Goal: Task Accomplishment & Management: Manage account settings

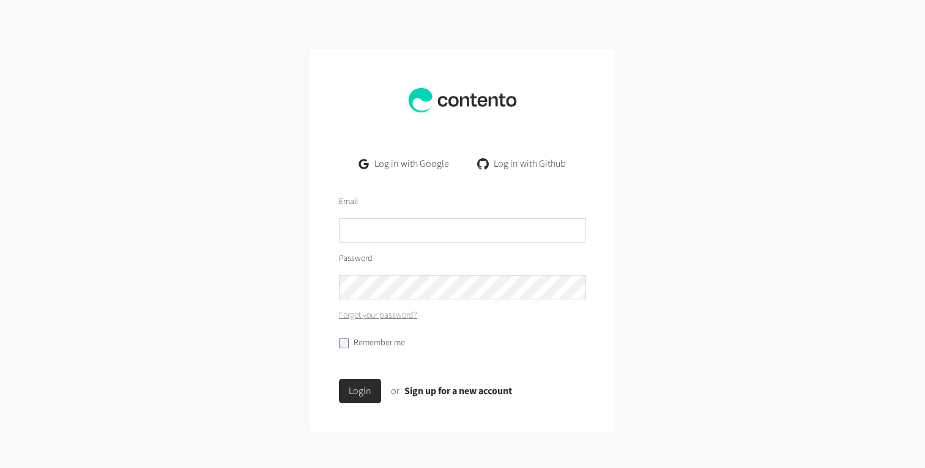
click at [408, 160] on link "Log in with Google" at bounding box center [403, 164] width 109 height 24
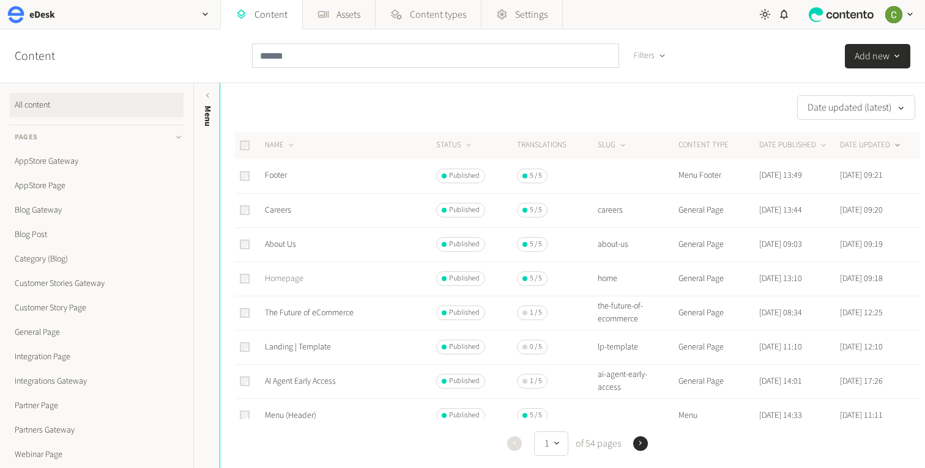
click at [285, 281] on link "Homepage" at bounding box center [284, 279] width 39 height 12
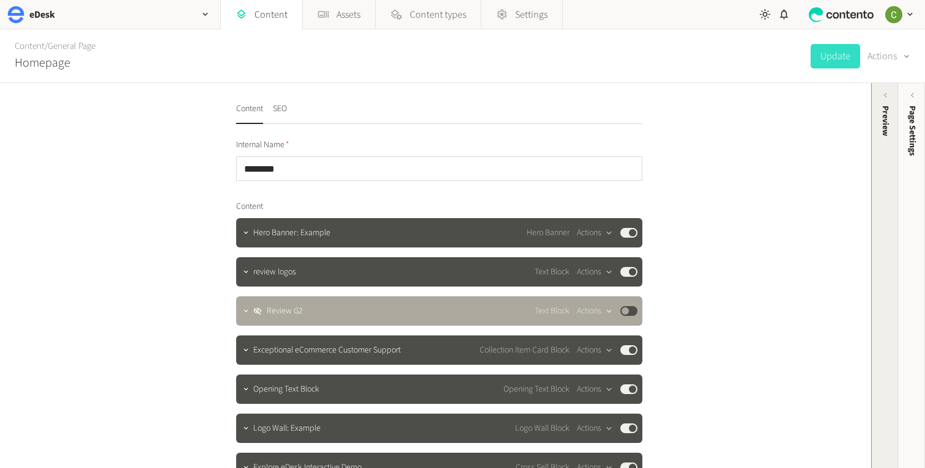
click at [876, 195] on div "Preview" at bounding box center [884, 201] width 27 height 220
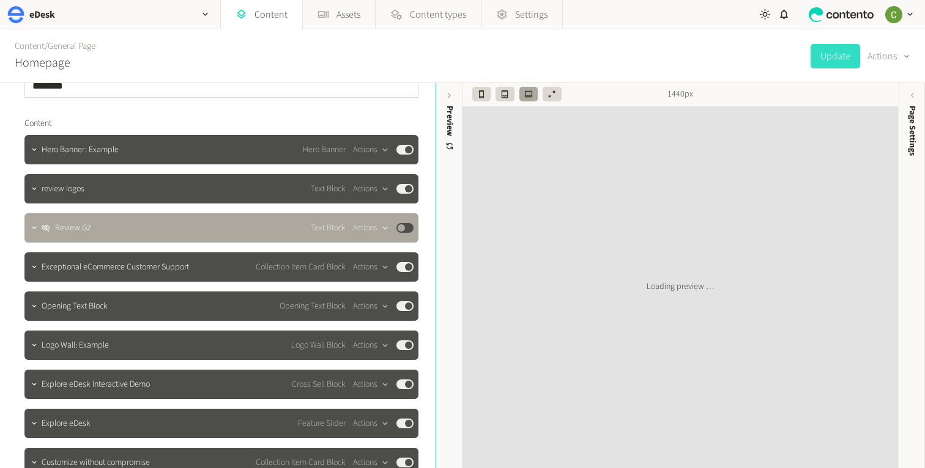
scroll to position [122, 0]
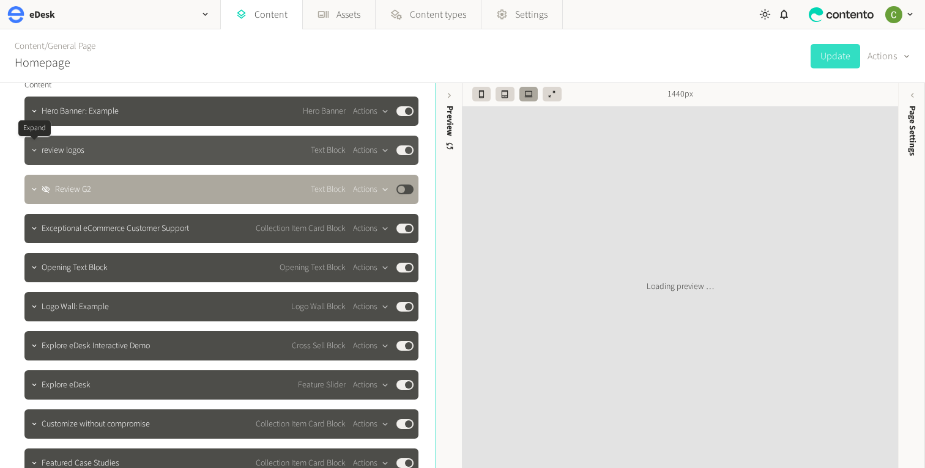
click at [31, 151] on icon "button" at bounding box center [34, 150] width 9 height 9
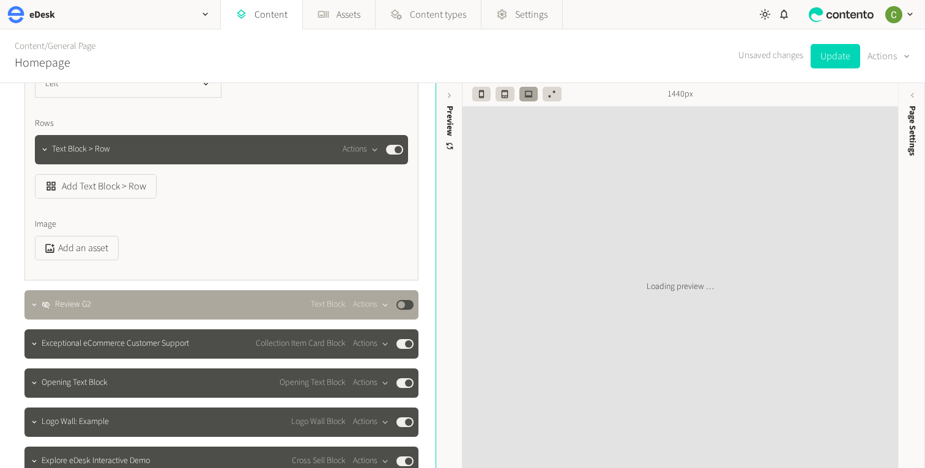
scroll to position [431, 0]
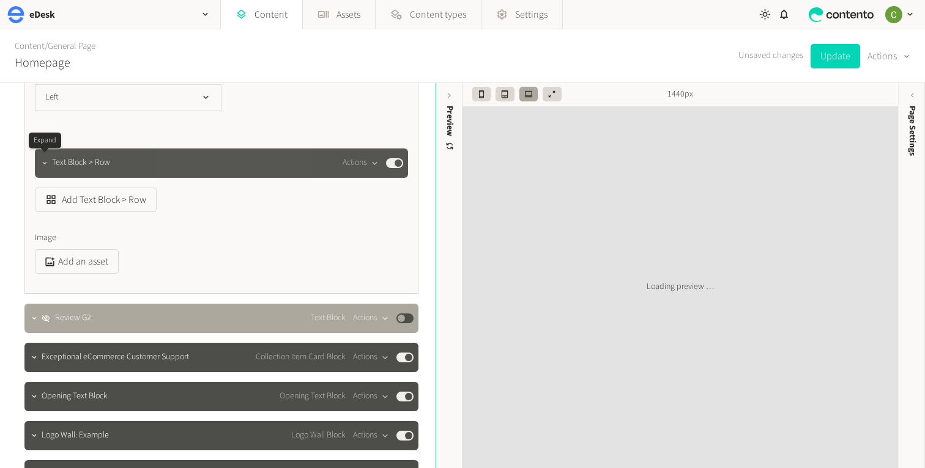
click at [40, 157] on button "button" at bounding box center [44, 162] width 15 height 15
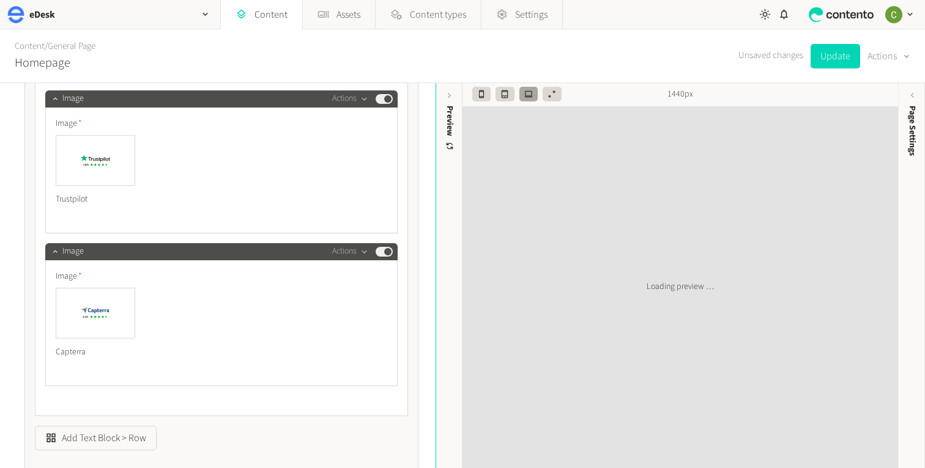
scroll to position [825, 0]
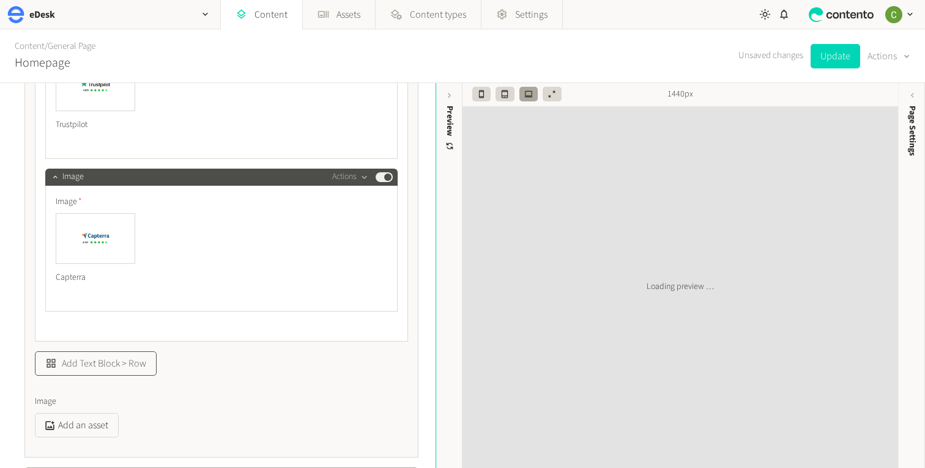
click at [130, 357] on button "Add Text Block > Row" at bounding box center [96, 364] width 122 height 24
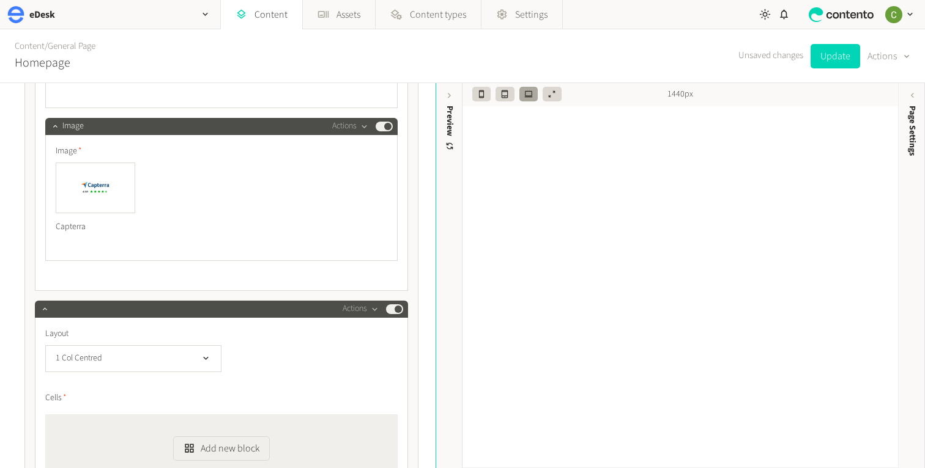
scroll to position [950, 0]
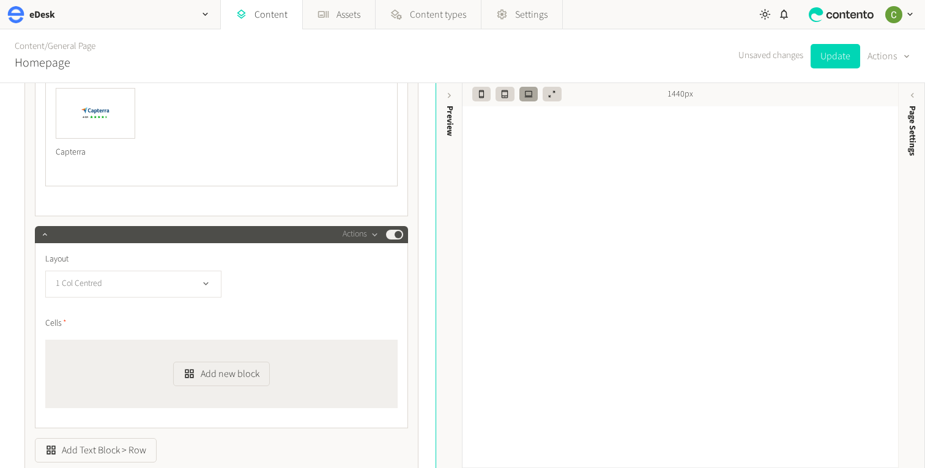
click at [192, 283] on button "1 Col Centred" at bounding box center [133, 284] width 176 height 27
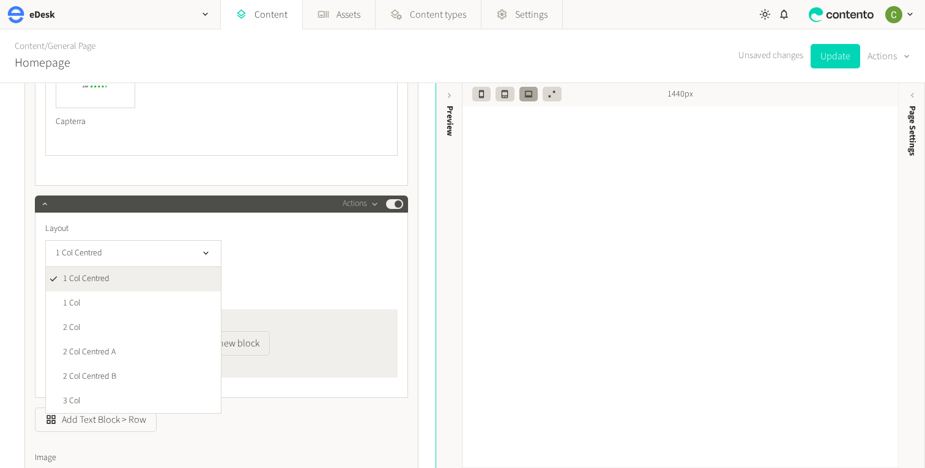
scroll to position [979, 0]
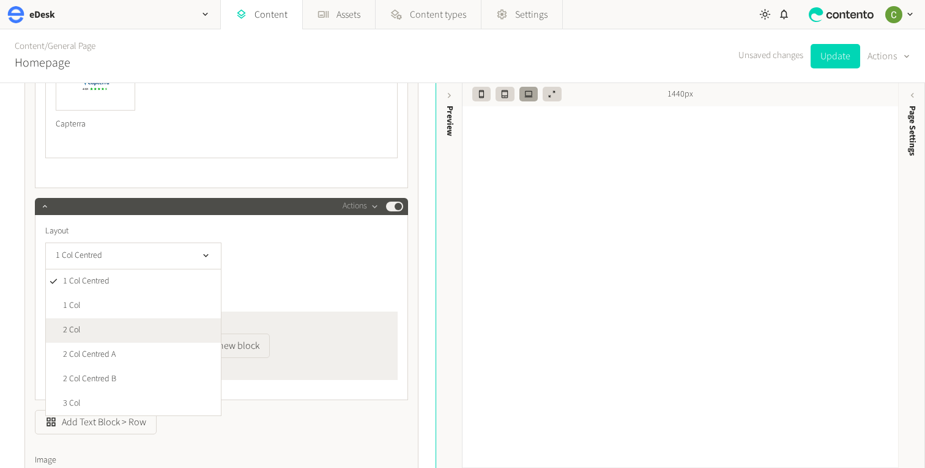
click at [97, 324] on li "2 Col" at bounding box center [133, 331] width 175 height 24
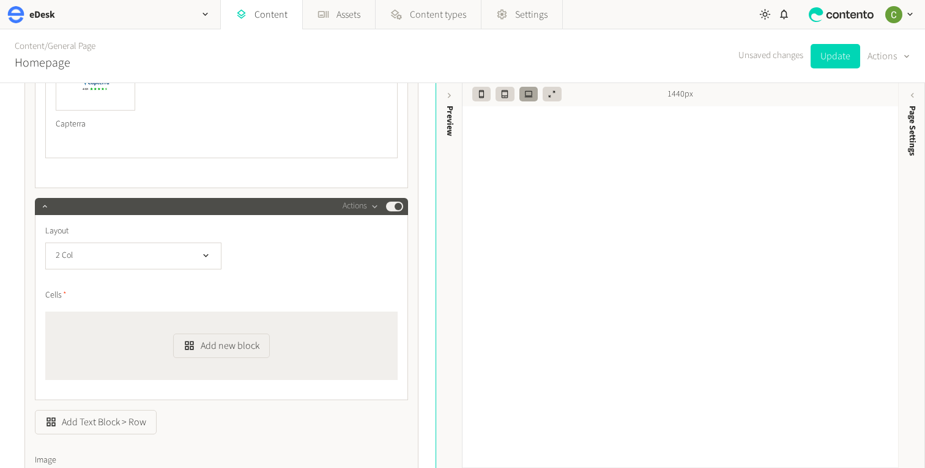
scroll to position [1025, 0]
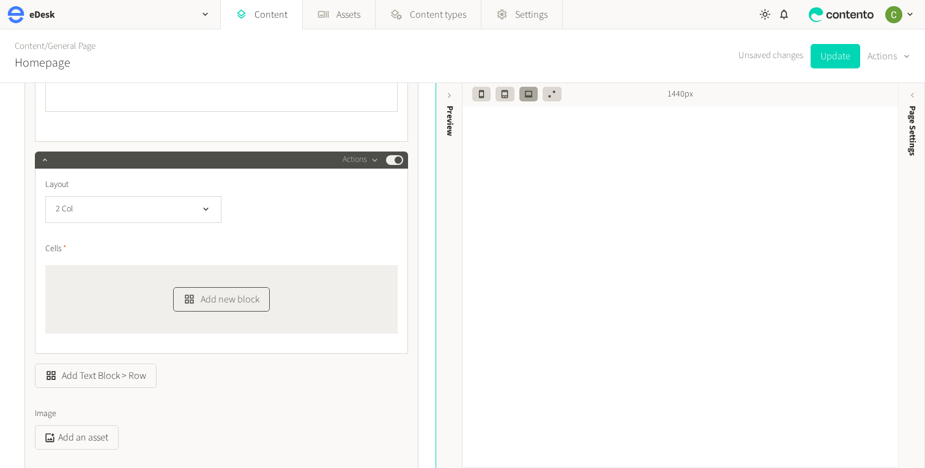
click at [226, 302] on button "Add new block" at bounding box center [221, 299] width 96 height 24
click at [187, 252] on li "Image" at bounding box center [242, 245] width 136 height 23
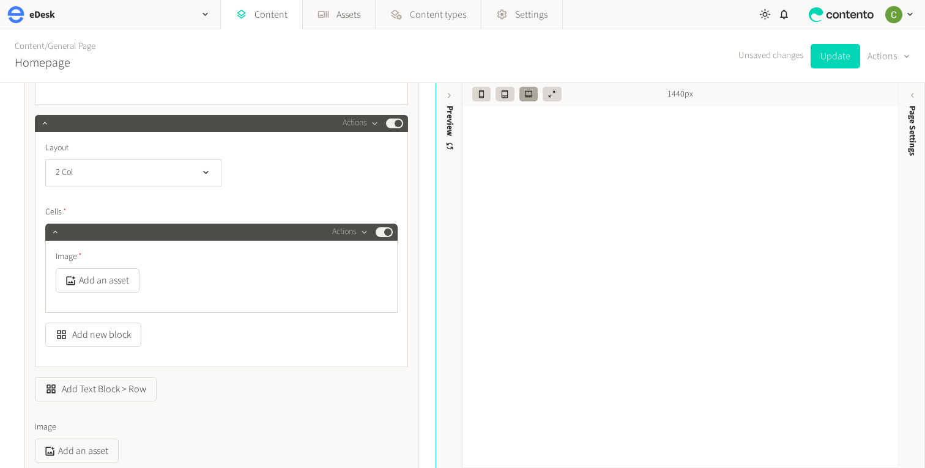
scroll to position [1070, 0]
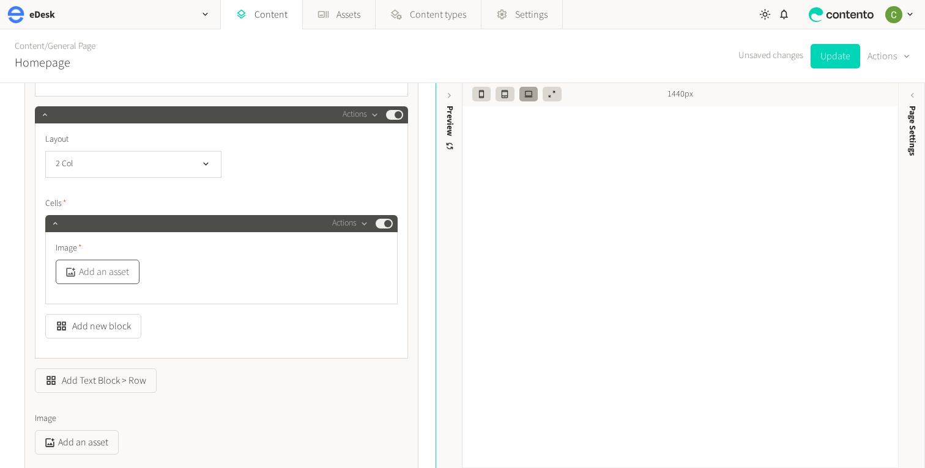
click at [72, 282] on button "Add an asset" at bounding box center [98, 272] width 84 height 24
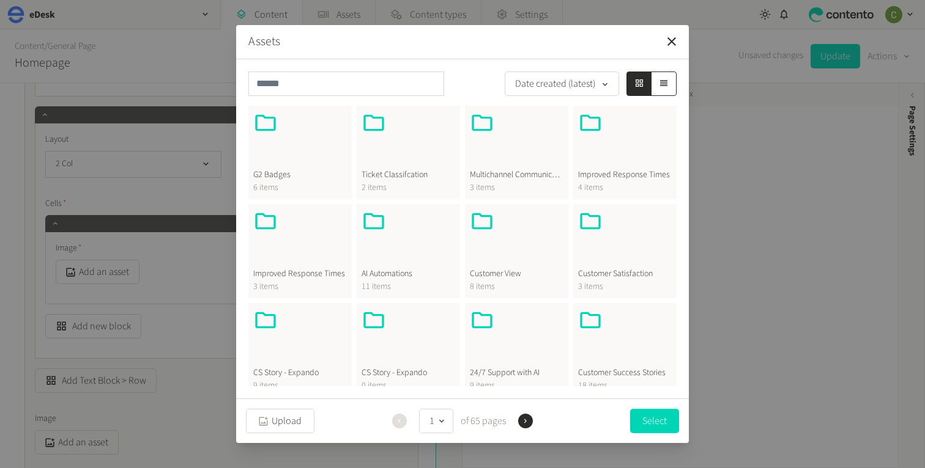
click at [296, 159] on div at bounding box center [300, 140] width 94 height 59
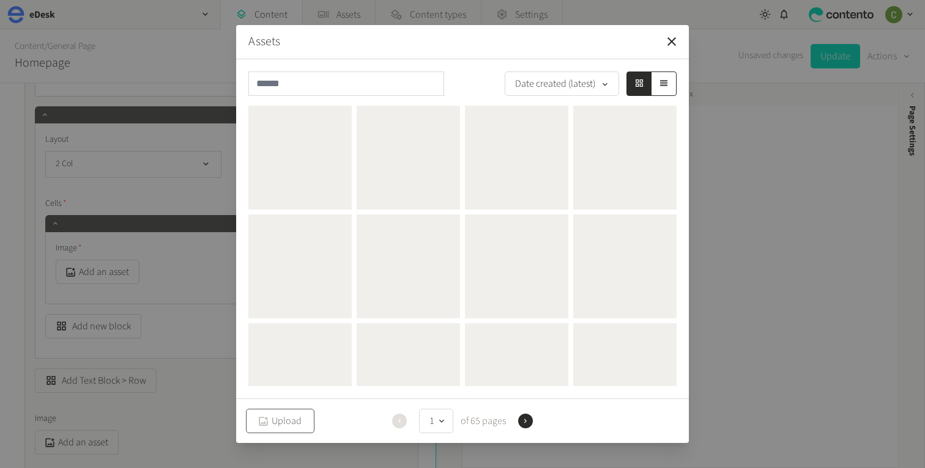
click at [279, 423] on button "Upload" at bounding box center [280, 421] width 68 height 24
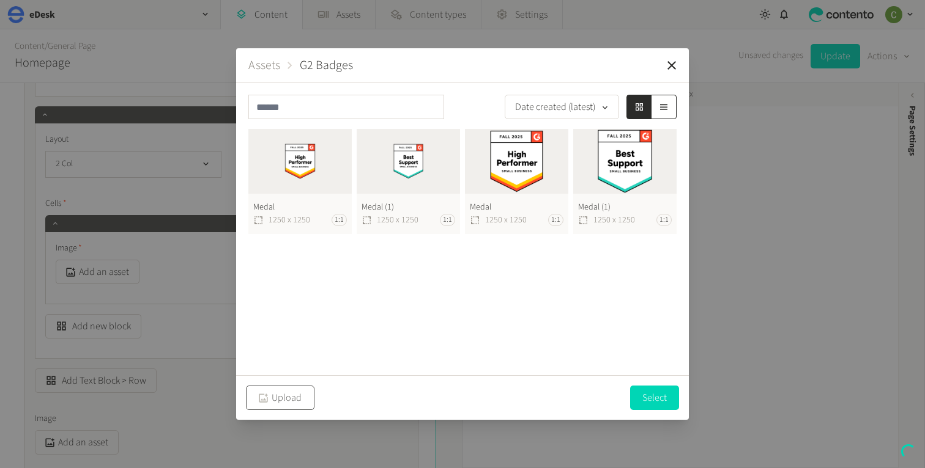
click at [268, 398] on icon "button" at bounding box center [263, 399] width 12 height 12
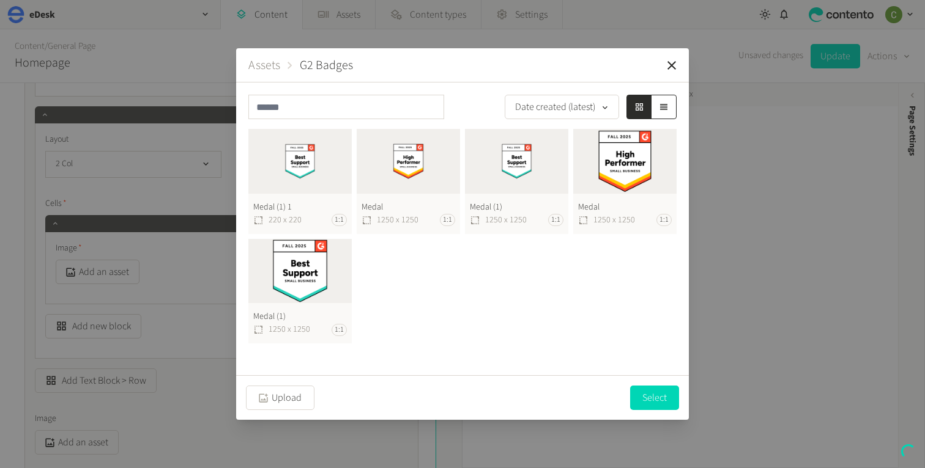
drag, startPoint x: 541, startPoint y: 68, endPoint x: 636, endPoint y: 68, distance: 95.4
click at [636, 68] on header "Assets G2 Badges" at bounding box center [462, 65] width 453 height 34
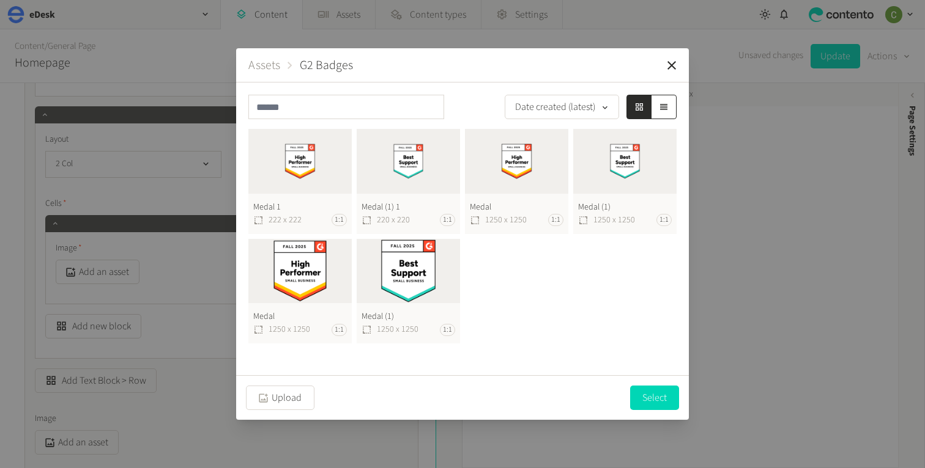
click at [291, 171] on button "Medal 1 222 x 222 1:1" at bounding box center [299, 181] width 103 height 105
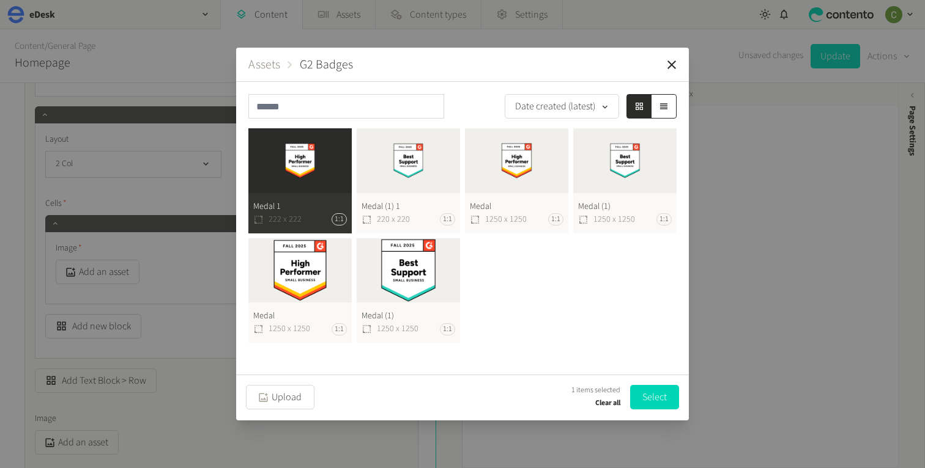
click at [652, 398] on button "Select" at bounding box center [654, 397] width 49 height 24
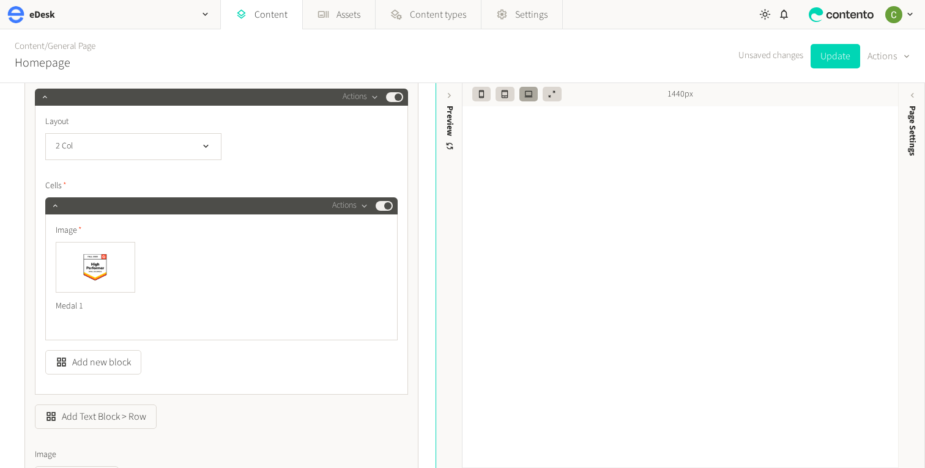
scroll to position [1089, 0]
click at [97, 364] on button "Add new block" at bounding box center [93, 362] width 96 height 24
click at [65, 312] on li "Image" at bounding box center [114, 308] width 136 height 23
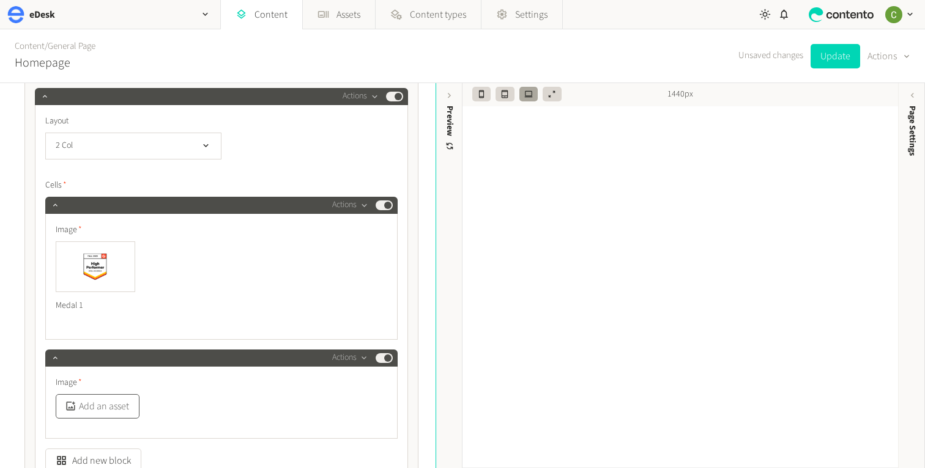
click at [108, 403] on button "Add an asset" at bounding box center [98, 406] width 84 height 24
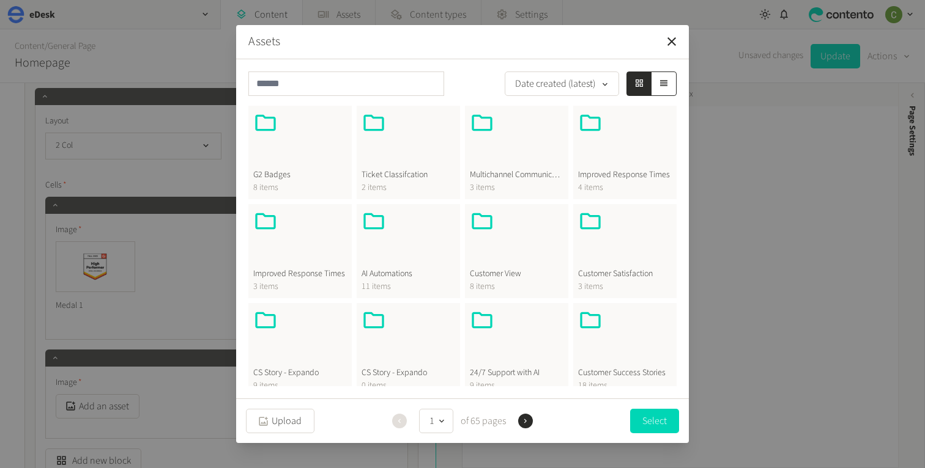
click at [292, 176] on span "G2 Badges" at bounding box center [300, 175] width 94 height 13
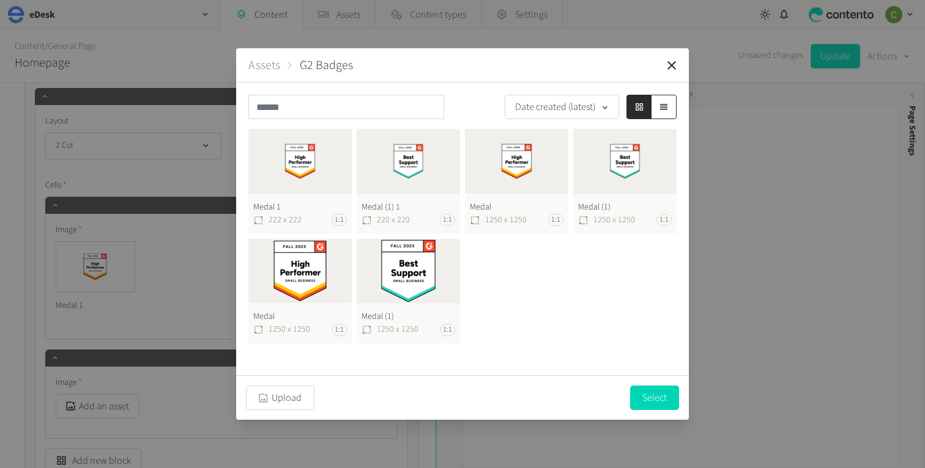
click at [402, 179] on button "Medal (1) 1 220 x 220 1:1" at bounding box center [408, 181] width 103 height 105
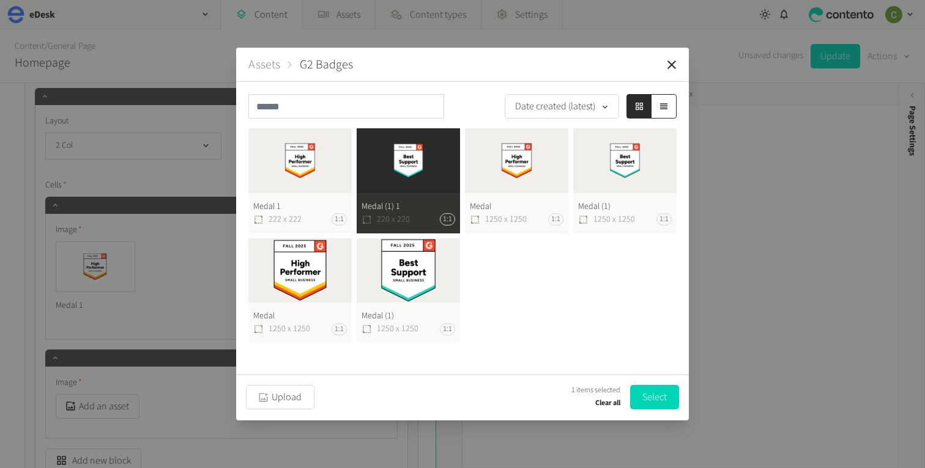
click at [653, 401] on button "Select" at bounding box center [654, 397] width 49 height 24
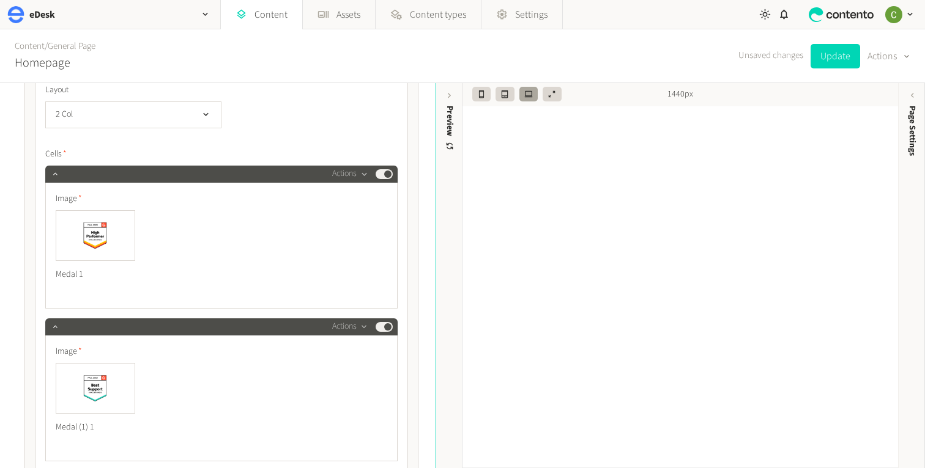
scroll to position [1139, 0]
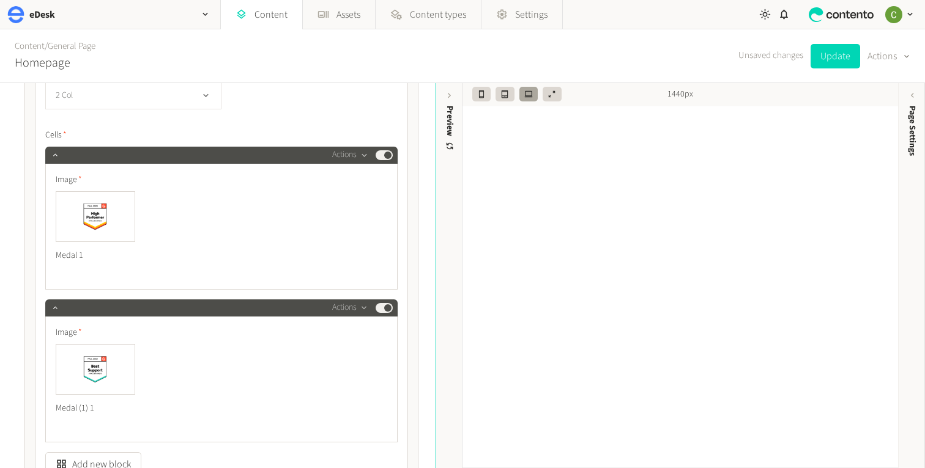
click at [208, 99] on icon "button" at bounding box center [206, 96] width 10 height 10
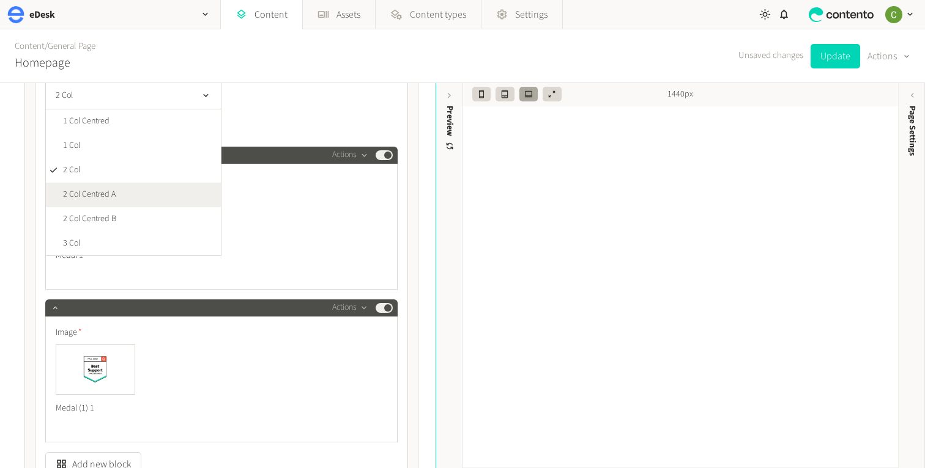
click at [133, 195] on li "2 Col Centred A" at bounding box center [133, 195] width 175 height 24
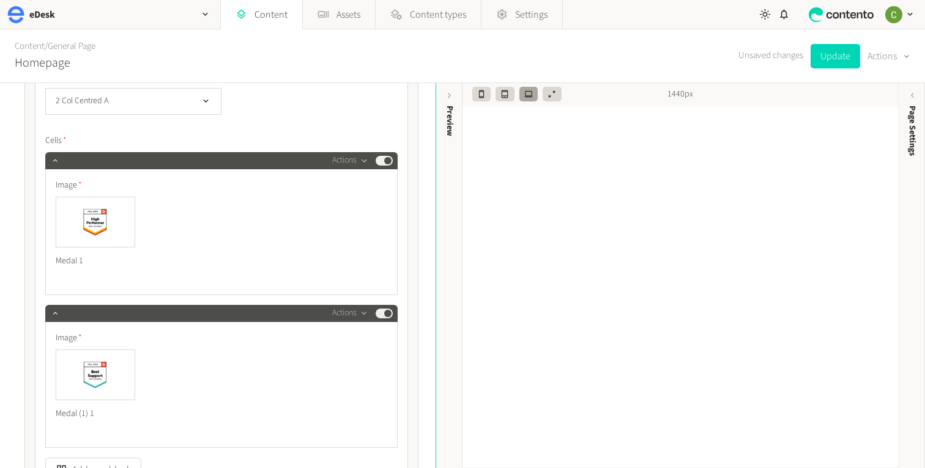
scroll to position [1104, 0]
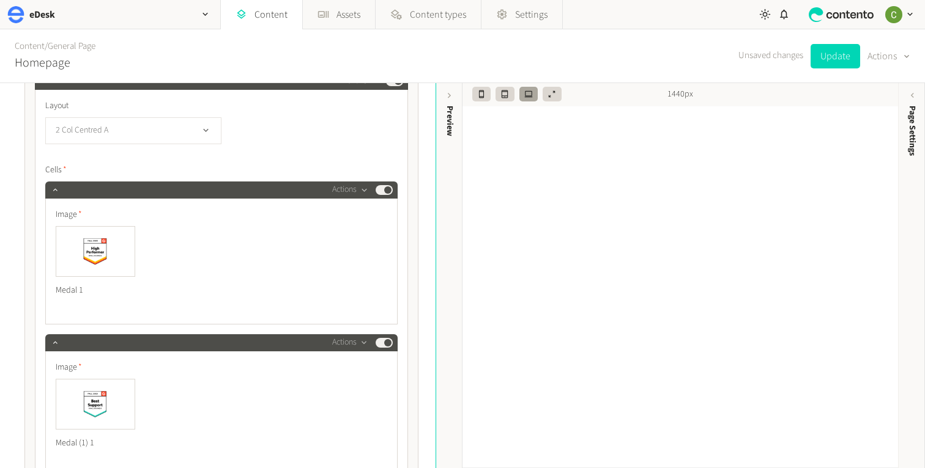
click at [208, 131] on icon "button" at bounding box center [206, 130] width 10 height 10
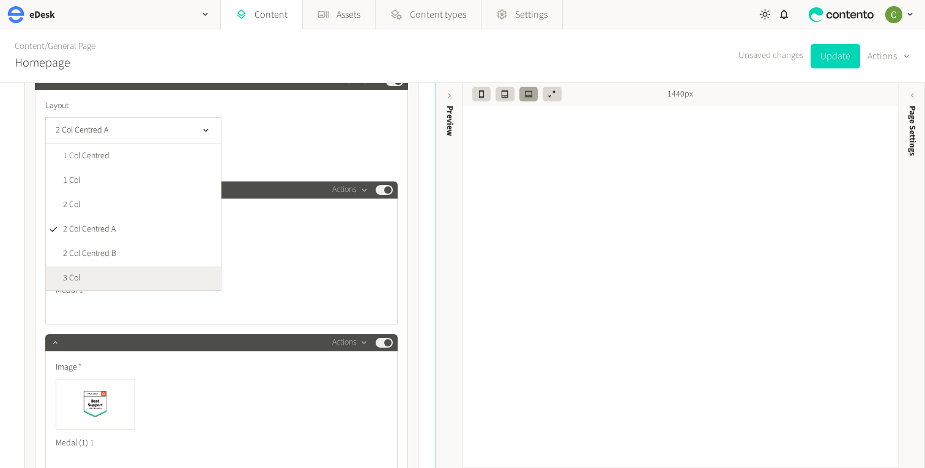
scroll to position [1, 0]
click at [122, 276] on li "3 Col" at bounding box center [133, 278] width 175 height 24
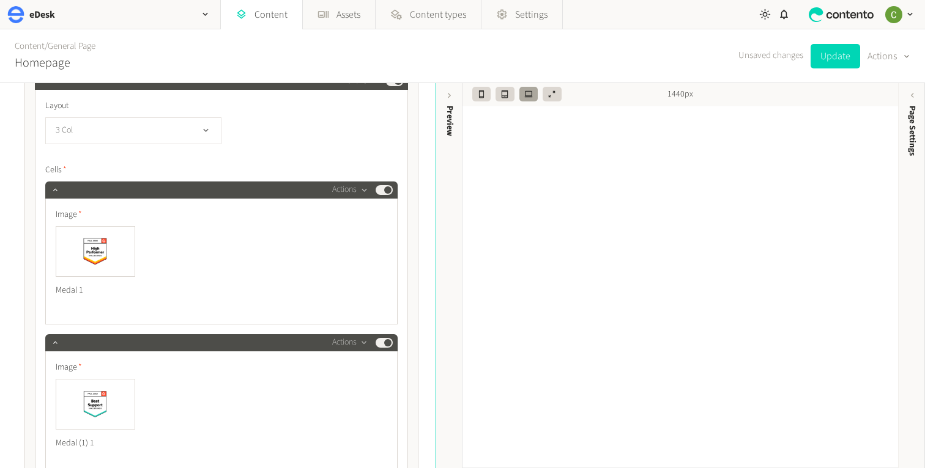
click at [207, 133] on icon "button" at bounding box center [206, 130] width 10 height 10
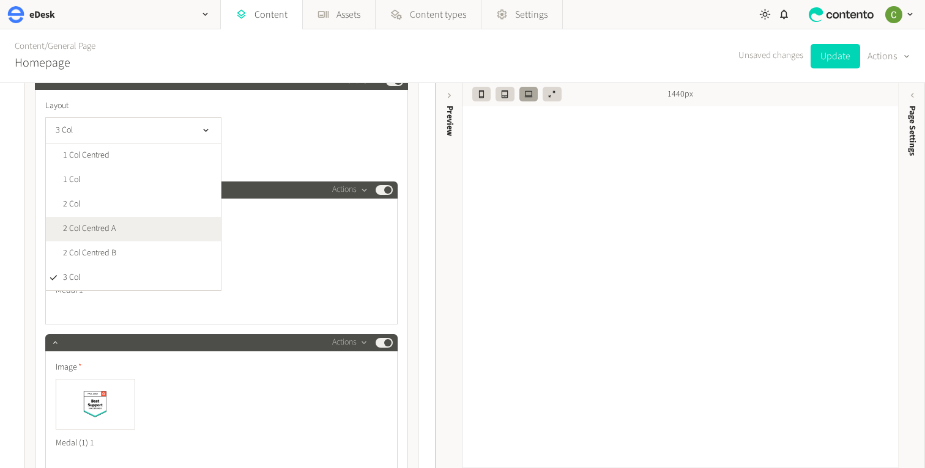
click at [169, 226] on li "2 Col Centred A" at bounding box center [133, 229] width 175 height 24
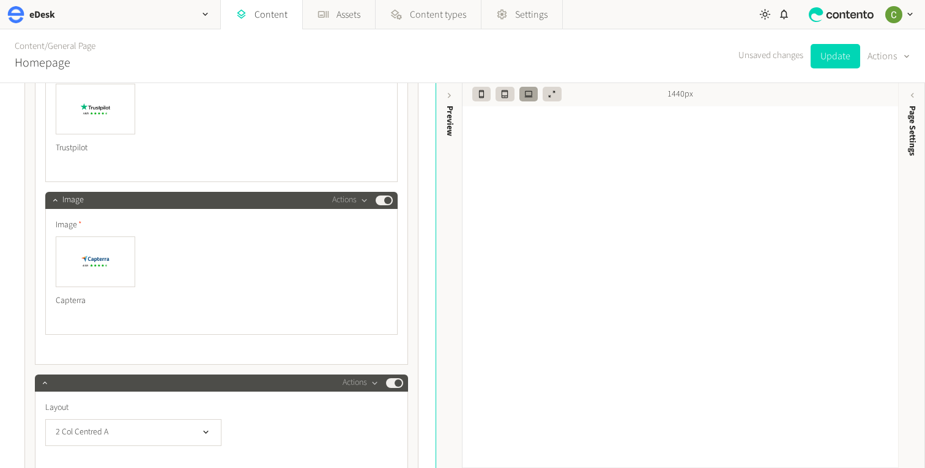
scroll to position [780, 0]
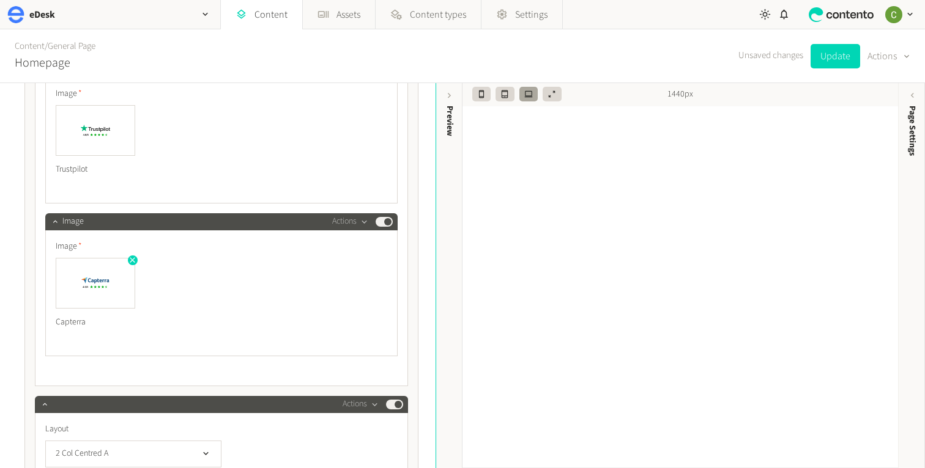
click at [72, 272] on img at bounding box center [95, 284] width 78 height 50
click at [86, 288] on img at bounding box center [95, 284] width 78 height 50
click at [80, 319] on div "Capterra" at bounding box center [96, 323] width 80 height 28
click at [89, 144] on img at bounding box center [95, 131] width 78 height 50
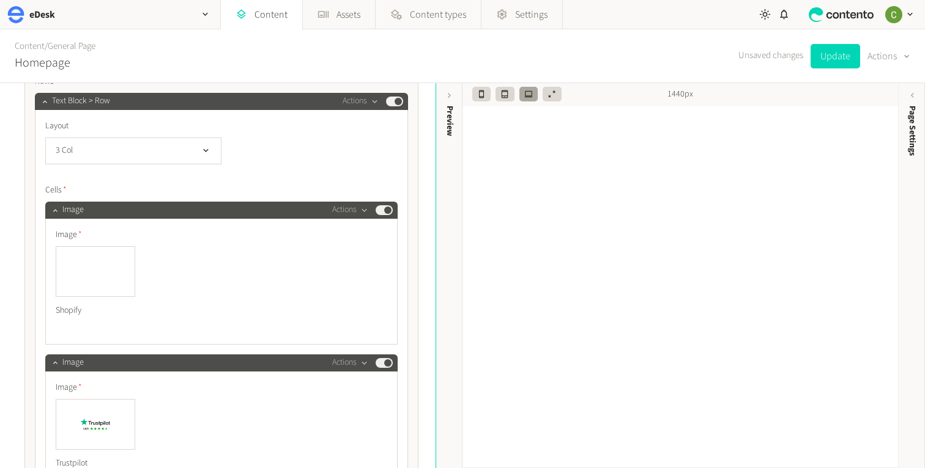
scroll to position [474, 0]
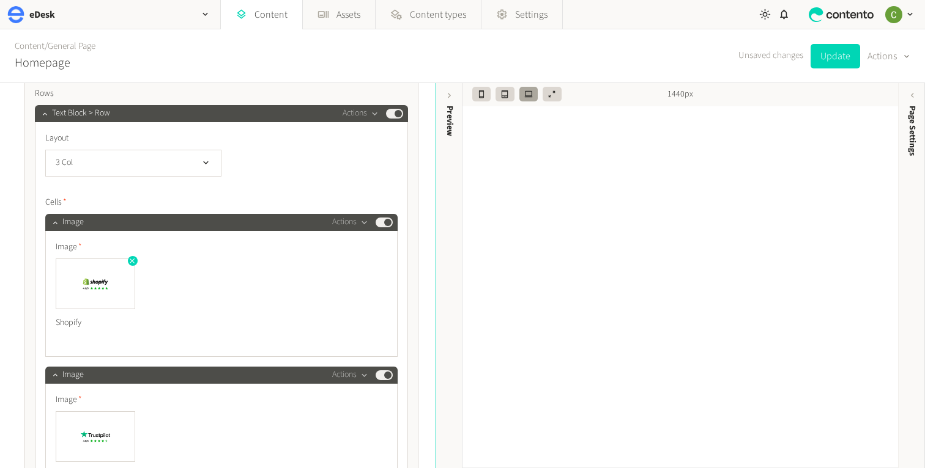
click at [83, 289] on img at bounding box center [95, 284] width 78 height 50
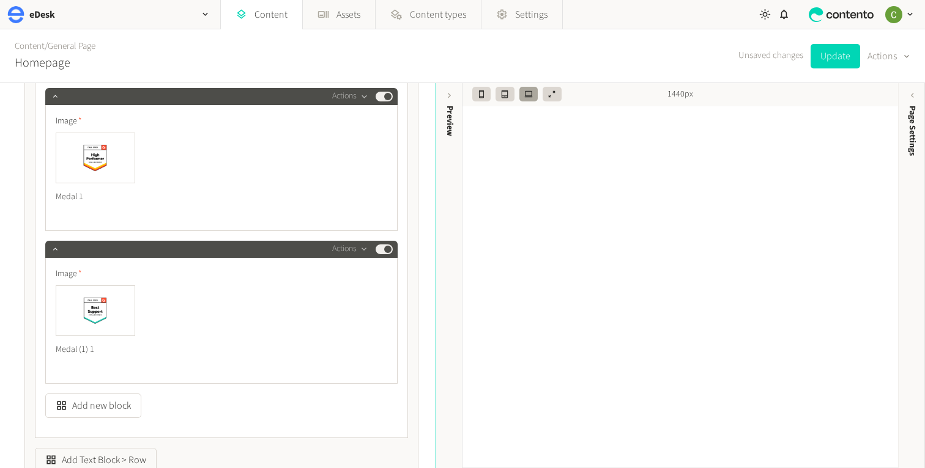
scroll to position [1196, 0]
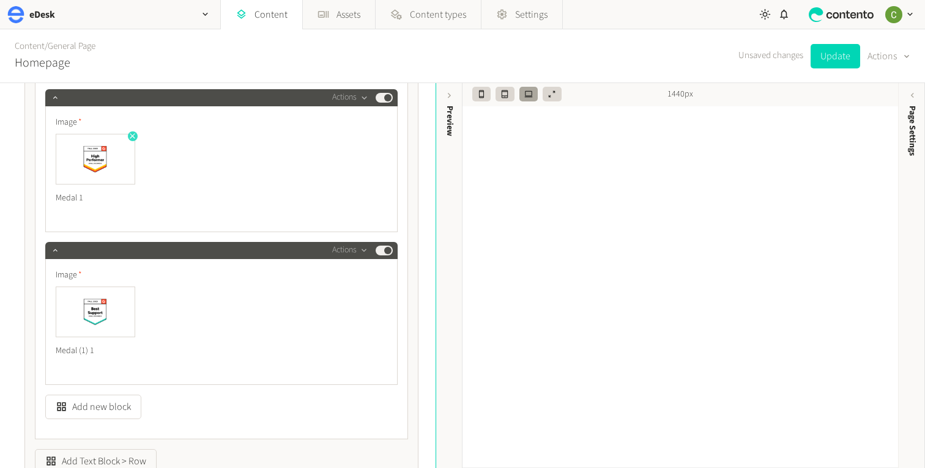
click at [131, 137] on icon "button" at bounding box center [132, 135] width 5 height 5
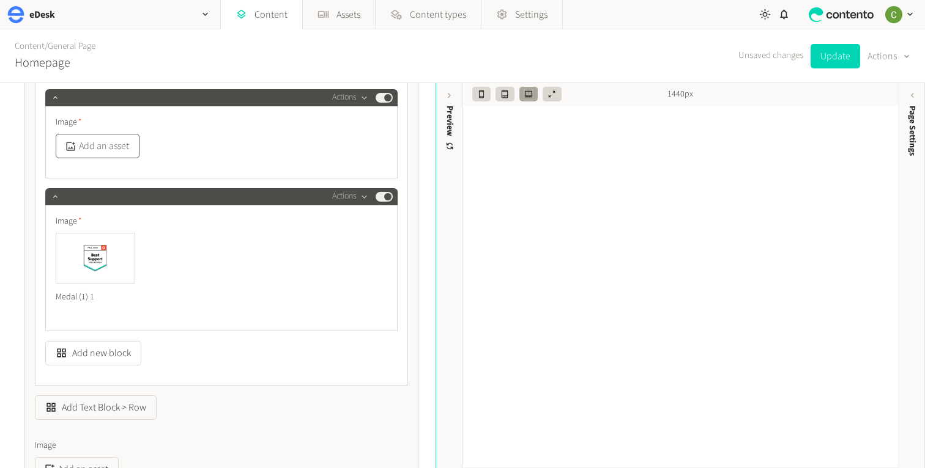
click at [95, 151] on button "Add an asset" at bounding box center [98, 146] width 84 height 24
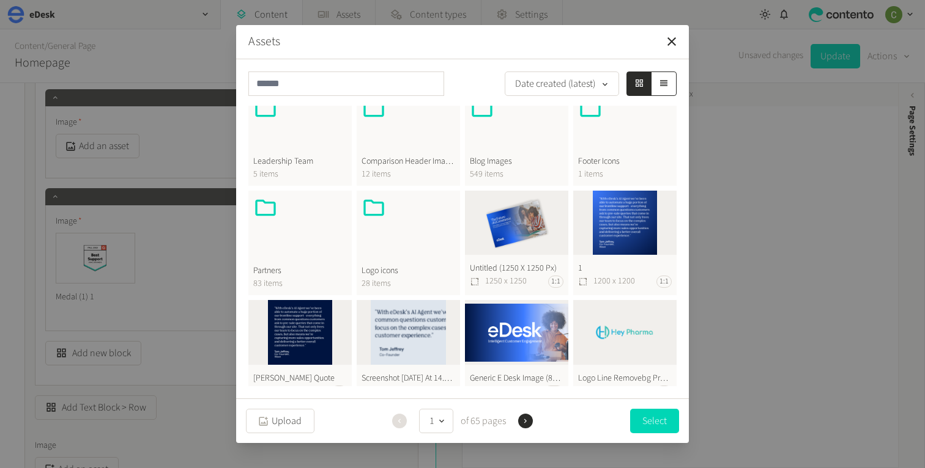
scroll to position [407, 0]
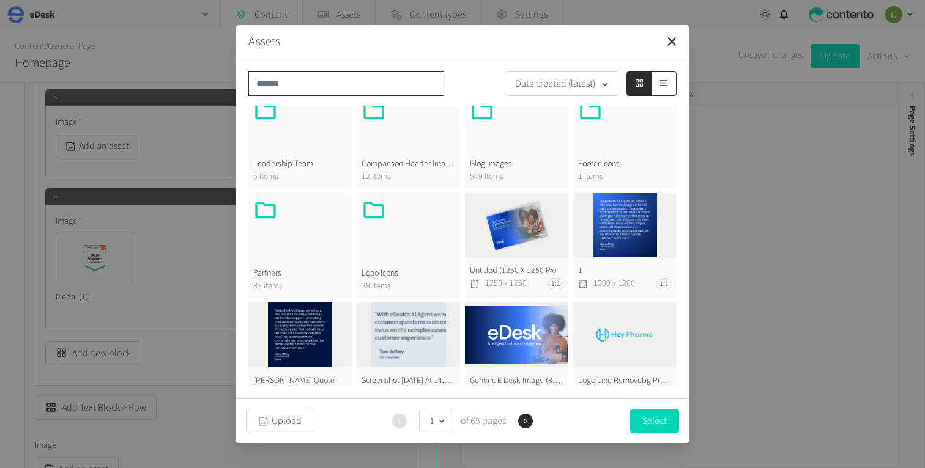
click at [347, 80] on input "text" at bounding box center [346, 84] width 196 height 24
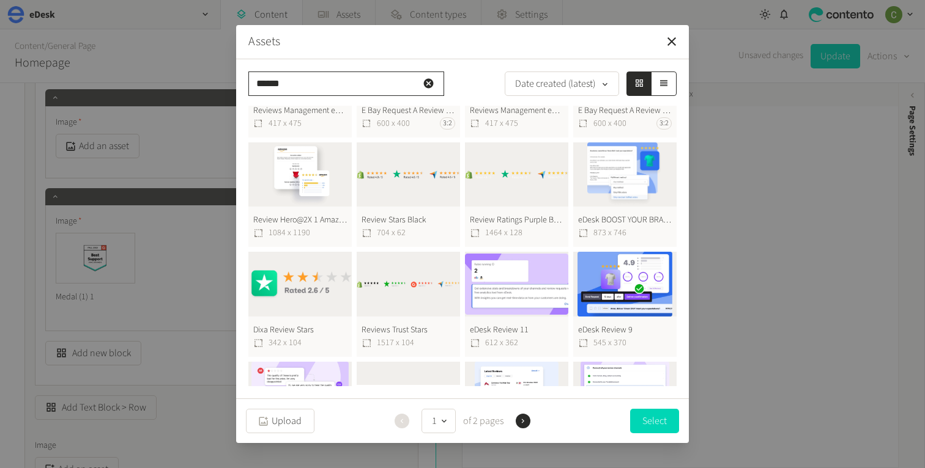
scroll to position [298, 0]
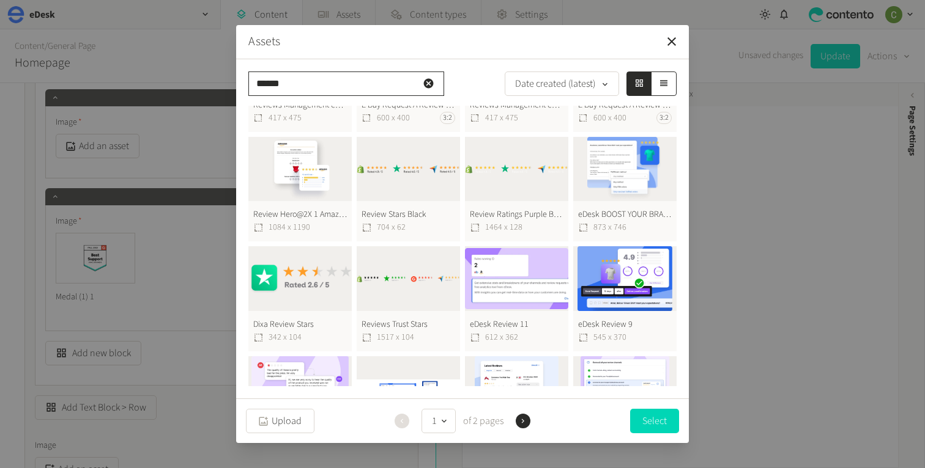
type input "******"
click at [407, 291] on button "Reviews Trust Stars 1517 x 104" at bounding box center [408, 298] width 103 height 105
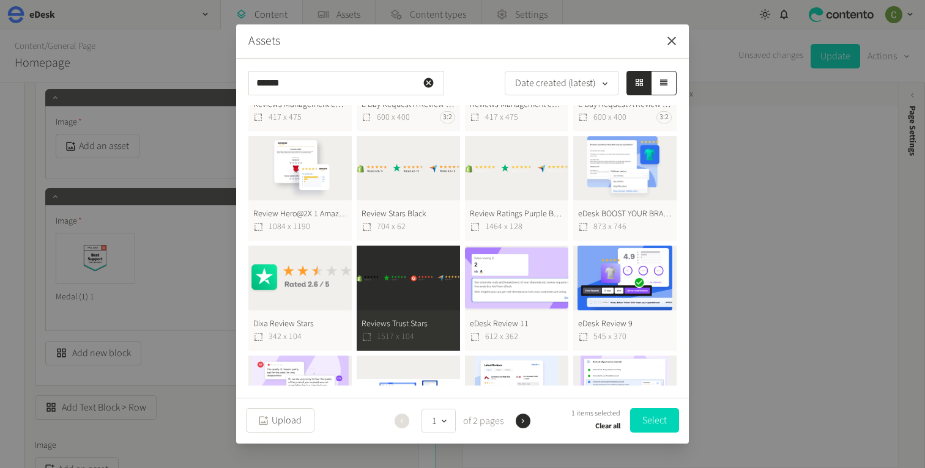
click at [664, 46] on icon "button" at bounding box center [671, 41] width 15 height 15
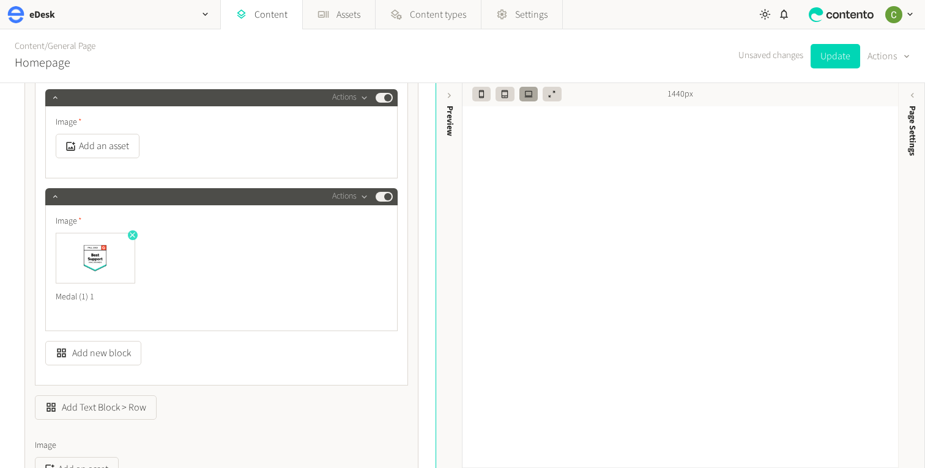
click at [131, 232] on icon "button" at bounding box center [132, 235] width 9 height 9
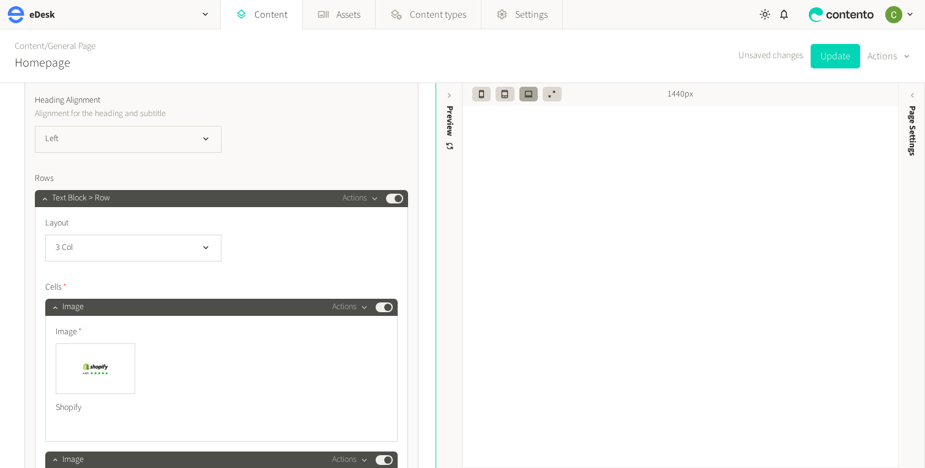
scroll to position [364, 0]
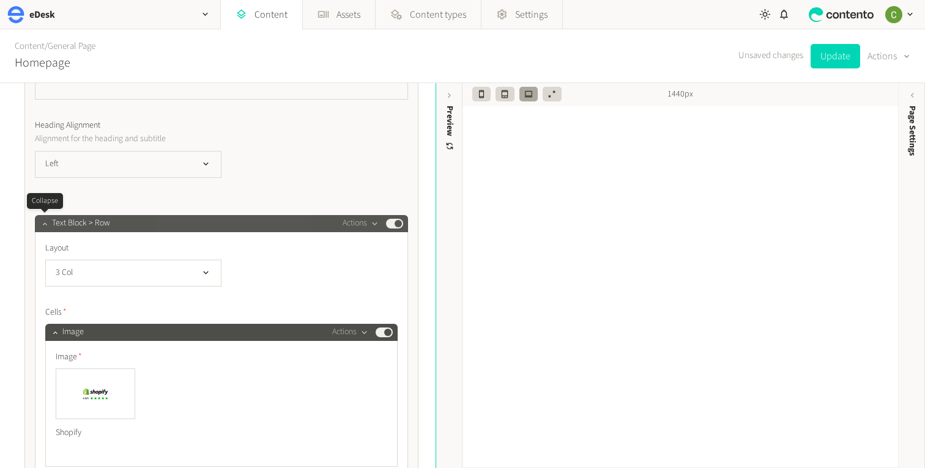
click at [41, 220] on icon "button" at bounding box center [44, 224] width 9 height 9
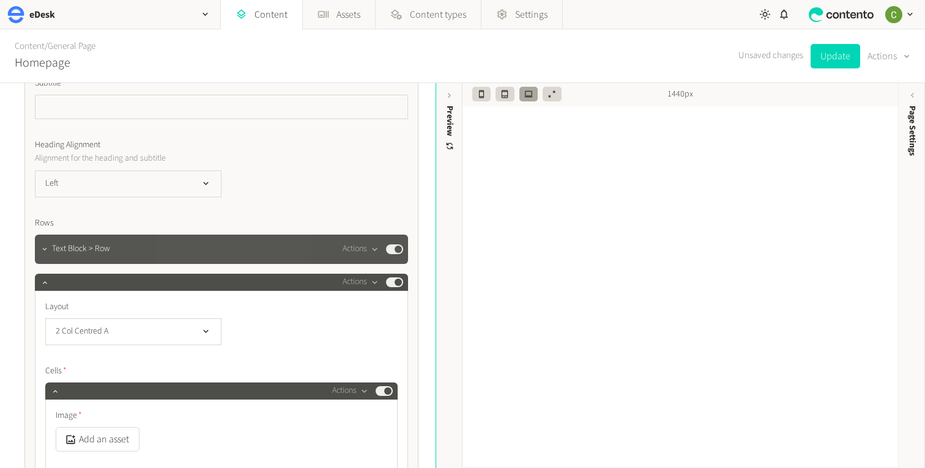
scroll to position [341, 0]
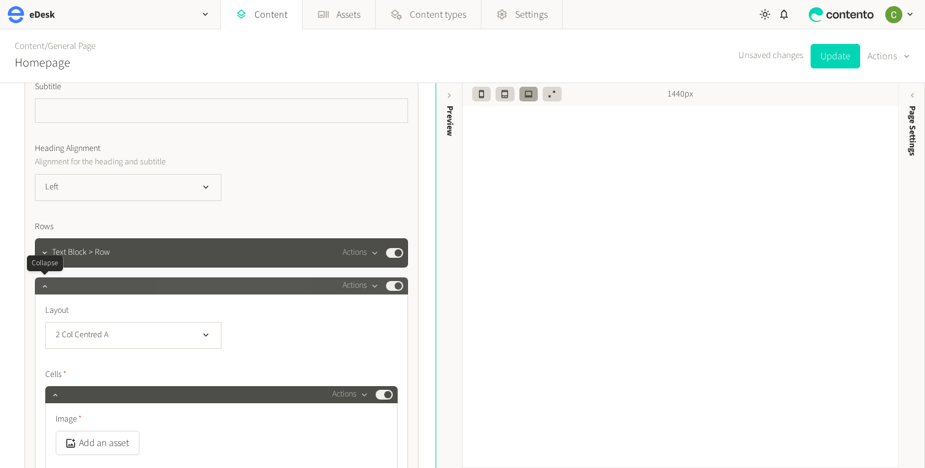
click at [38, 290] on div at bounding box center [44, 286] width 15 height 17
click at [44, 284] on icon "button" at bounding box center [44, 286] width 9 height 9
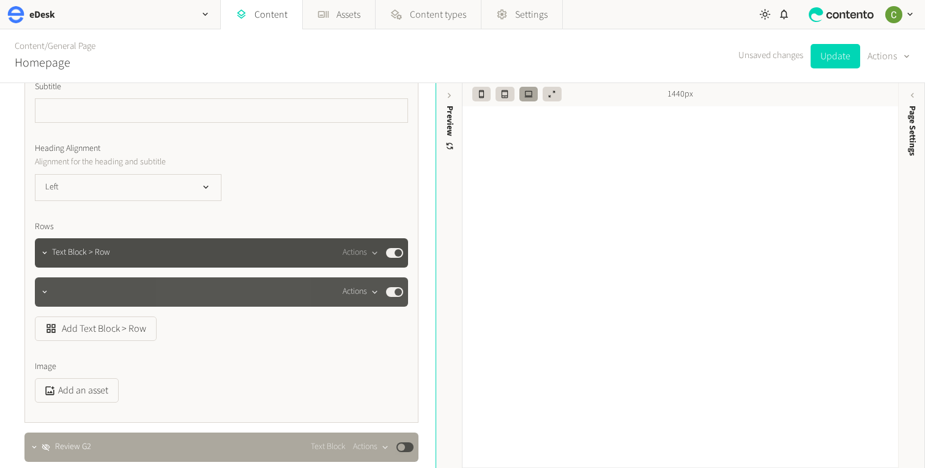
click at [369, 297] on div "button" at bounding box center [374, 292] width 15 height 11
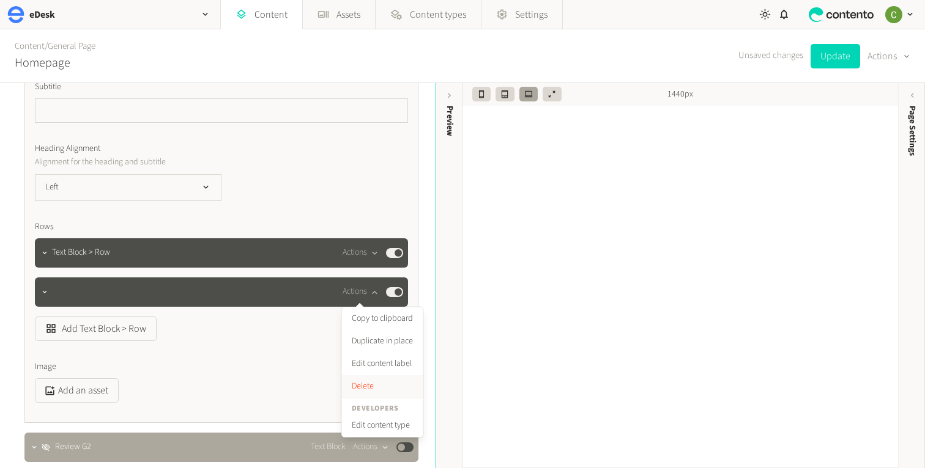
click at [350, 384] on button "Delete" at bounding box center [382, 387] width 81 height 23
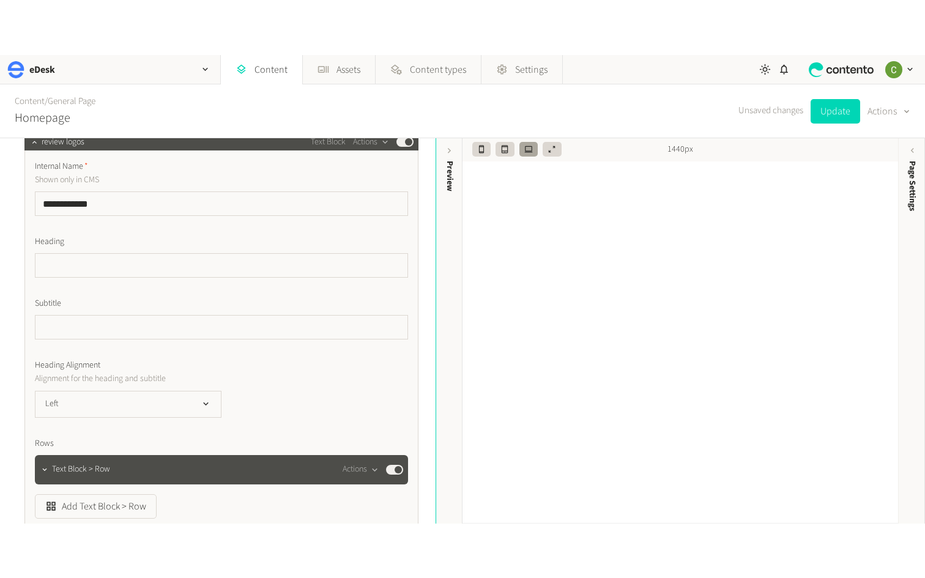
scroll to position [0, 0]
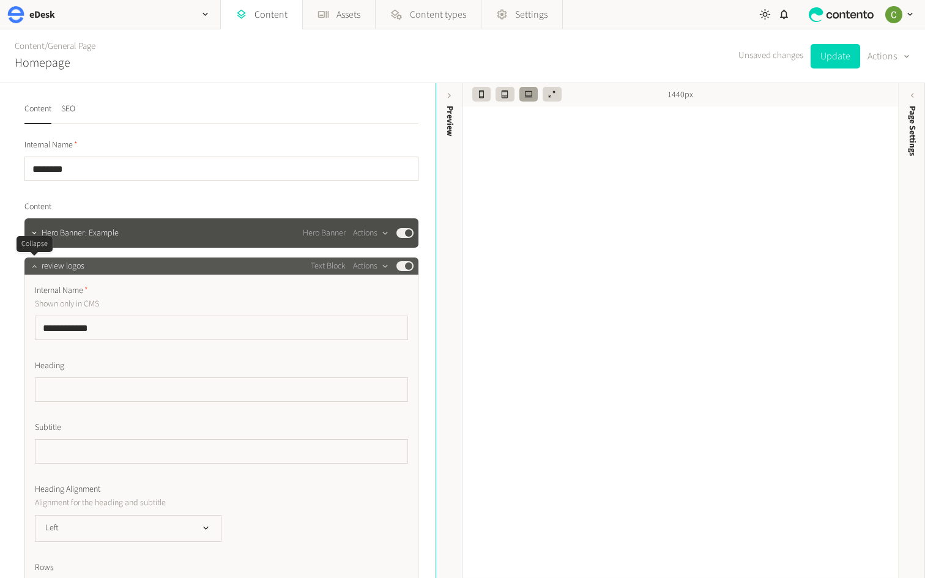
click at [31, 264] on icon "button" at bounding box center [34, 266] width 9 height 9
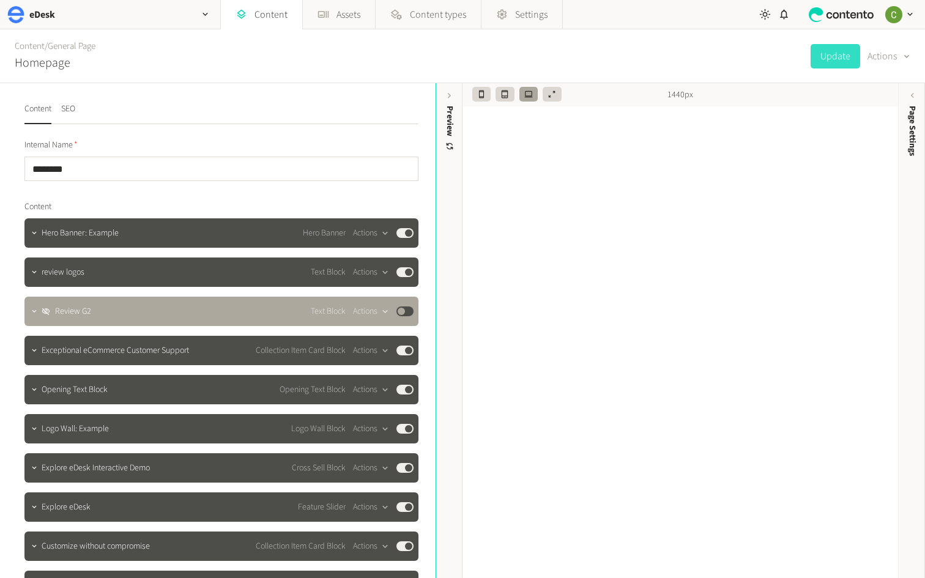
scroll to position [311, 0]
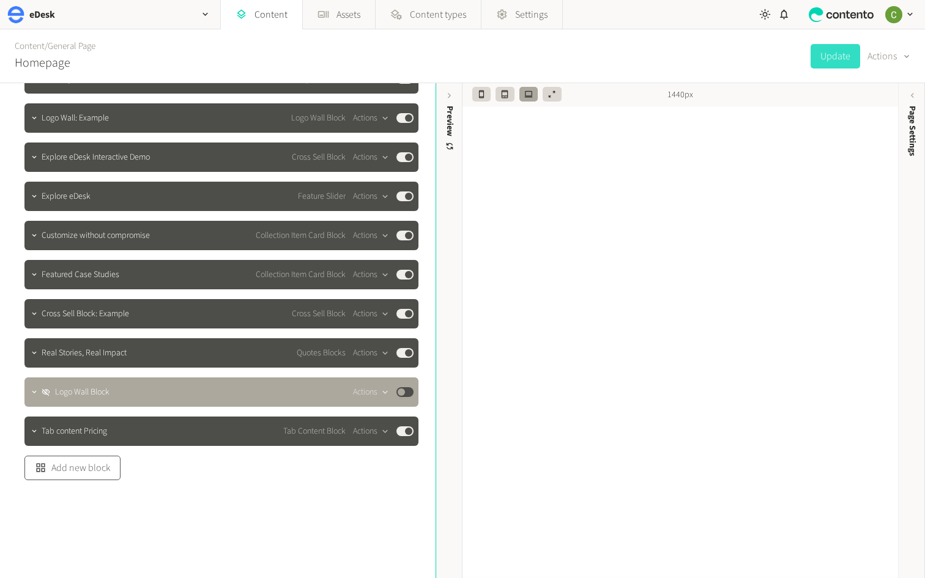
click at [72, 468] on button "Add new block" at bounding box center [72, 468] width 96 height 24
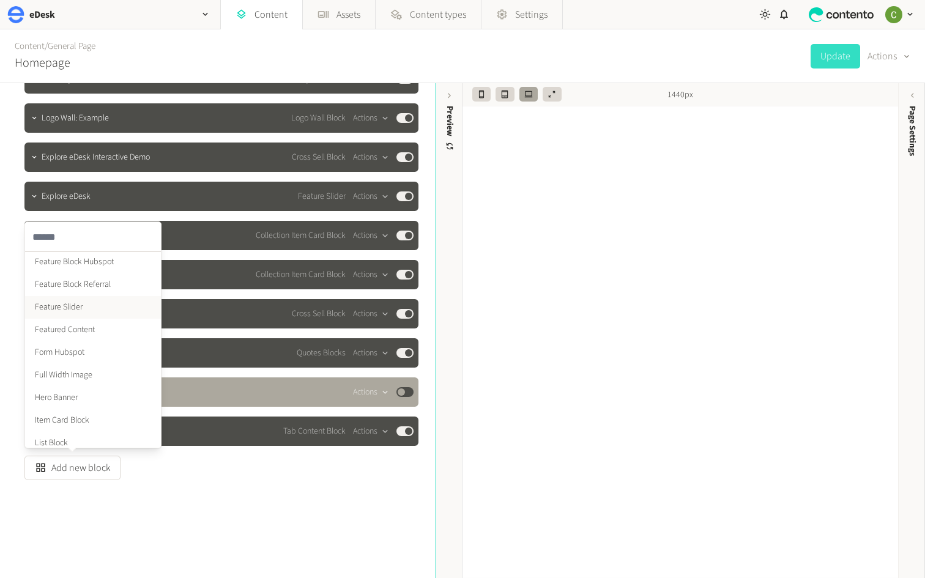
scroll to position [206, 0]
click at [64, 370] on li "Full Width Image" at bounding box center [93, 374] width 136 height 23
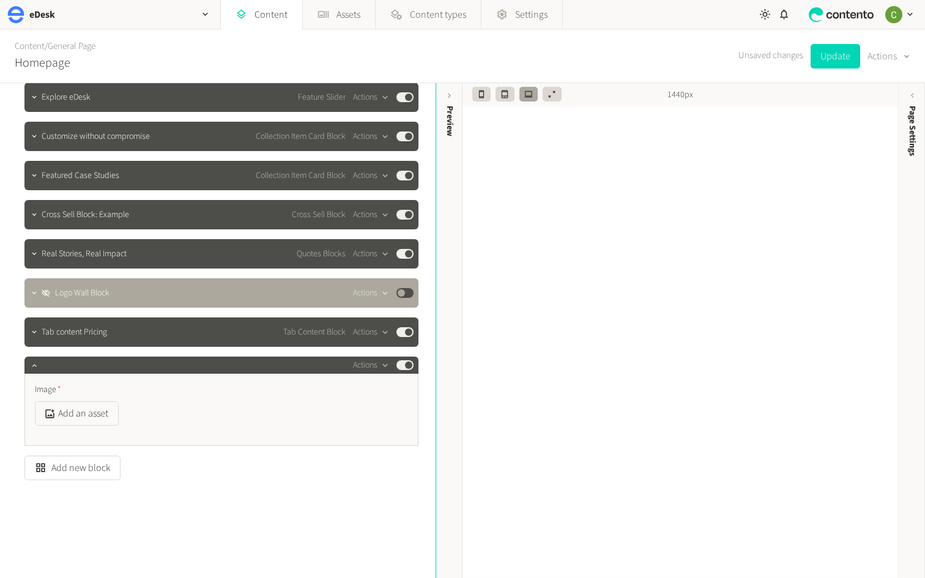
scroll to position [407, 0]
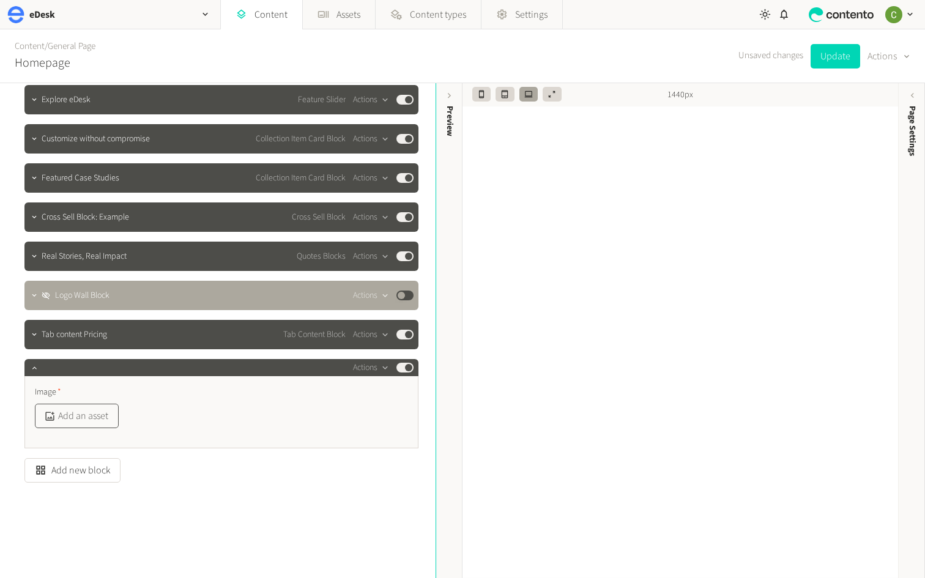
click at [95, 423] on button "Add an asset" at bounding box center [77, 416] width 84 height 24
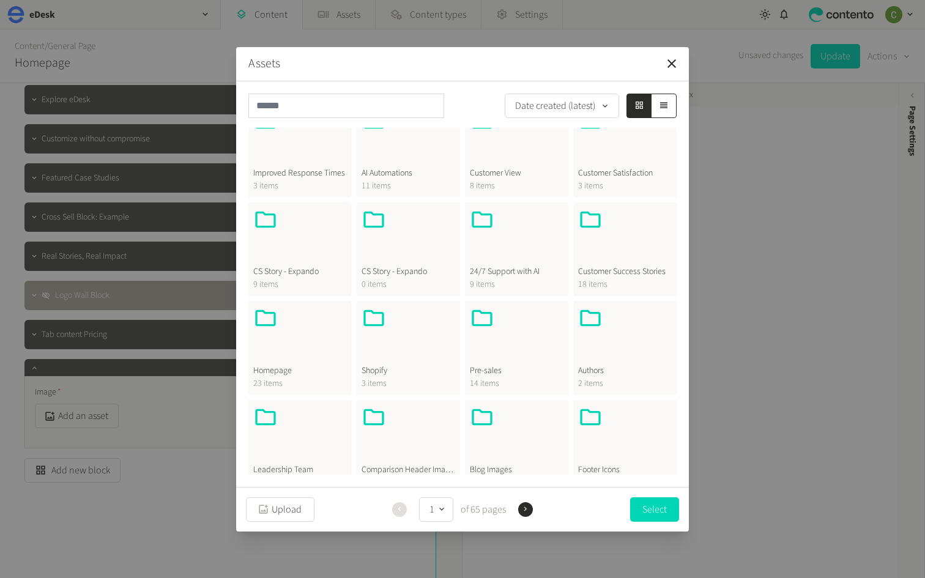
scroll to position [142, 0]
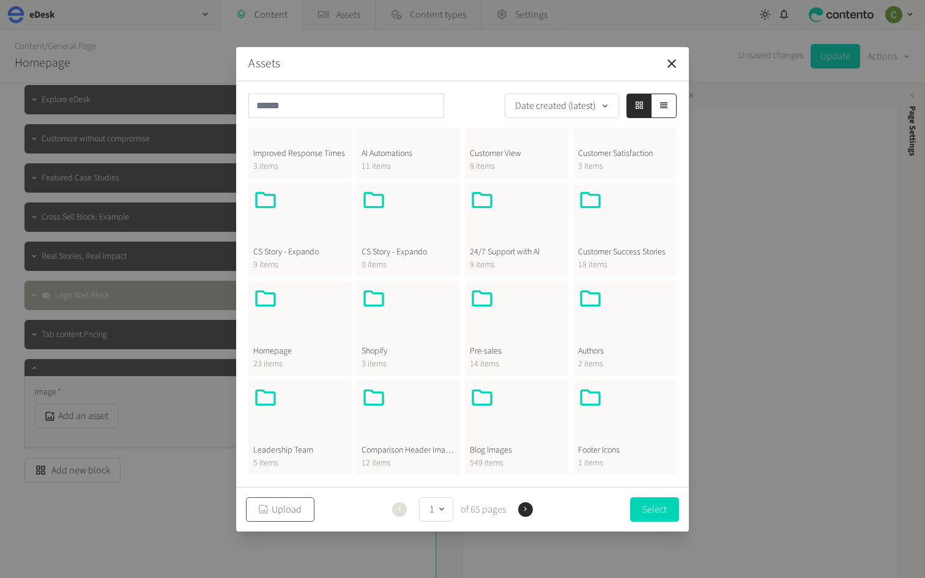
click at [273, 468] on button "Upload" at bounding box center [280, 509] width 68 height 24
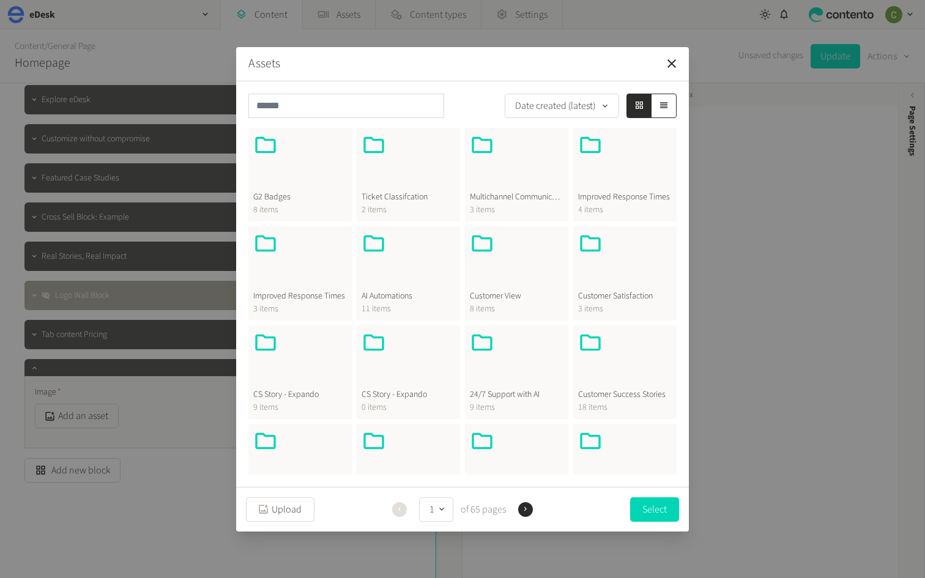
click at [372, 64] on header "Assets" at bounding box center [462, 64] width 453 height 34
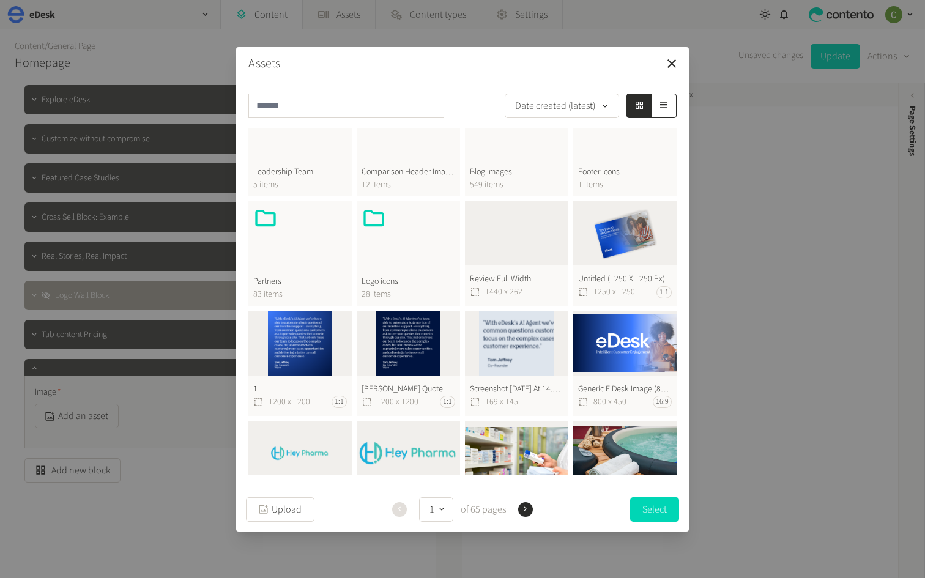
scroll to position [418, 0]
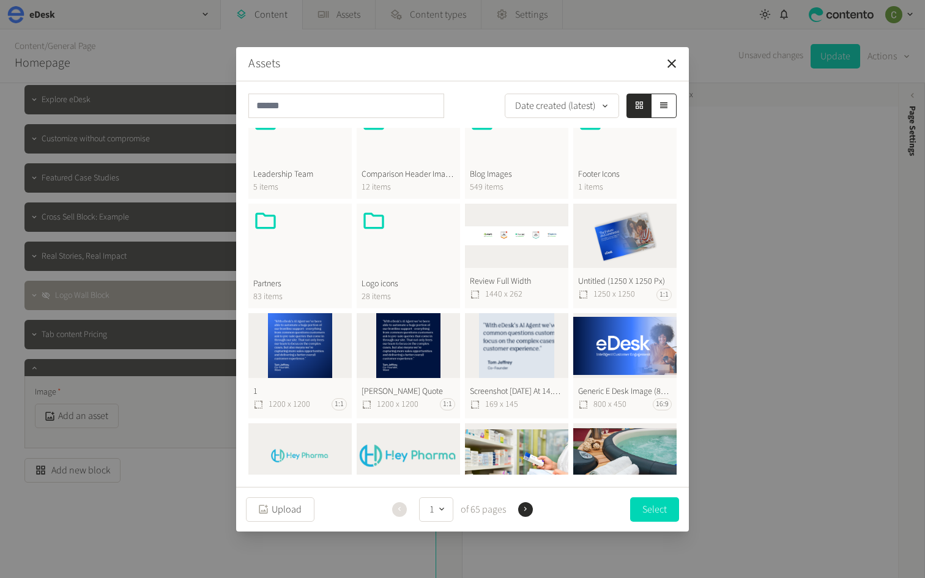
click at [496, 256] on button "Review Full Width 1440 x 262" at bounding box center [516, 256] width 103 height 105
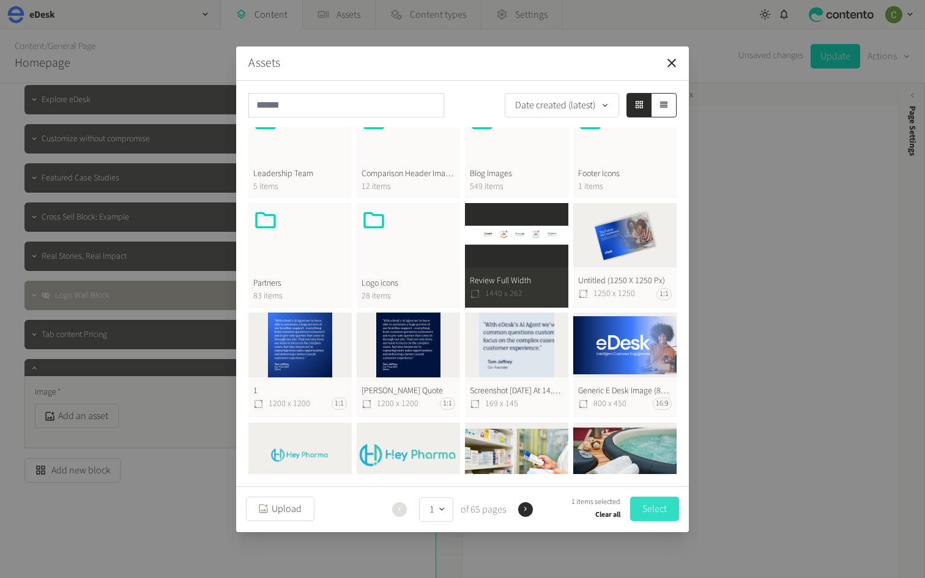
click at [668, 468] on button "Select" at bounding box center [654, 509] width 49 height 24
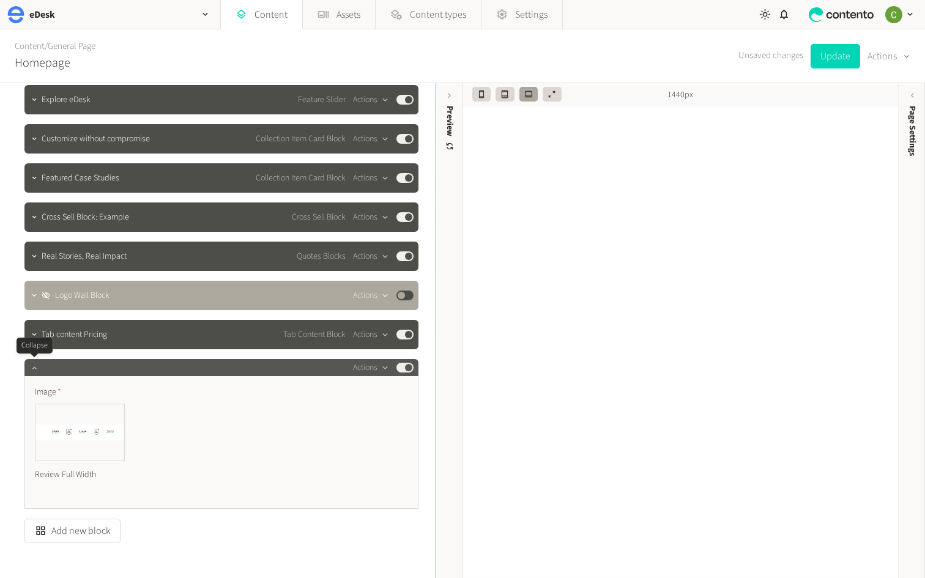
click at [32, 372] on icon "button" at bounding box center [34, 367] width 9 height 9
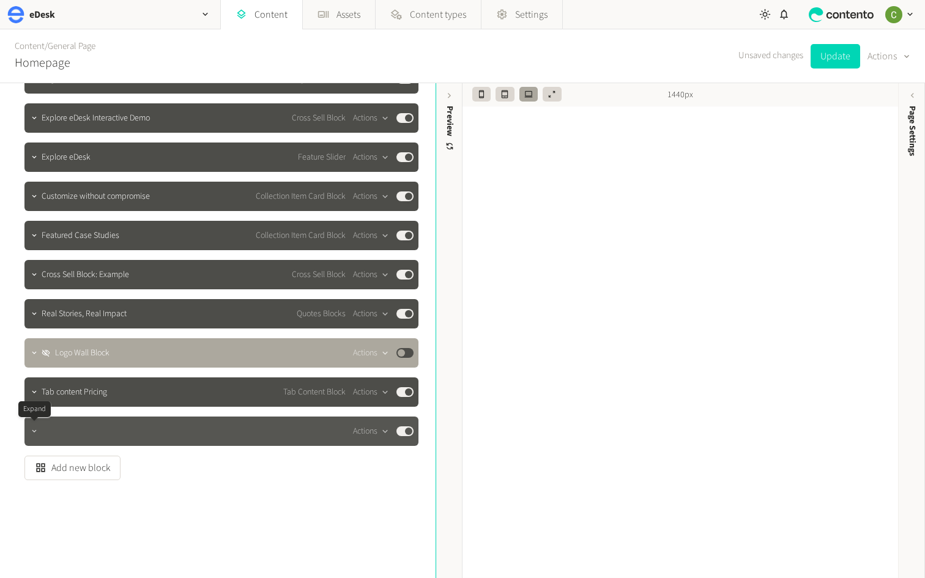
click at [33, 436] on button "button" at bounding box center [34, 430] width 15 height 15
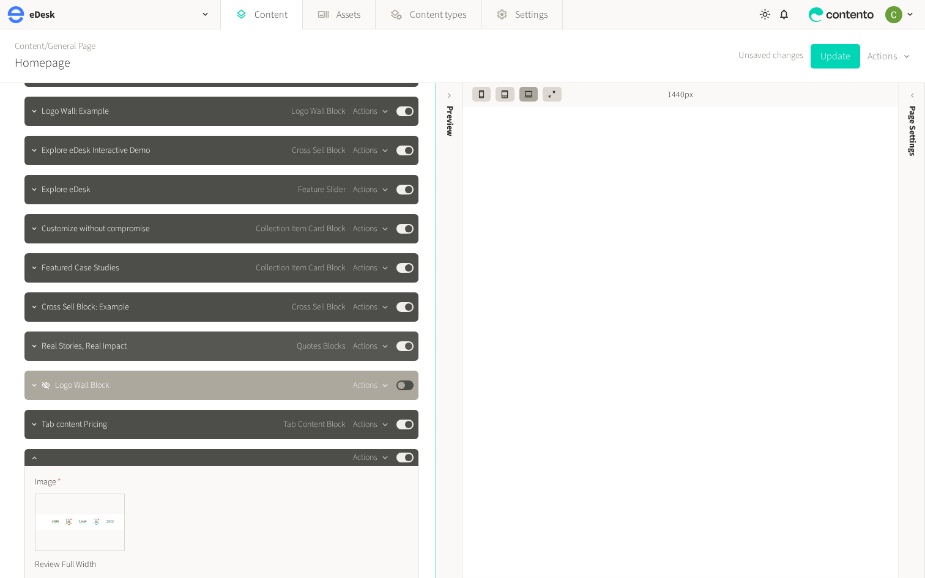
scroll to position [470, 0]
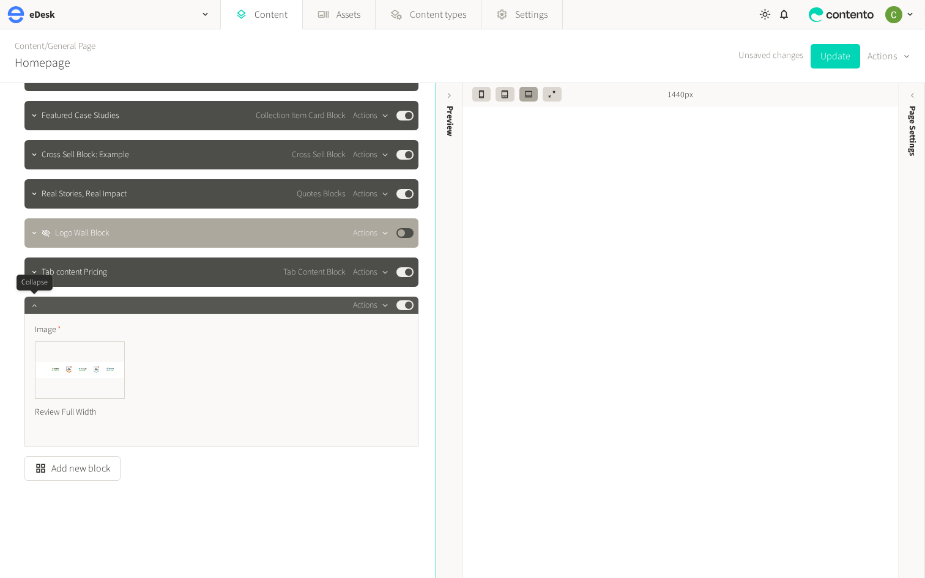
click at [32, 309] on icon "button" at bounding box center [34, 305] width 9 height 9
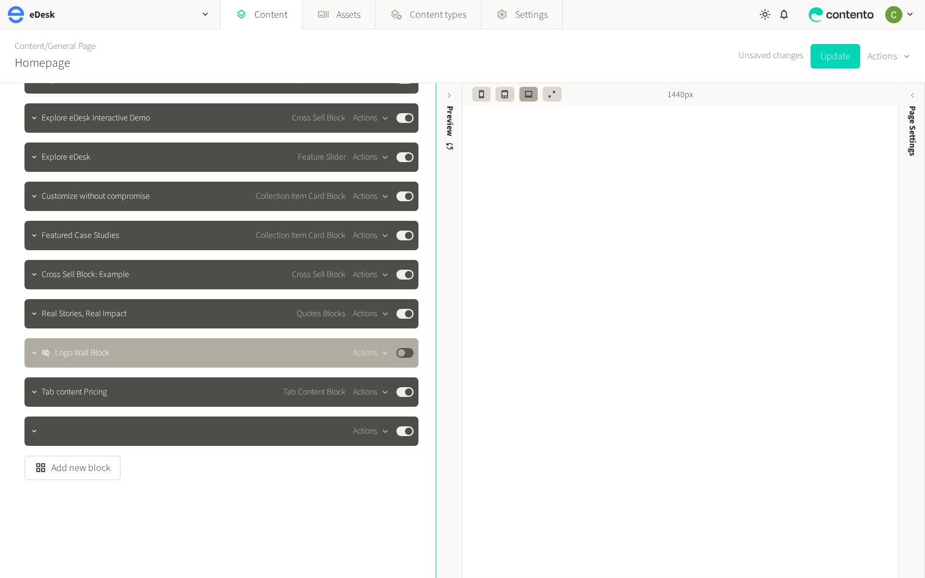
scroll to position [350, 0]
click at [381, 434] on icon "button" at bounding box center [385, 431] width 10 height 10
click at [382, 468] on button "Delete" at bounding box center [392, 525] width 81 height 23
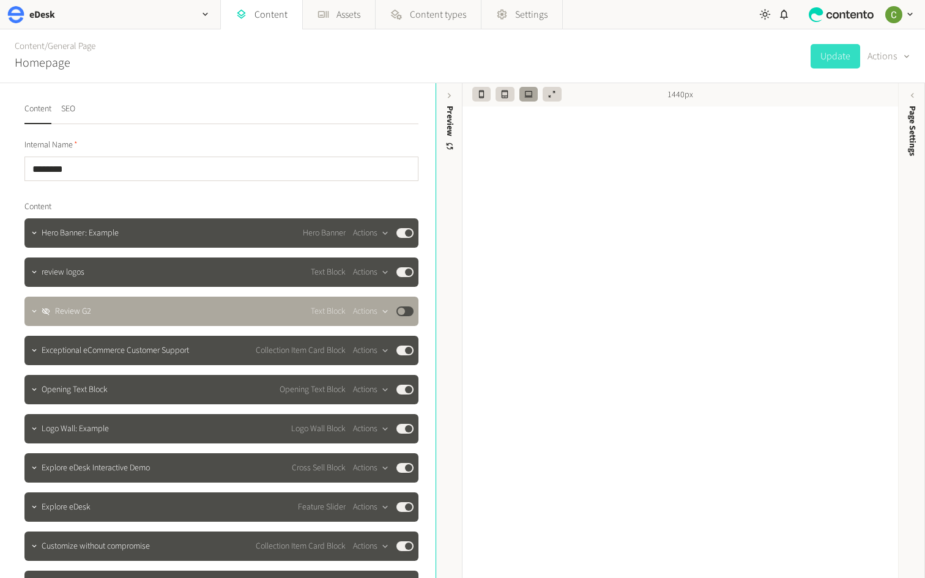
scroll to position [311, 0]
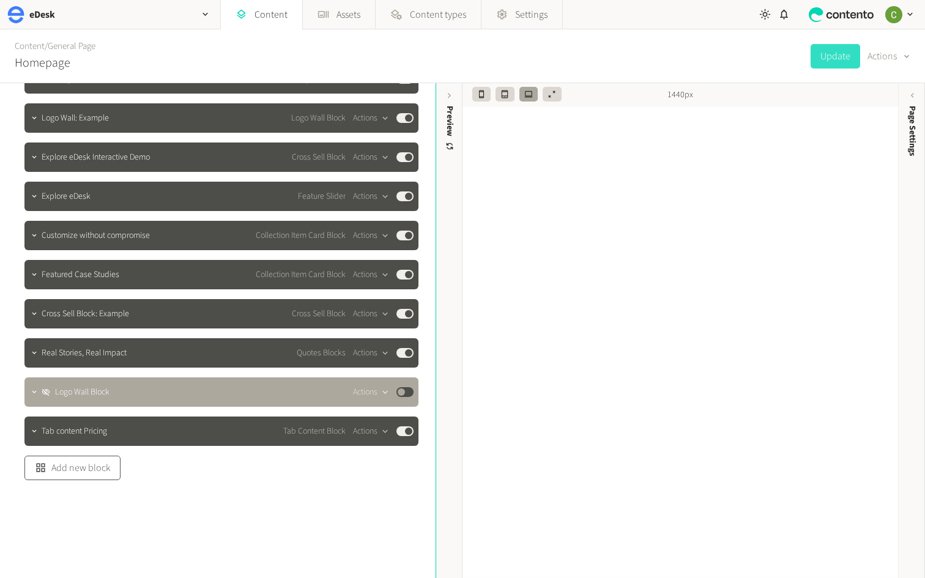
click at [78, 468] on button "Add new block" at bounding box center [72, 468] width 96 height 24
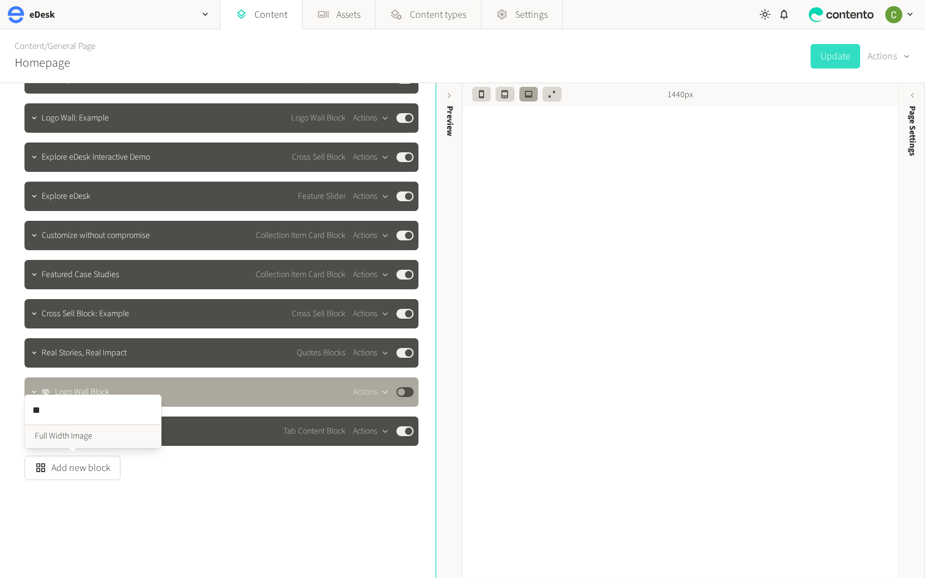
type input "*"
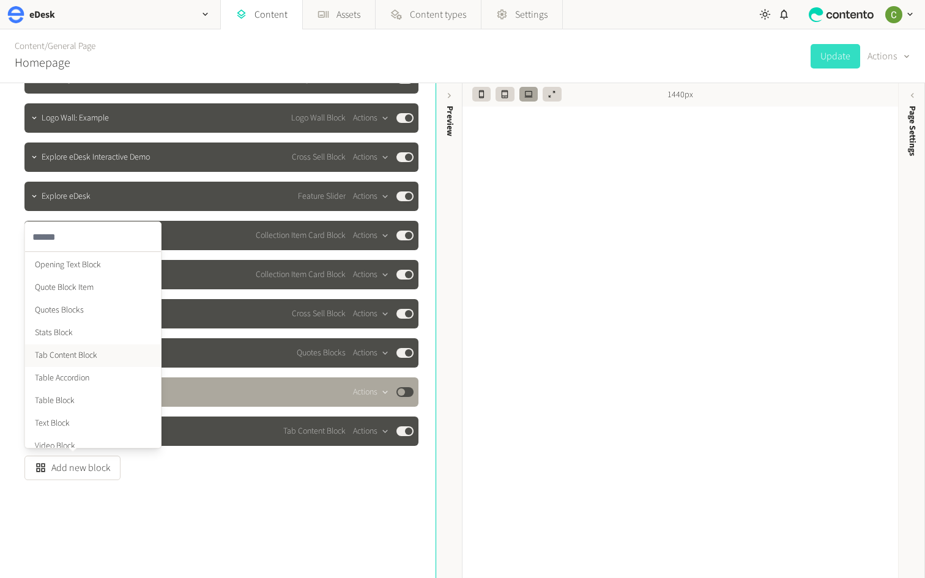
scroll to position [453, 0]
click at [42, 421] on li "Text Block" at bounding box center [93, 421] width 136 height 23
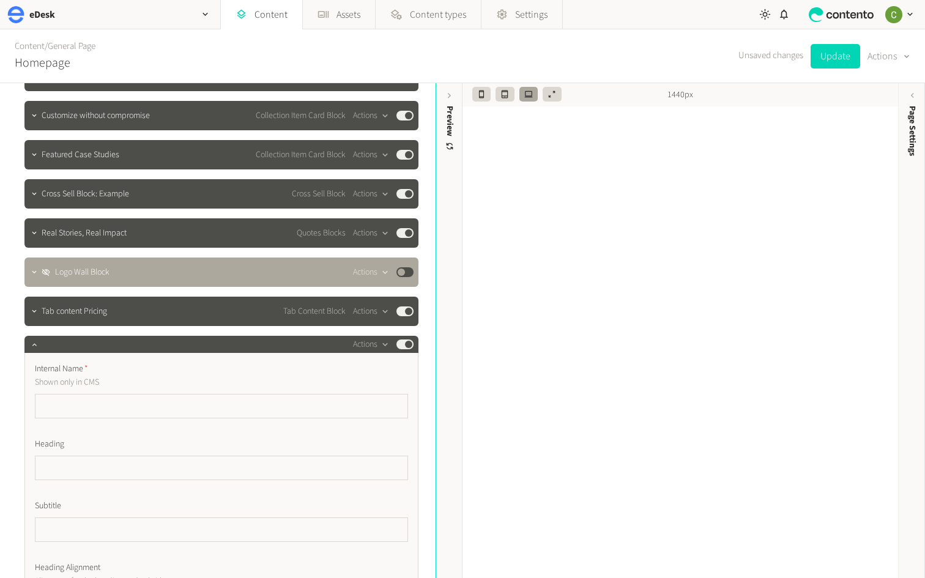
scroll to position [469, 0]
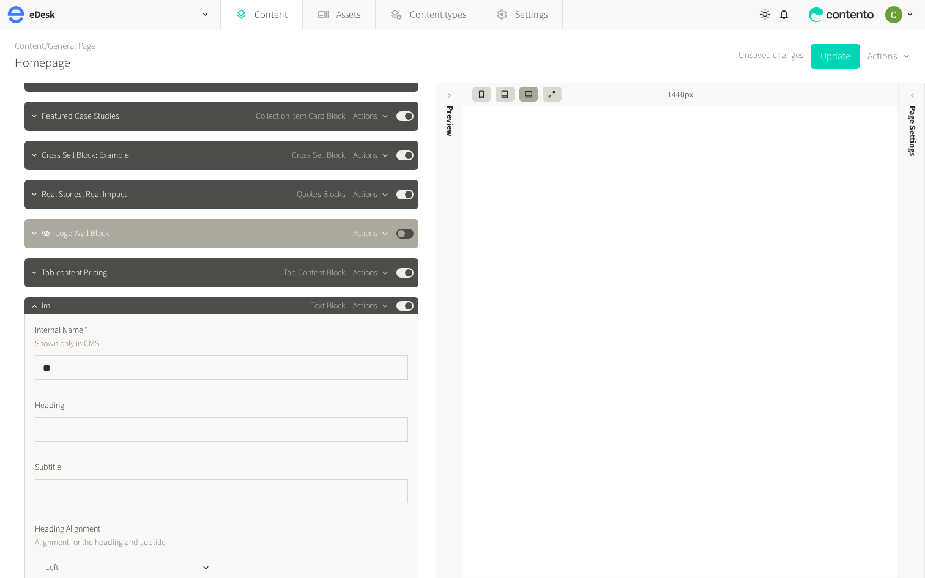
type input "*"
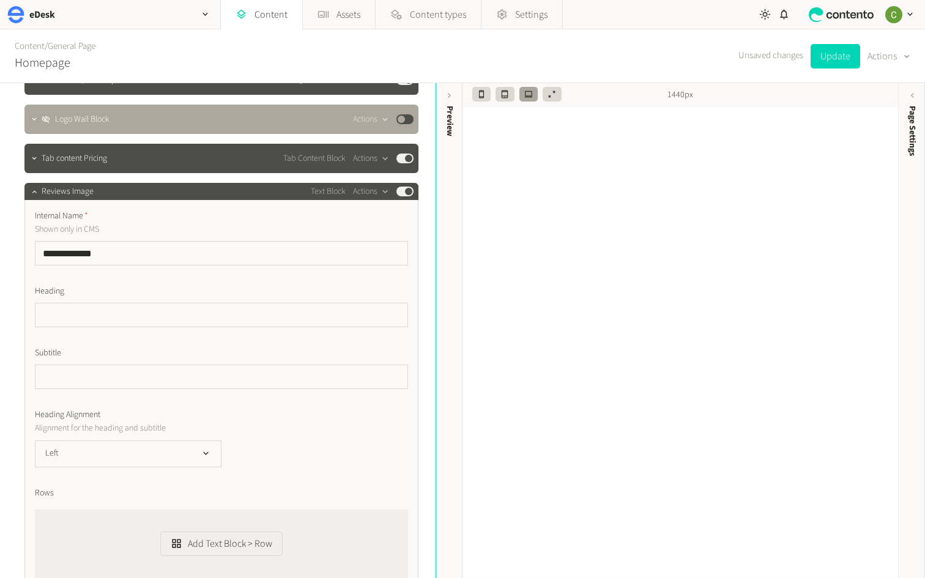
scroll to position [648, 0]
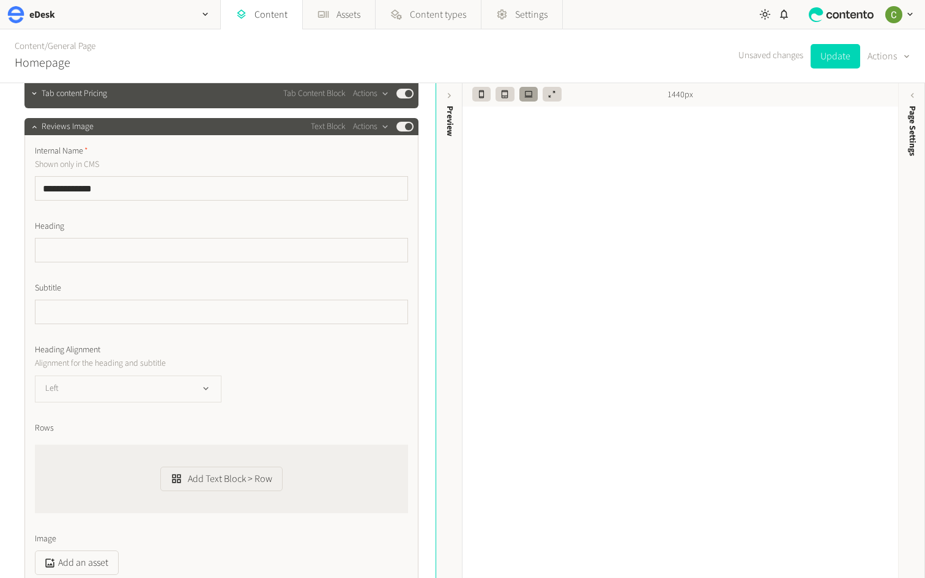
type input "**********"
click at [204, 390] on icon "button" at bounding box center [206, 388] width 10 height 10
click at [163, 430] on li "Center" at bounding box center [127, 439] width 185 height 24
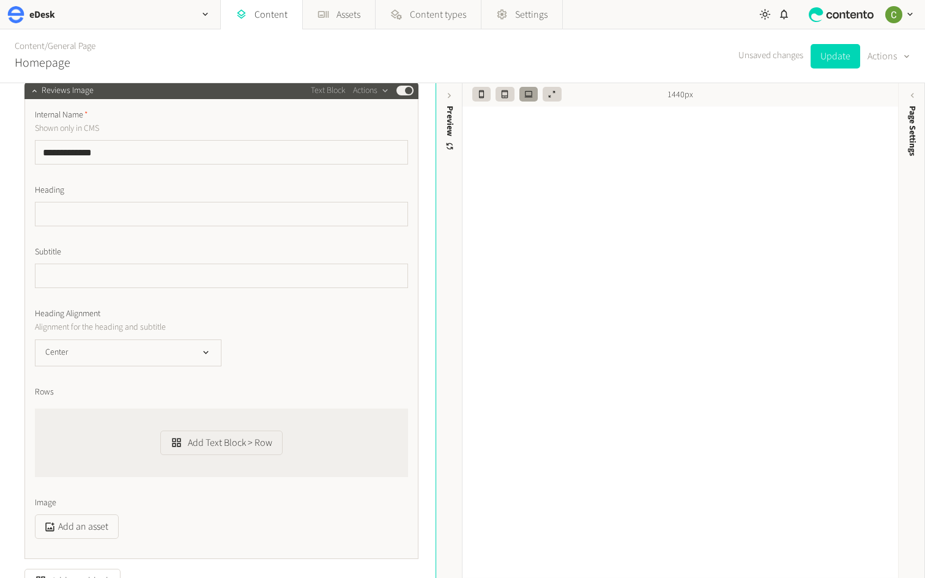
scroll to position [698, 0]
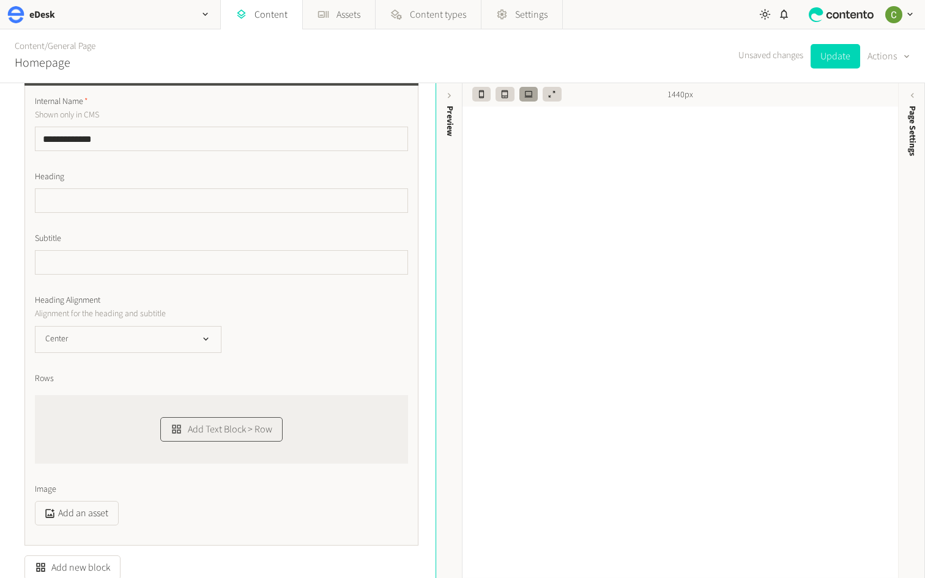
click at [194, 422] on button "Add Text Block > Row" at bounding box center [221, 429] width 122 height 24
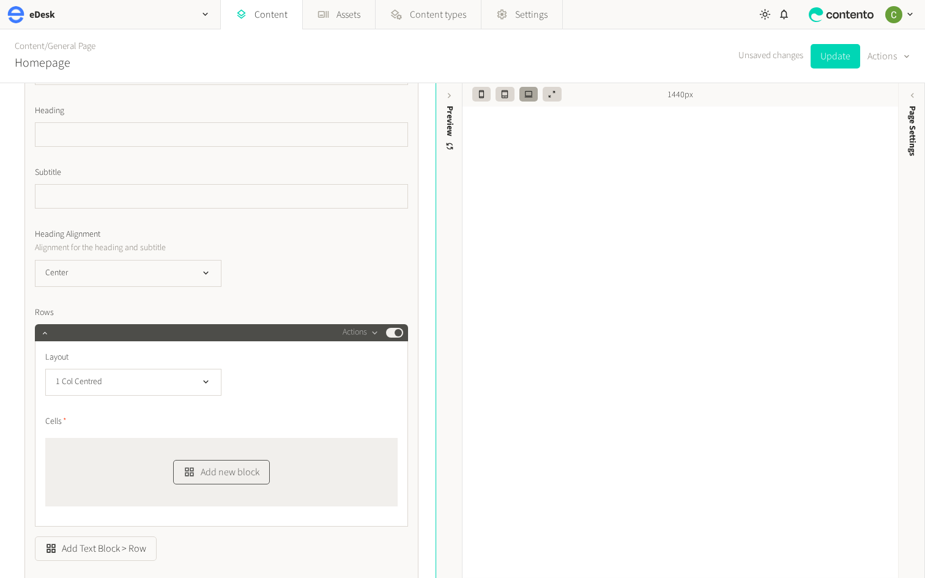
click at [218, 468] on button "Add new block" at bounding box center [221, 472] width 96 height 24
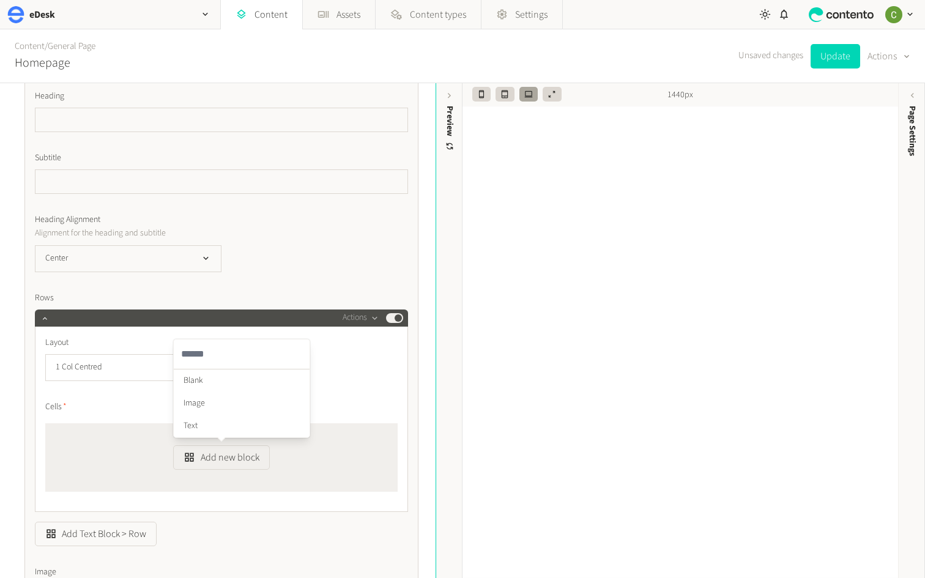
scroll to position [780, 0]
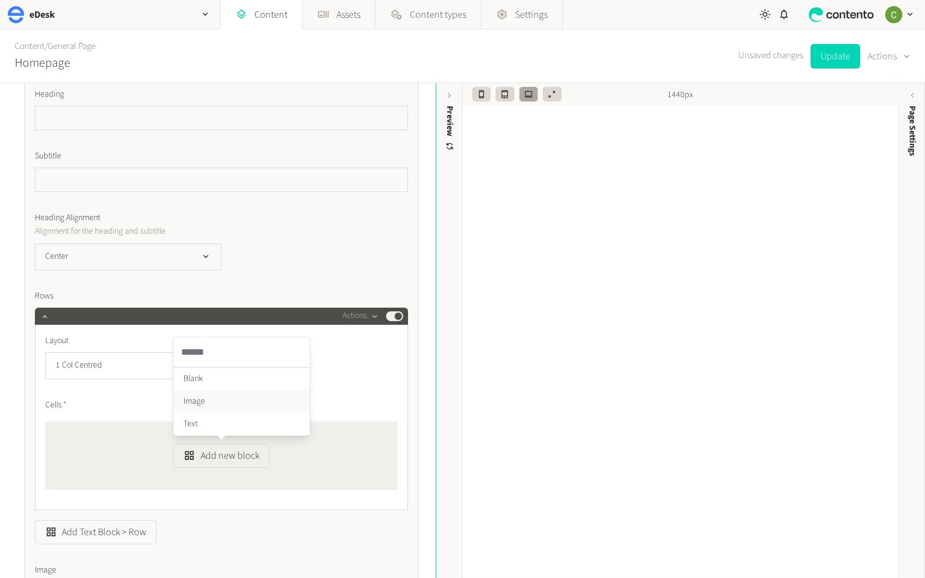
click at [200, 405] on li "Image" at bounding box center [242, 401] width 136 height 23
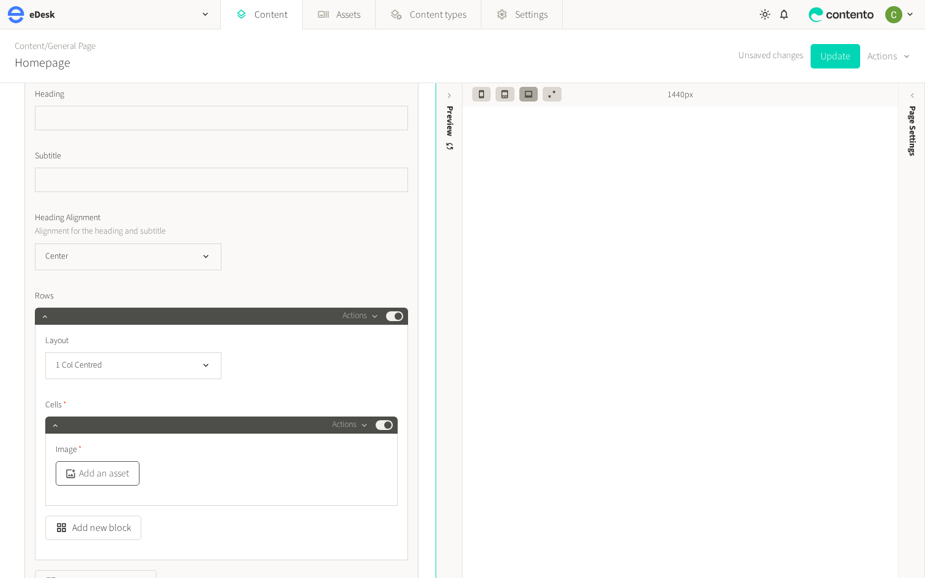
click at [113, 468] on button "Add an asset" at bounding box center [98, 473] width 84 height 24
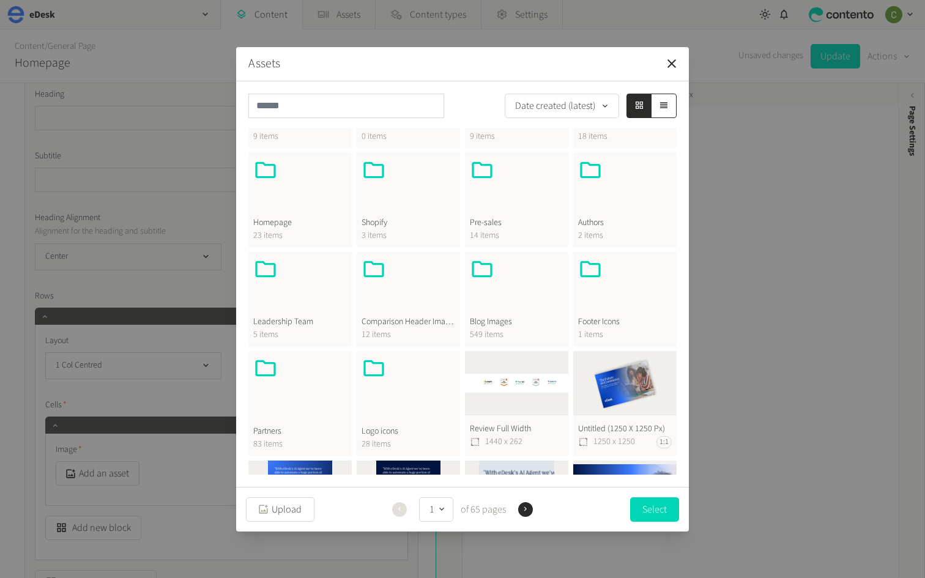
scroll to position [280, 0]
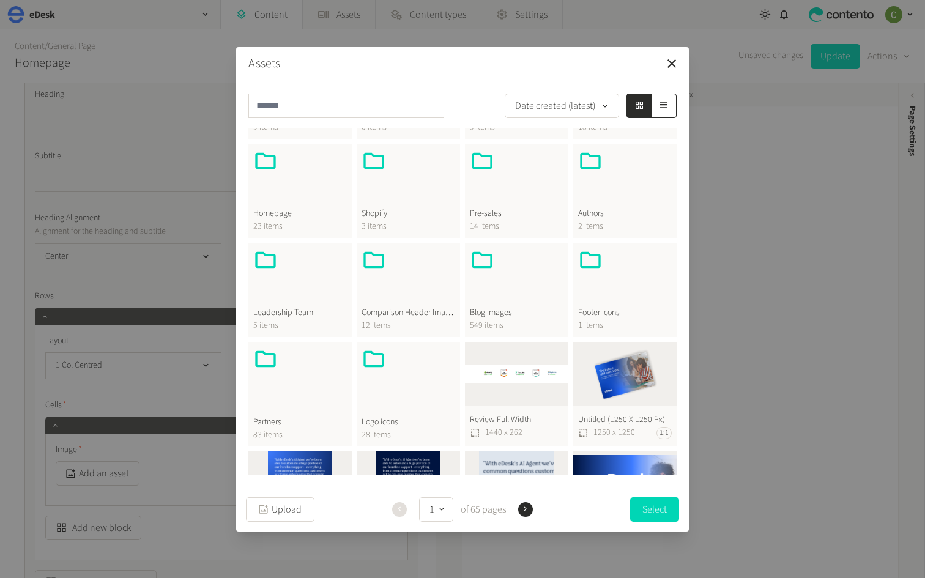
click at [505, 374] on button "Review Full Width 1440 x 262" at bounding box center [516, 394] width 103 height 105
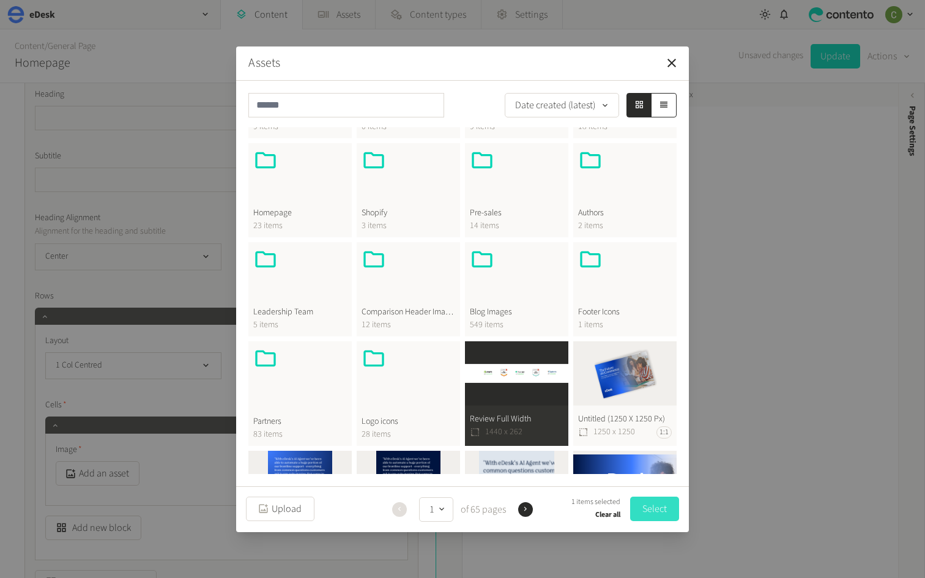
click at [651, 468] on button "Select" at bounding box center [654, 509] width 49 height 24
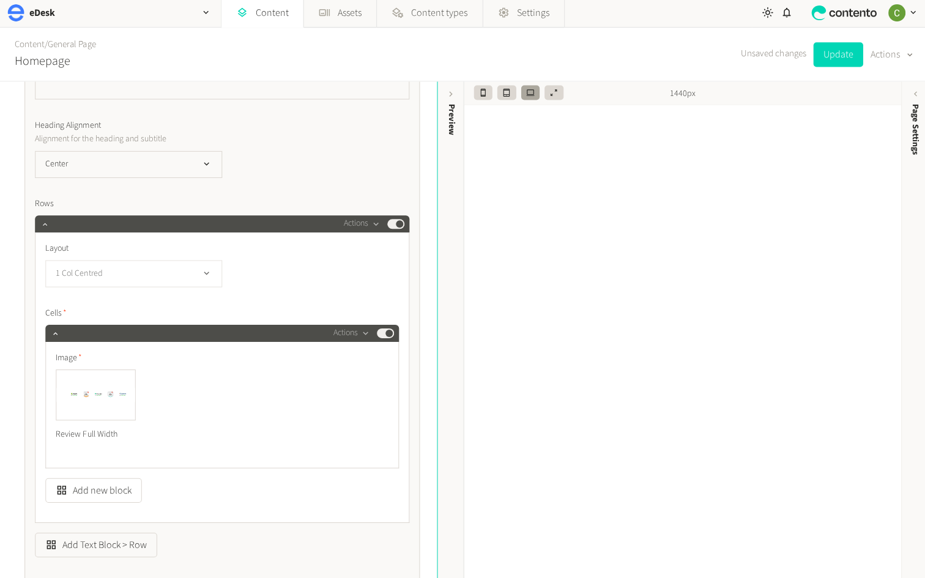
scroll to position [0, 0]
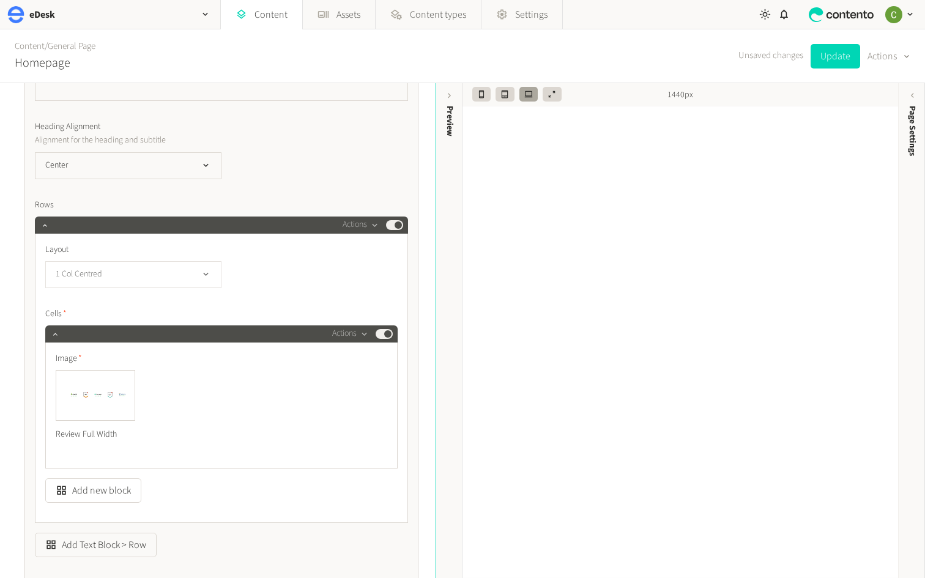
click at [185, 281] on button "1 Col Centred" at bounding box center [133, 274] width 176 height 27
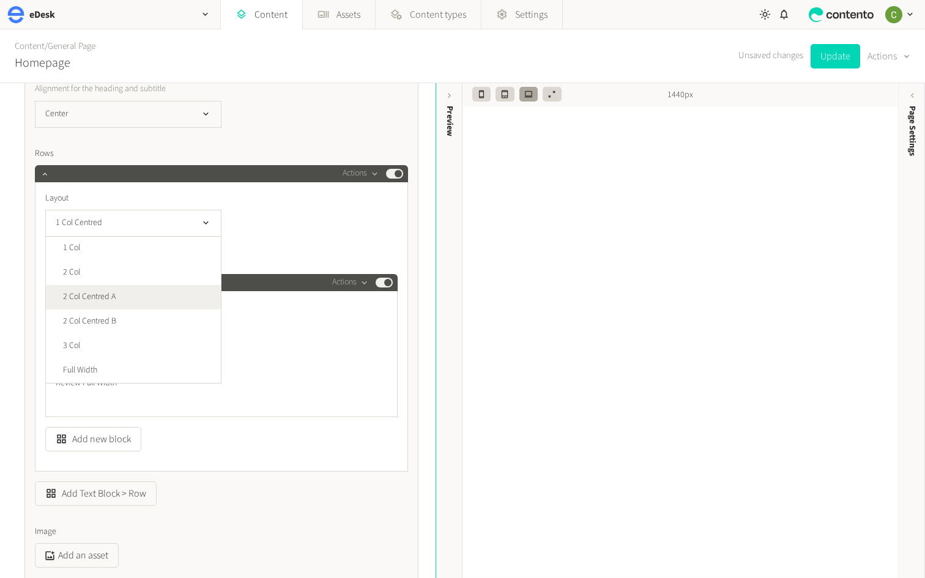
scroll to position [933, 0]
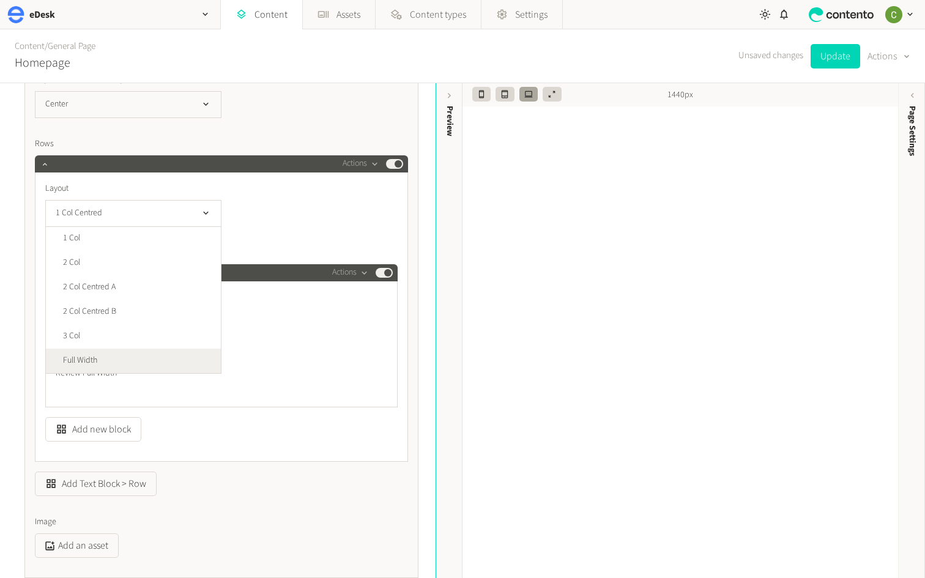
click at [143, 355] on li "Full Width" at bounding box center [133, 361] width 175 height 24
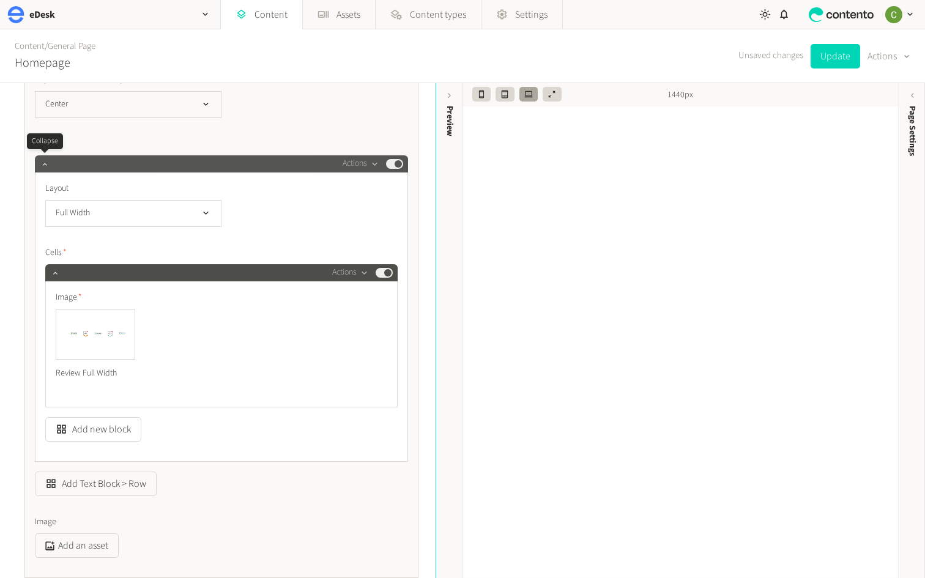
click at [46, 171] on div at bounding box center [44, 163] width 15 height 17
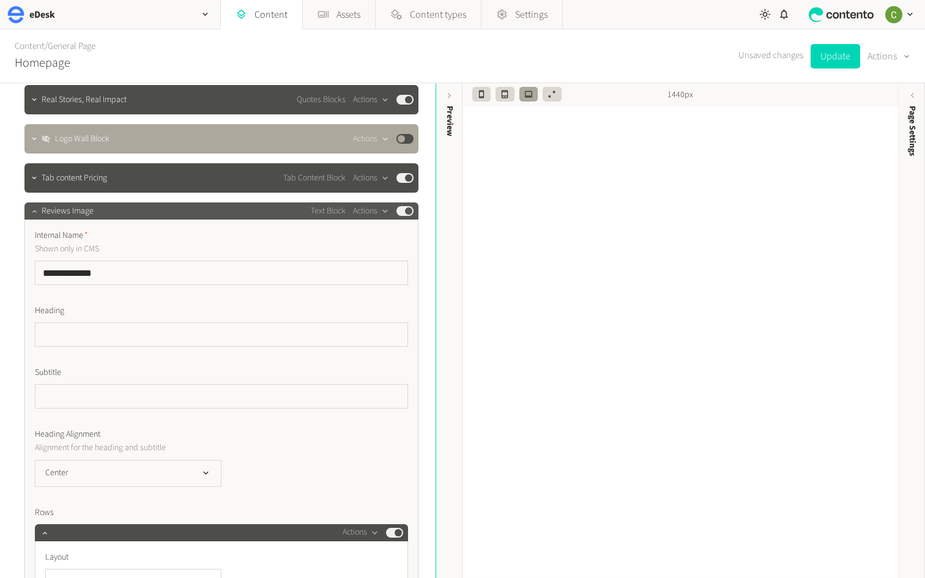
click at [31, 212] on icon "button" at bounding box center [34, 211] width 9 height 9
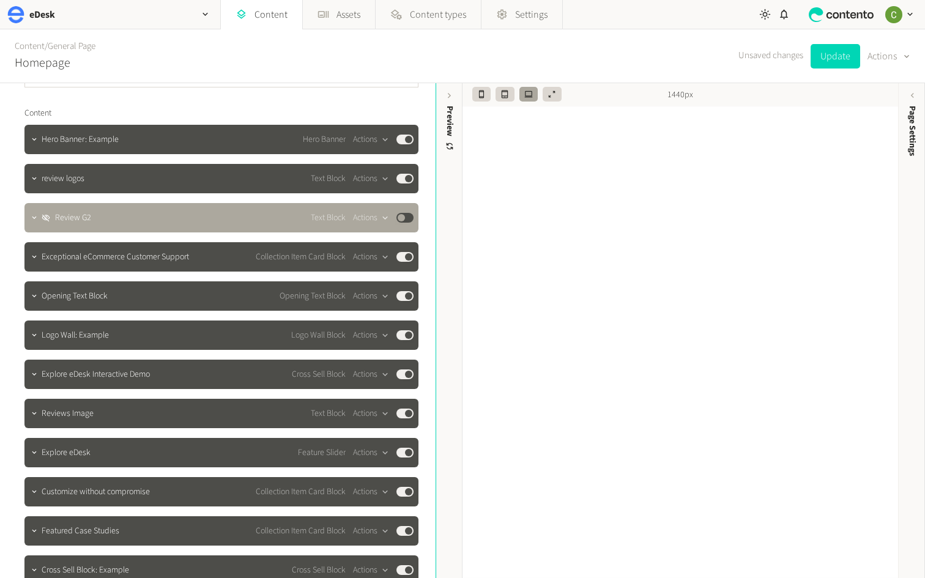
scroll to position [84, 0]
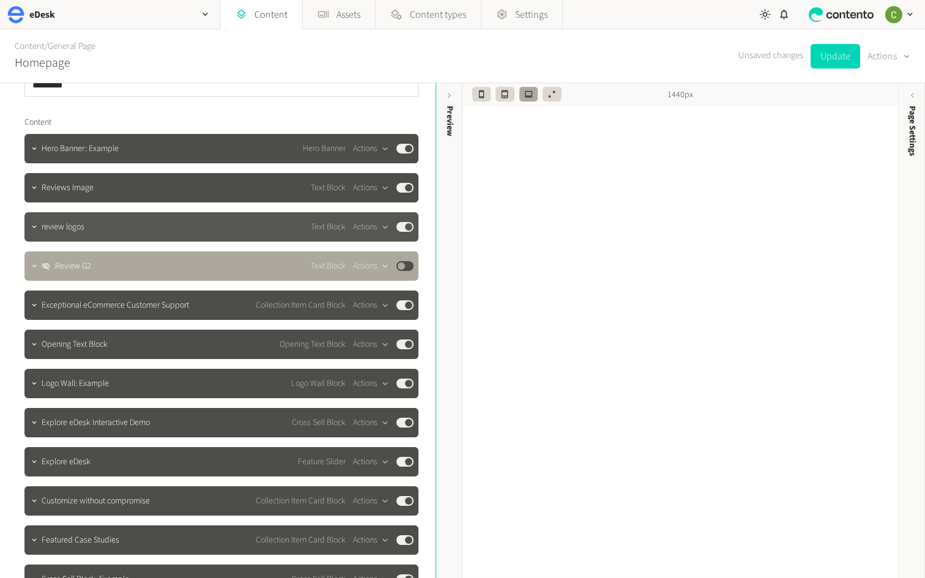
click at [408, 230] on button "Published" at bounding box center [404, 227] width 17 height 10
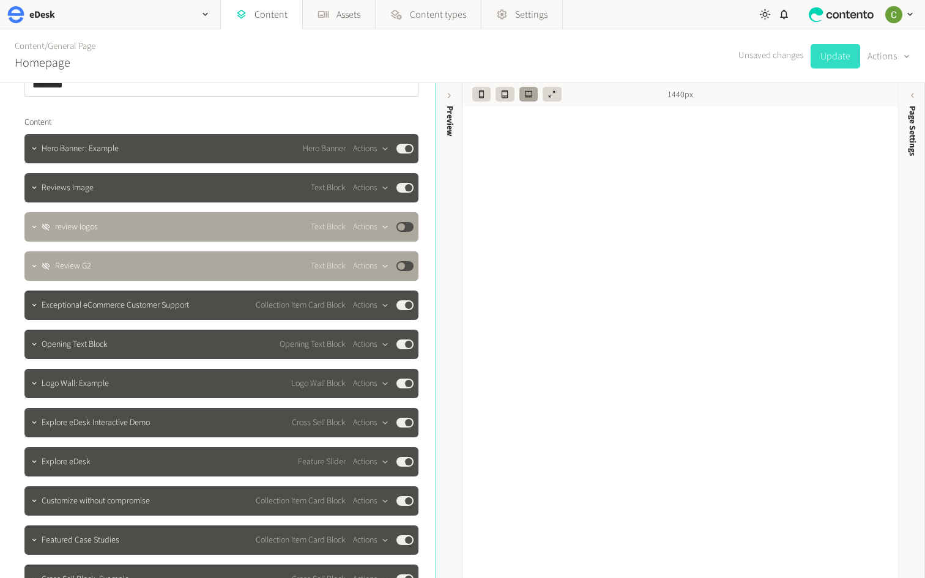
click at [821, 59] on button "Update" at bounding box center [835, 56] width 50 height 24
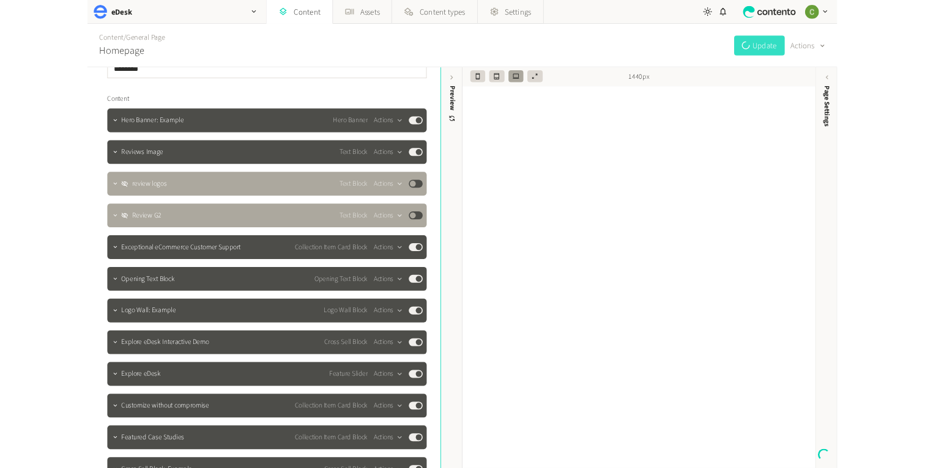
scroll to position [0, 0]
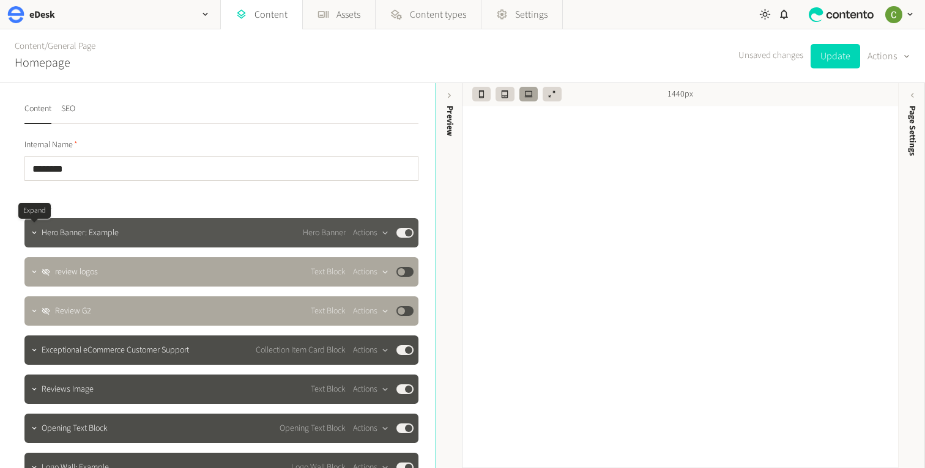
click at [37, 239] on div at bounding box center [34, 232] width 15 height 17
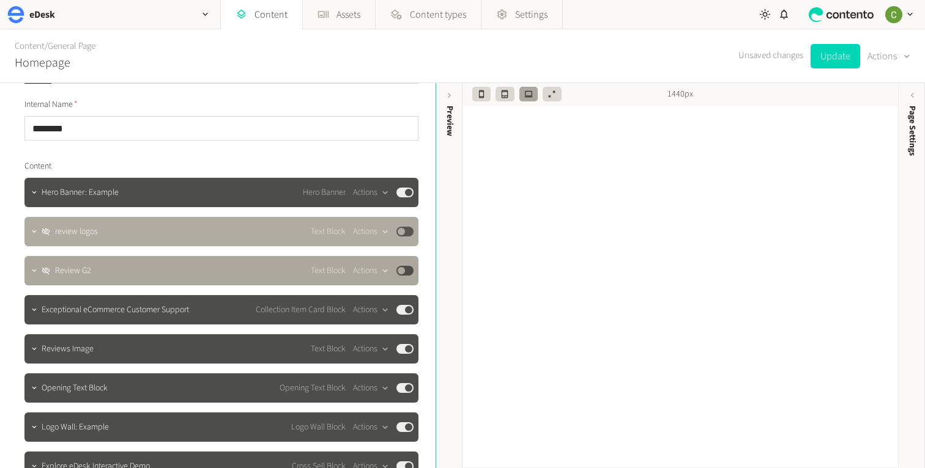
scroll to position [50, 0]
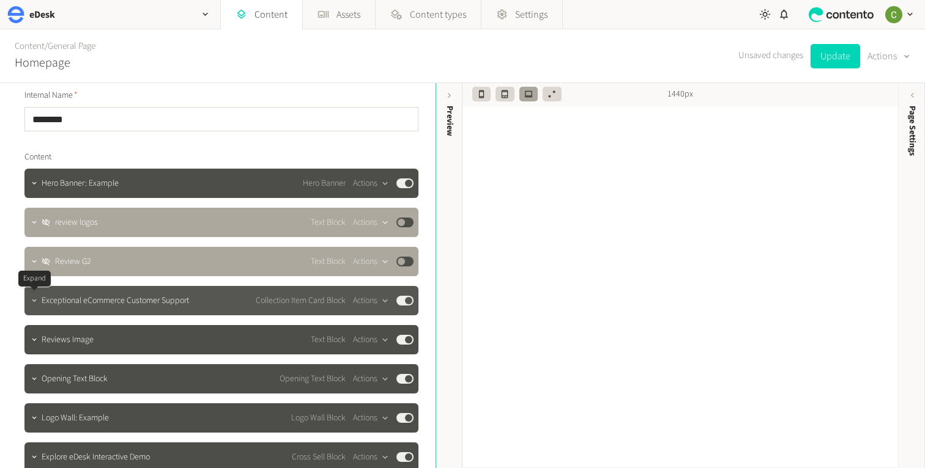
click at [30, 302] on icon "button" at bounding box center [34, 301] width 9 height 9
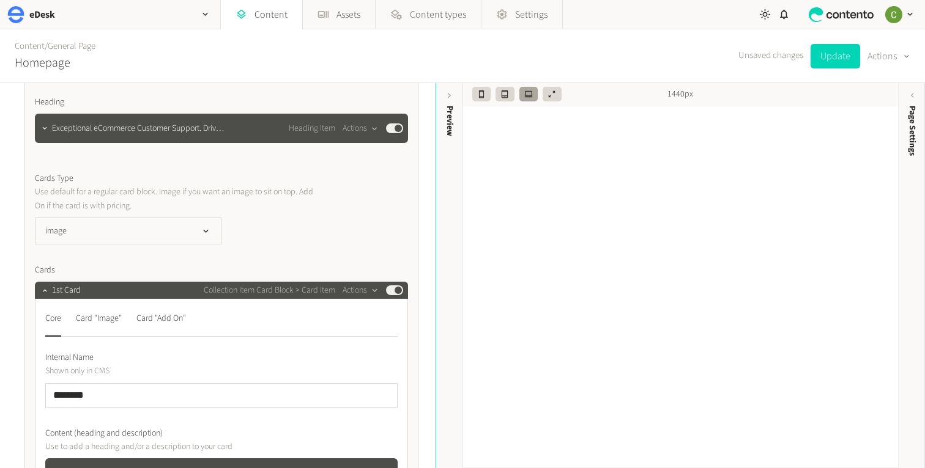
scroll to position [467, 0]
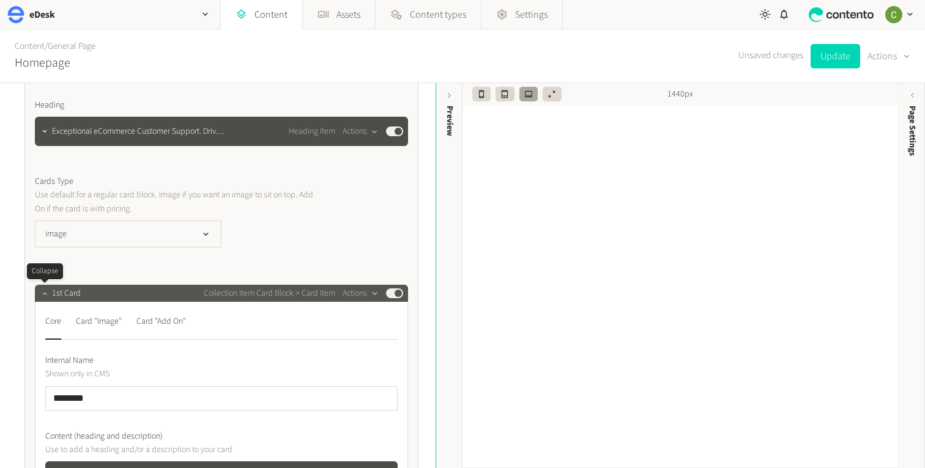
click at [40, 289] on icon "button" at bounding box center [44, 293] width 9 height 9
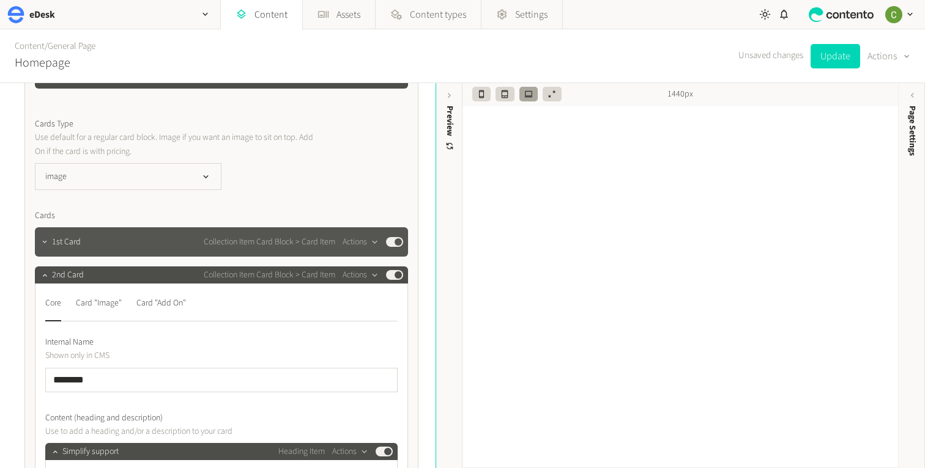
scroll to position [545, 0]
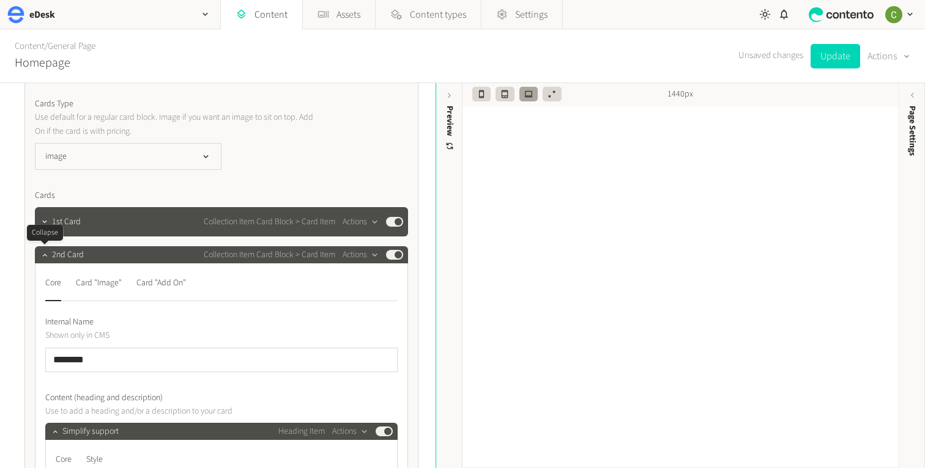
click at [45, 256] on icon "button" at bounding box center [44, 255] width 9 height 9
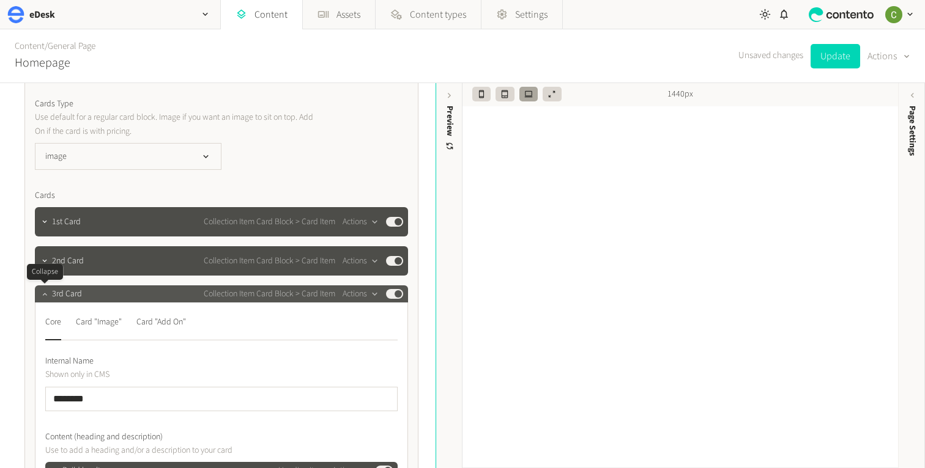
click at [45, 296] on icon "button" at bounding box center [44, 294] width 9 height 9
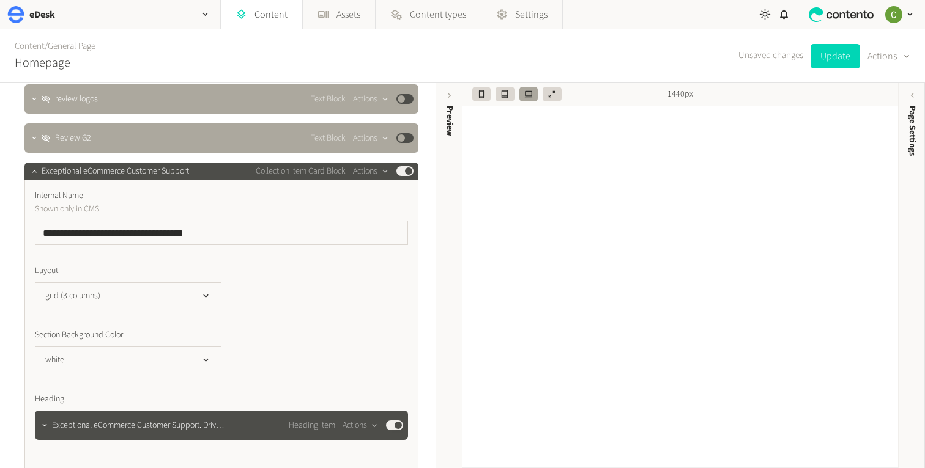
scroll to position [168, 0]
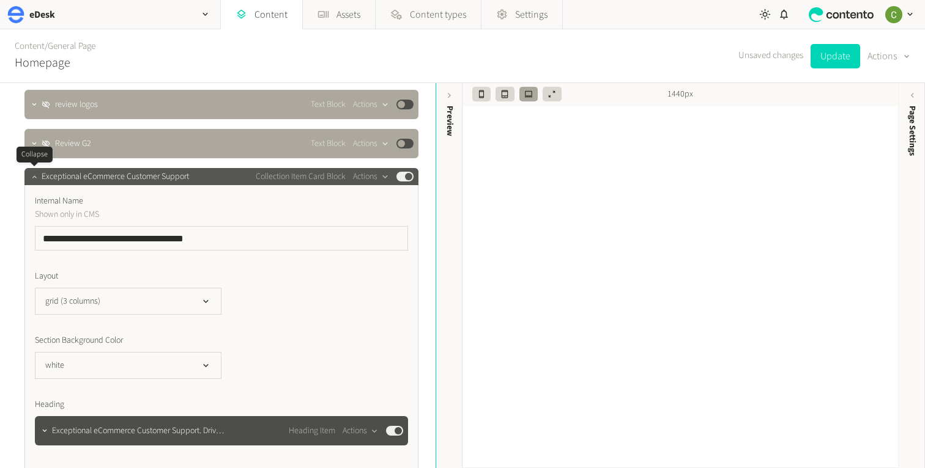
click at [32, 179] on icon "button" at bounding box center [34, 176] width 9 height 9
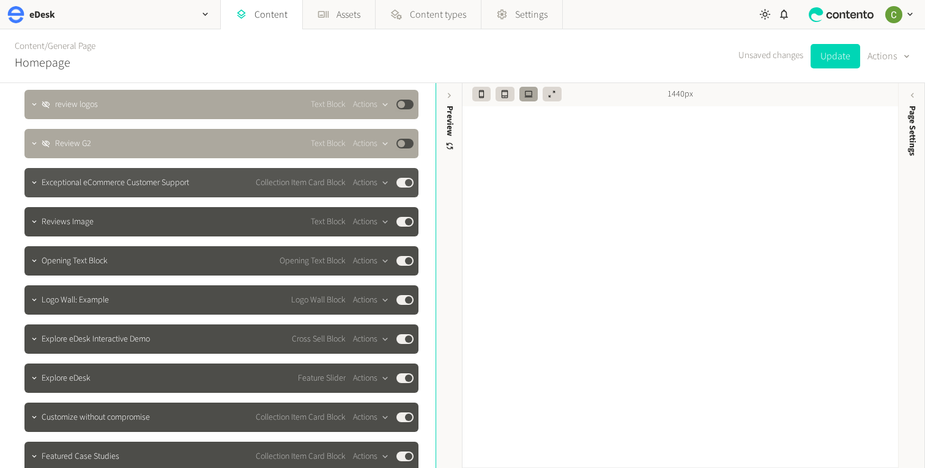
click at [43, 187] on span "Exceptional eCommerce Customer Support" at bounding box center [115, 183] width 147 height 13
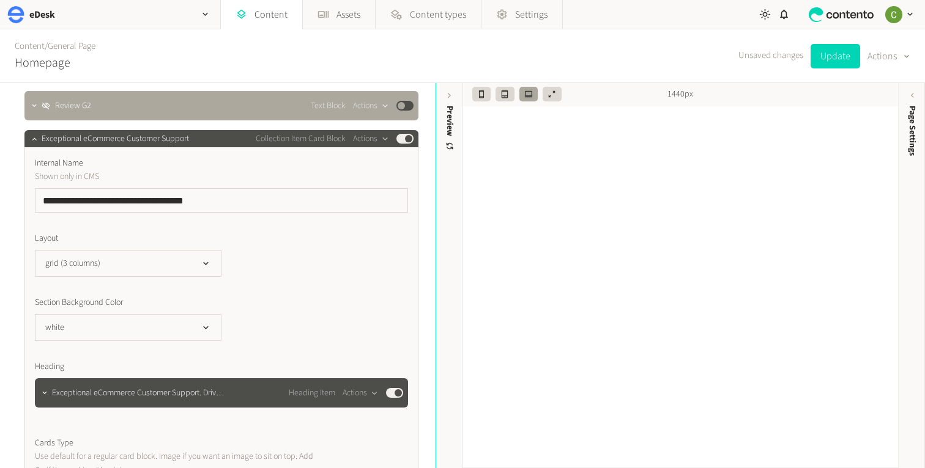
scroll to position [274, 0]
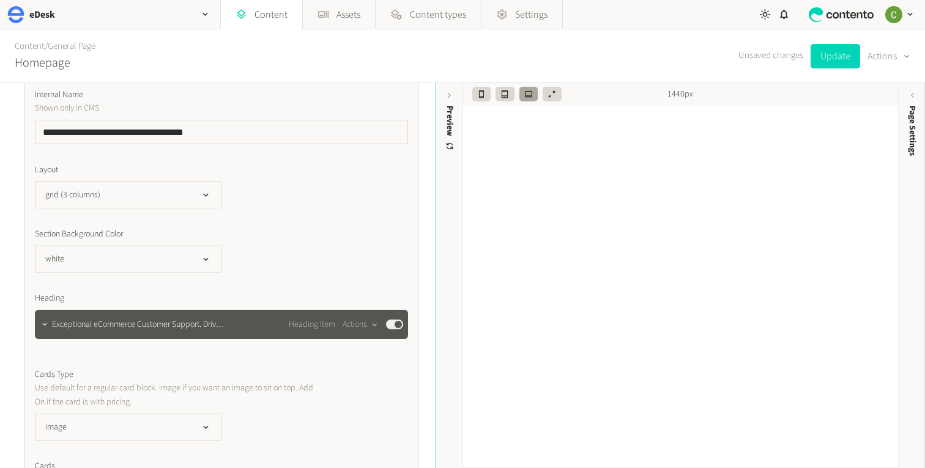
click at [40, 314] on div at bounding box center [44, 324] width 15 height 29
click at [43, 323] on icon "button" at bounding box center [44, 324] width 9 height 9
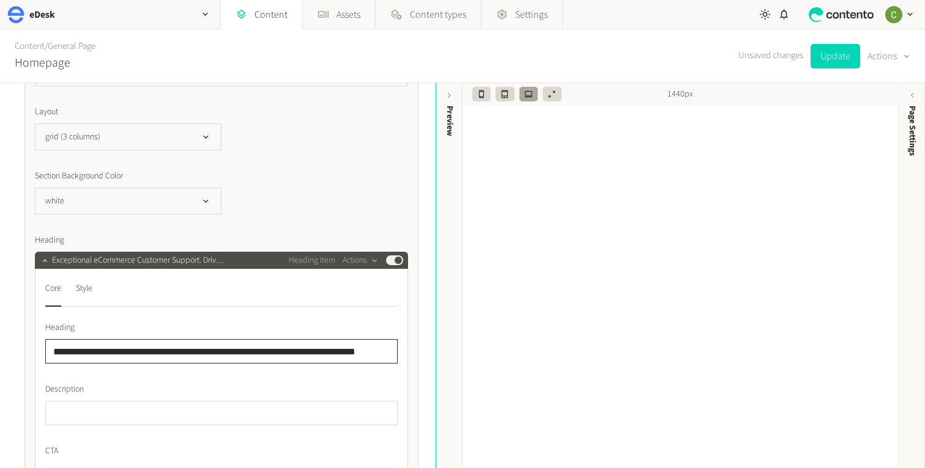
scroll to position [0, 20]
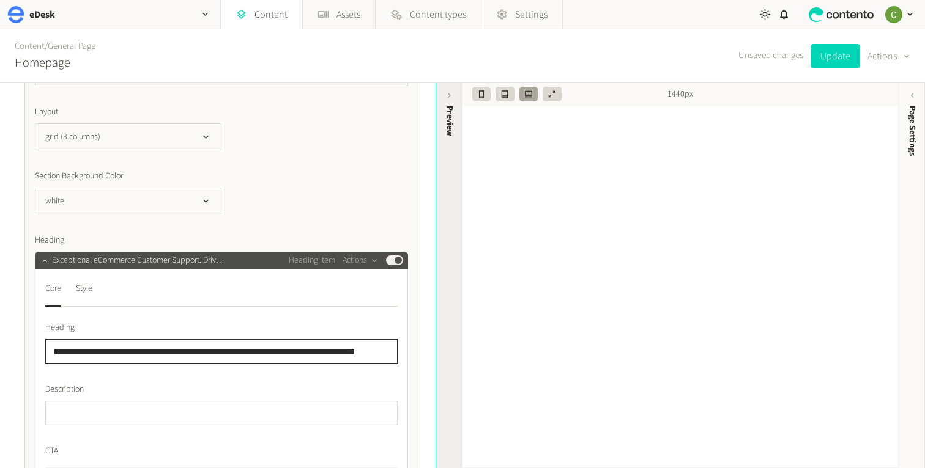
drag, startPoint x: 51, startPoint y: 349, endPoint x: 453, endPoint y: 346, distance: 401.8
click at [453, 346] on div "**********" at bounding box center [462, 275] width 925 height 385
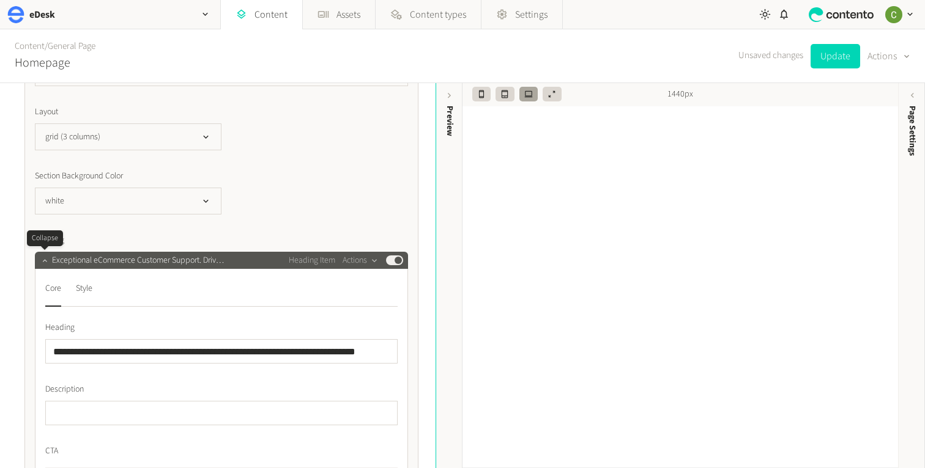
scroll to position [0, 0]
click at [37, 261] on button "button" at bounding box center [44, 259] width 15 height 15
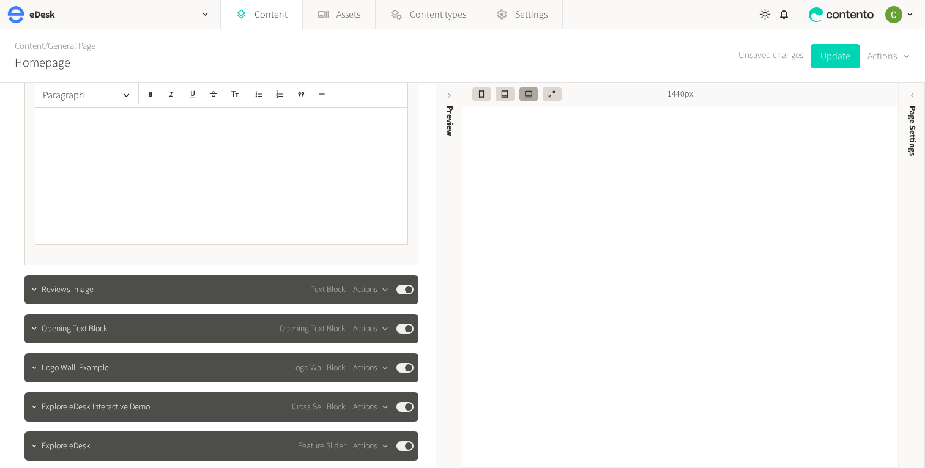
scroll to position [851, 0]
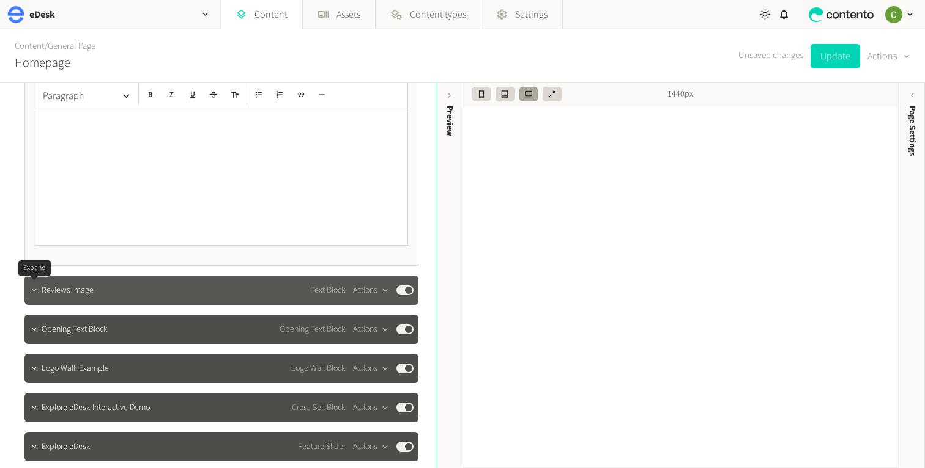
click at [33, 290] on icon "button" at bounding box center [34, 290] width 4 height 2
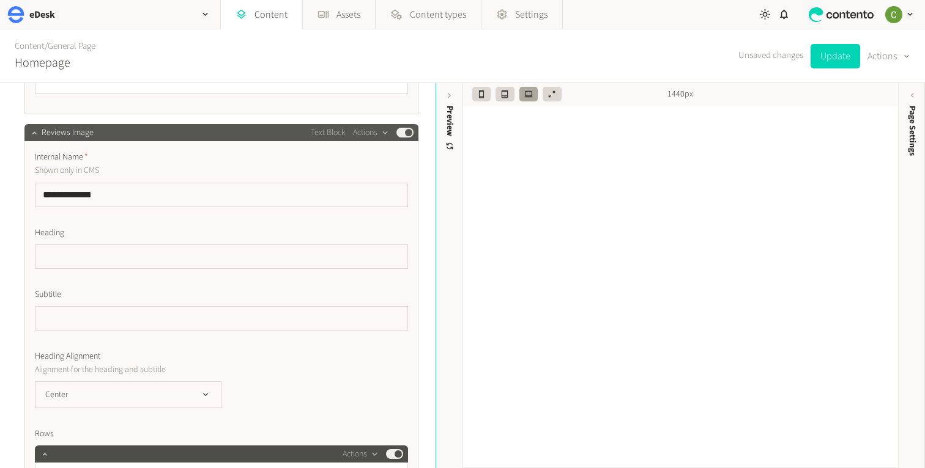
scroll to position [1015, 0]
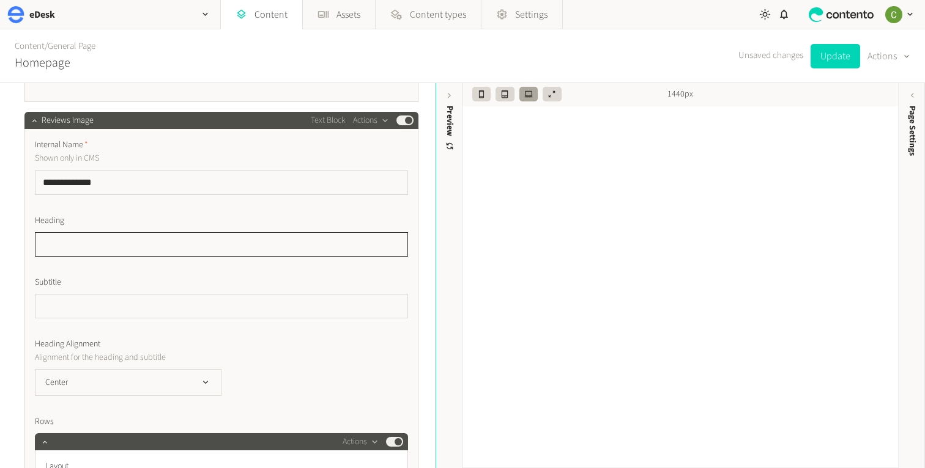
click at [72, 240] on input "text" at bounding box center [221, 244] width 373 height 24
paste input "**********"
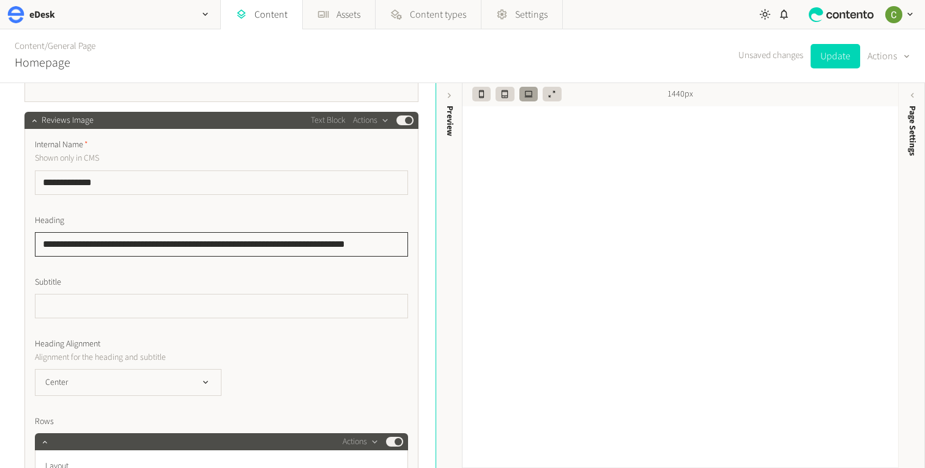
type input "**********"
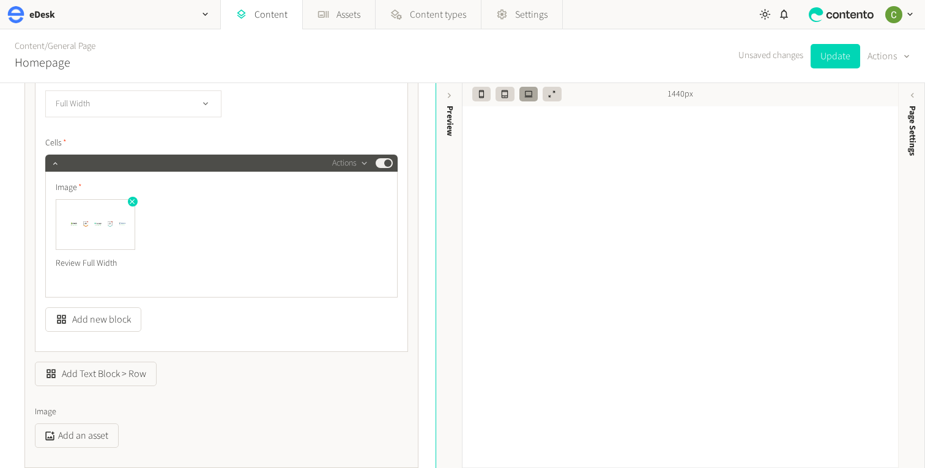
scroll to position [1401, 0]
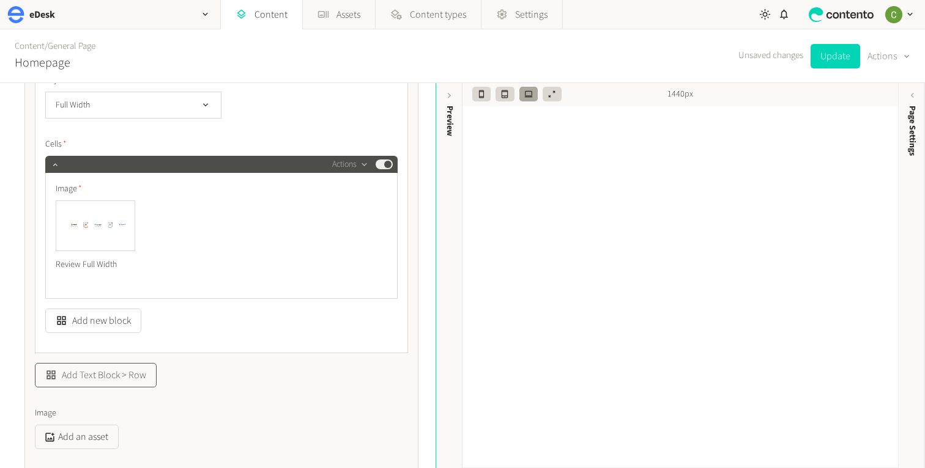
click at [93, 369] on button "Add Text Block > Row" at bounding box center [96, 375] width 122 height 24
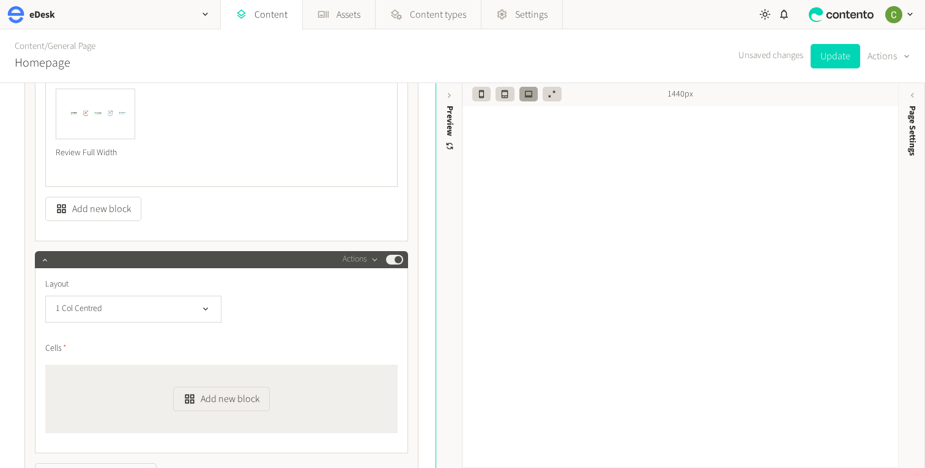
scroll to position [1507, 0]
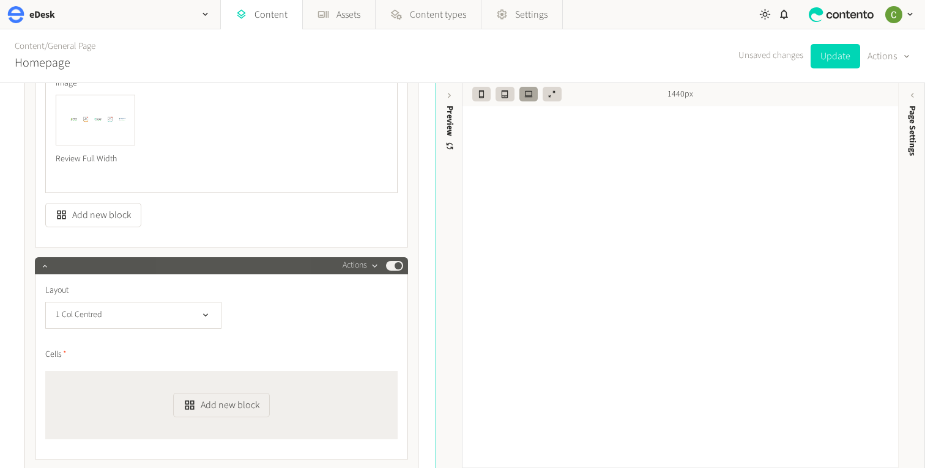
click at [372, 270] on icon "button" at bounding box center [374, 266] width 10 height 10
click at [246, 336] on div "Layout 1 Col Centred Cells Add new block" at bounding box center [221, 361] width 352 height 155
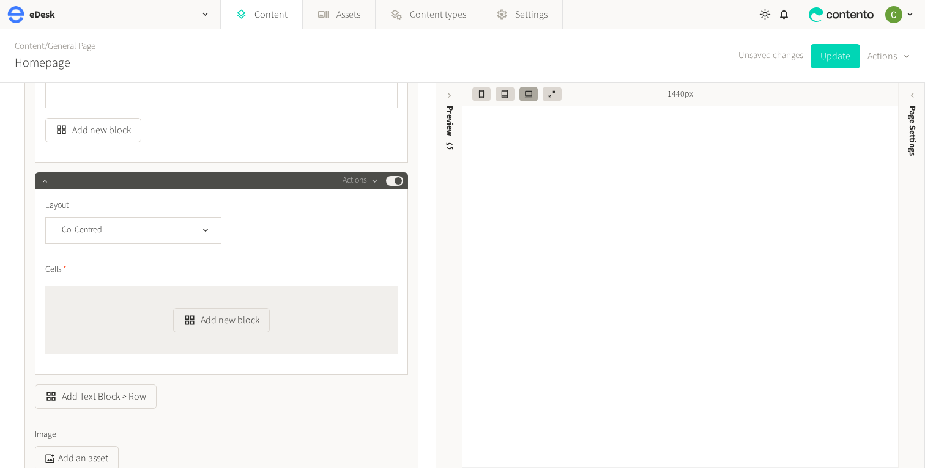
scroll to position [1593, 0]
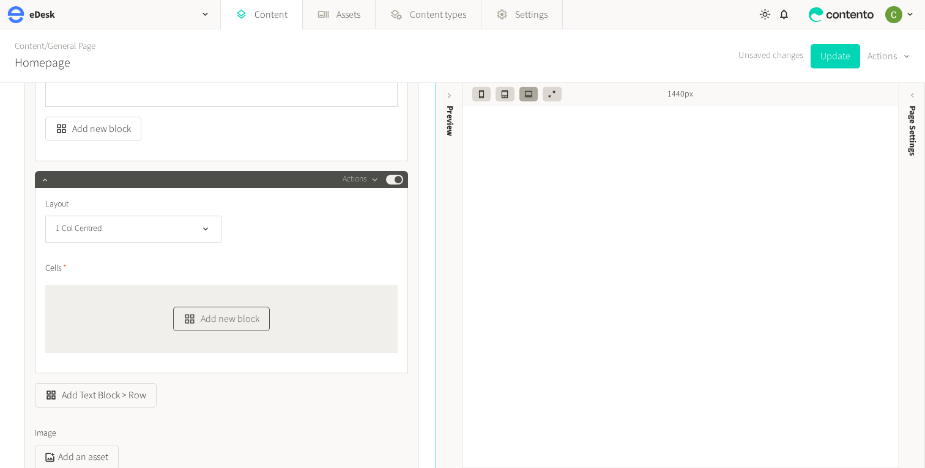
click at [200, 324] on button "Add new block" at bounding box center [221, 319] width 96 height 24
click at [181, 279] on li "Text" at bounding box center [242, 287] width 136 height 23
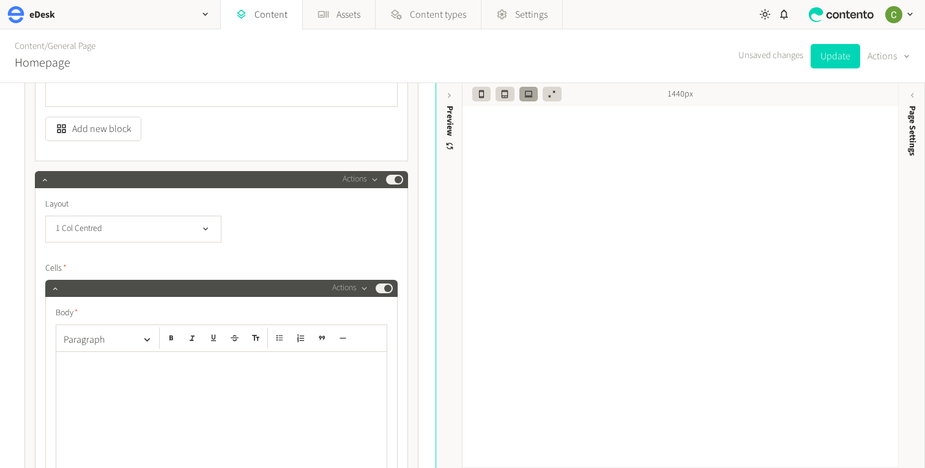
scroll to position [1693, 0]
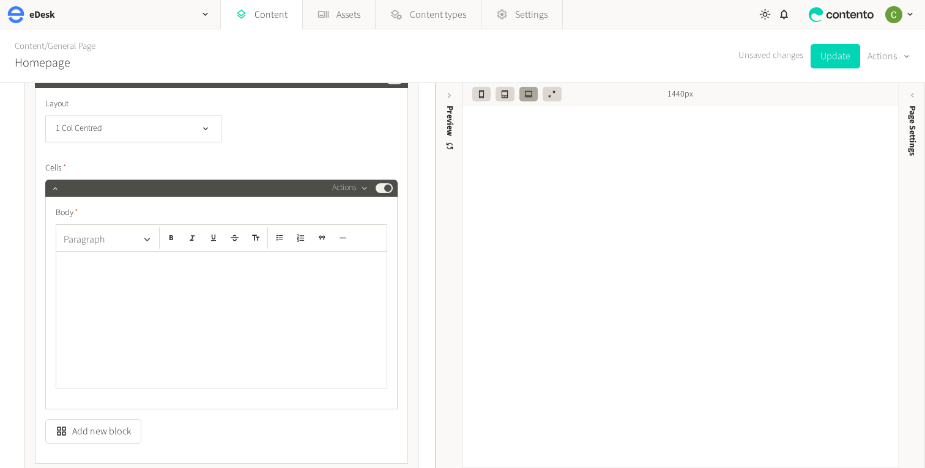
click at [135, 237] on button "Paragraph" at bounding box center [108, 240] width 98 height 24
click at [108, 285] on button "Heading 2" at bounding box center [108, 293] width 88 height 20
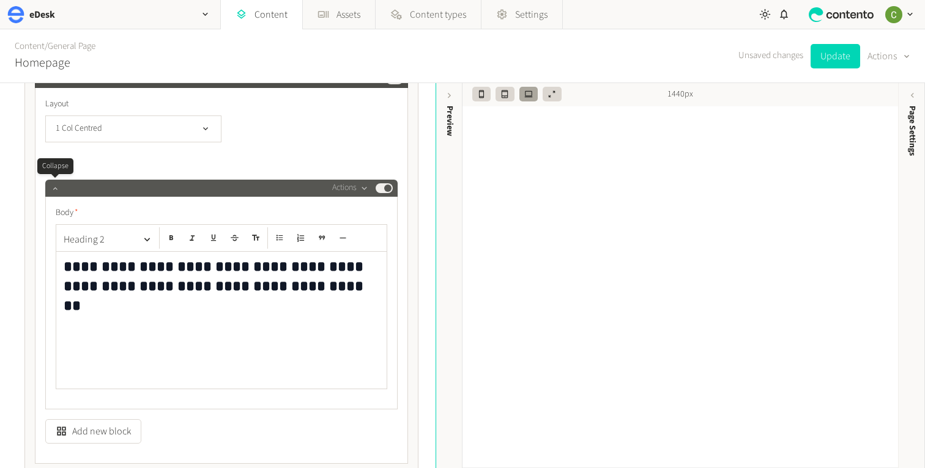
click at [54, 191] on icon "button" at bounding box center [55, 188] width 9 height 9
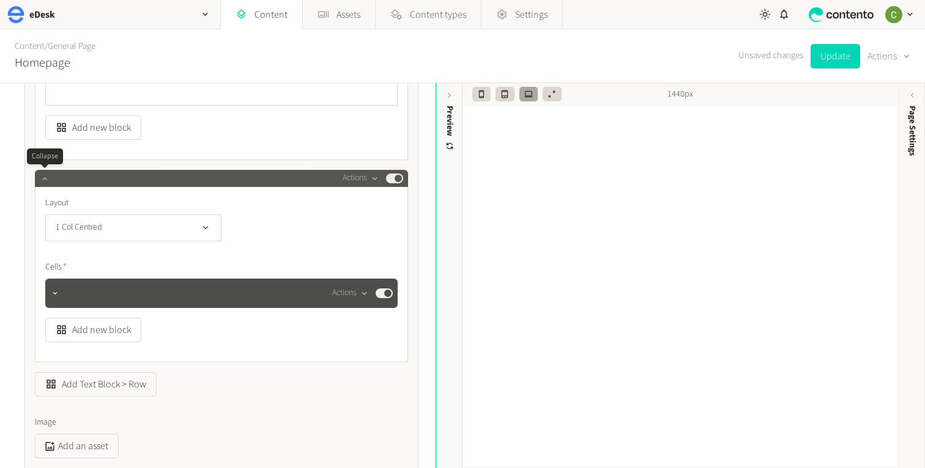
click at [45, 181] on icon "button" at bounding box center [44, 178] width 9 height 9
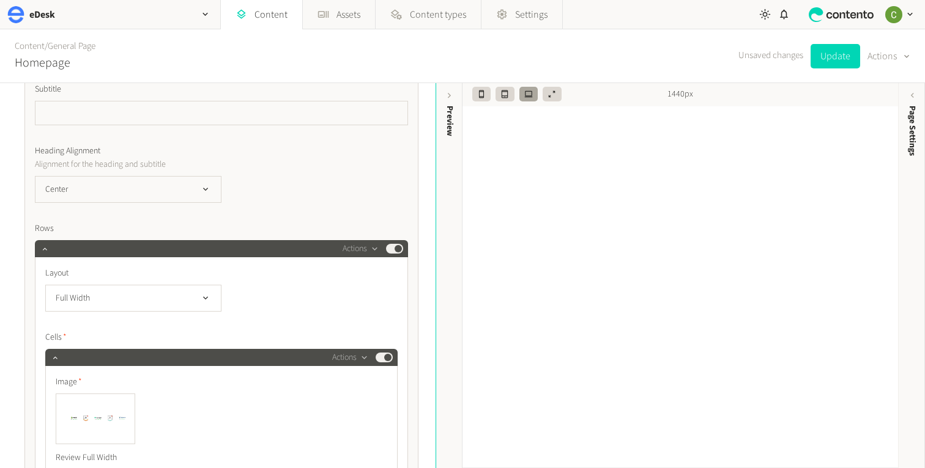
scroll to position [1206, 0]
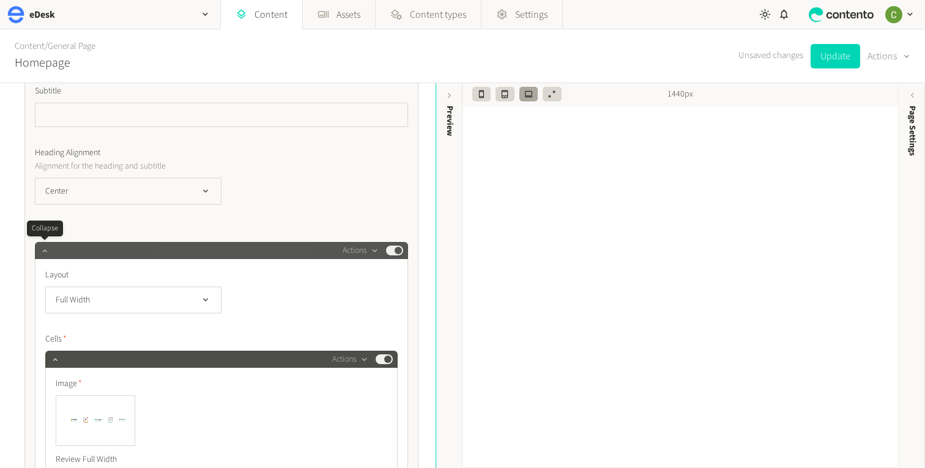
click at [40, 253] on icon "button" at bounding box center [44, 250] width 9 height 9
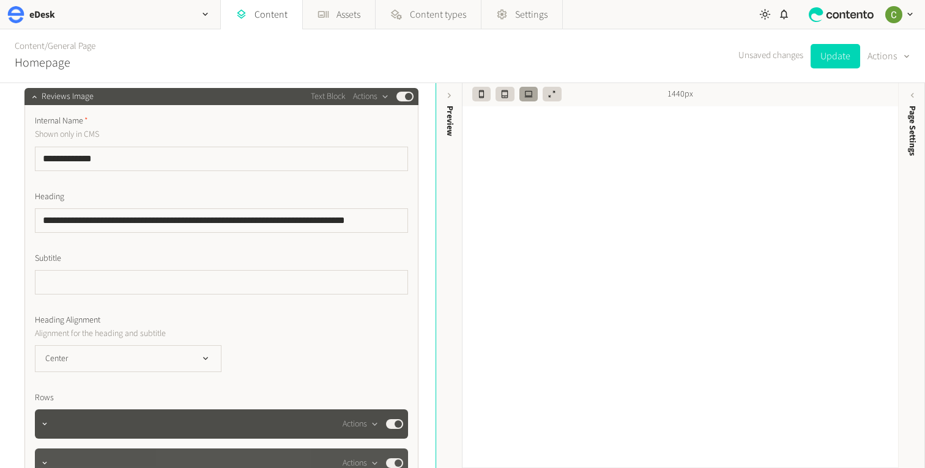
scroll to position [1033, 0]
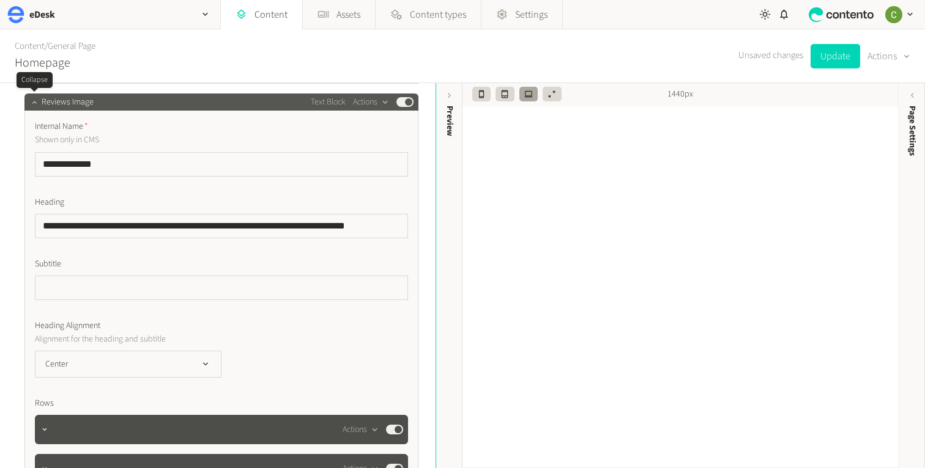
click at [29, 102] on button "button" at bounding box center [34, 101] width 15 height 15
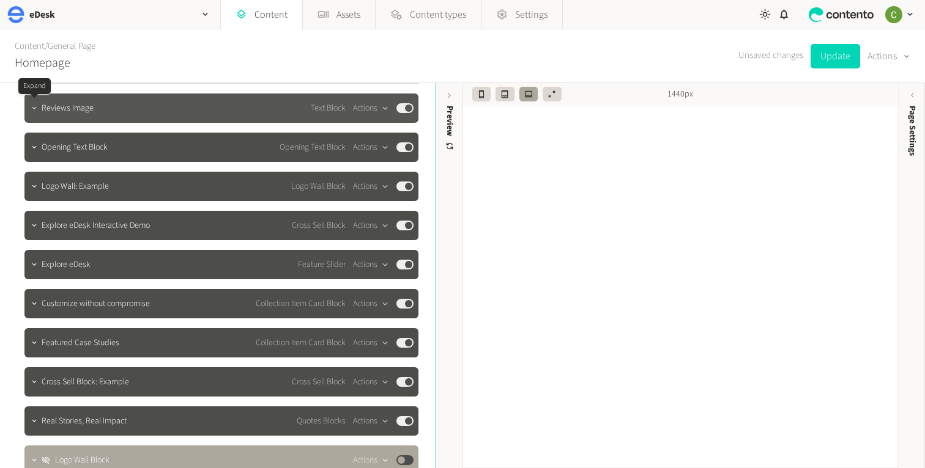
click at [29, 102] on button "button" at bounding box center [34, 107] width 15 height 15
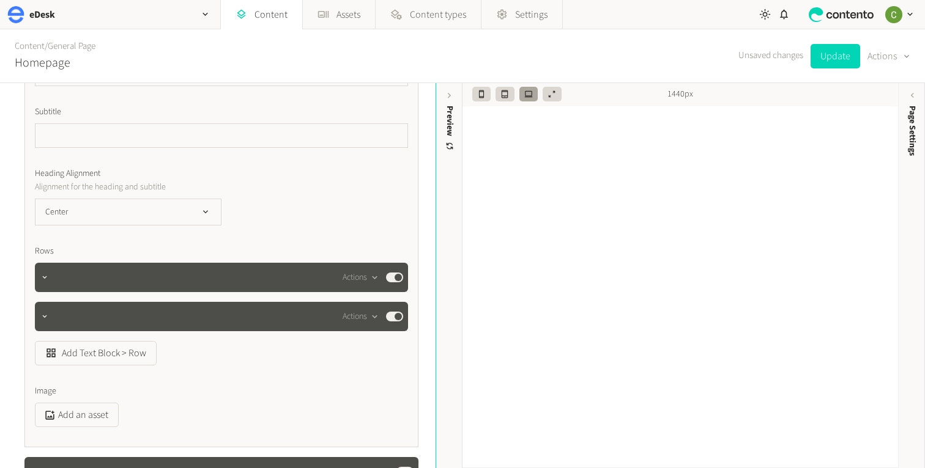
scroll to position [1186, 0]
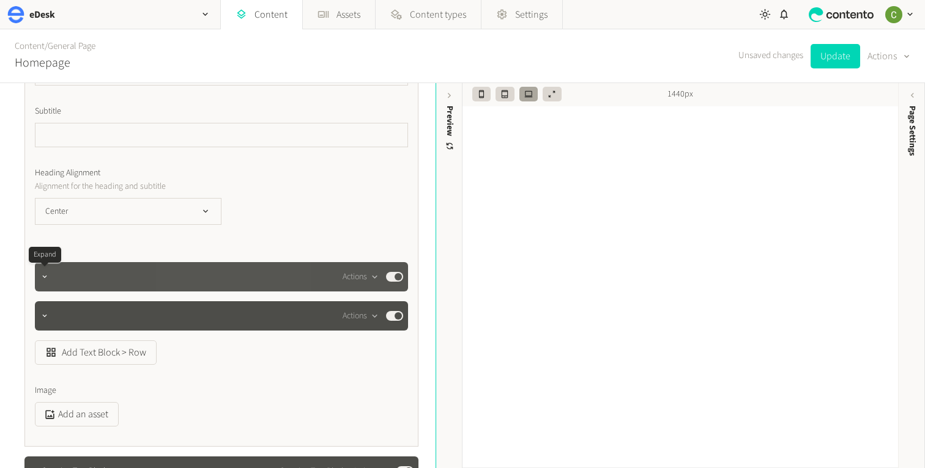
click at [39, 284] on div at bounding box center [44, 276] width 15 height 17
click at [43, 280] on icon "button" at bounding box center [44, 277] width 9 height 9
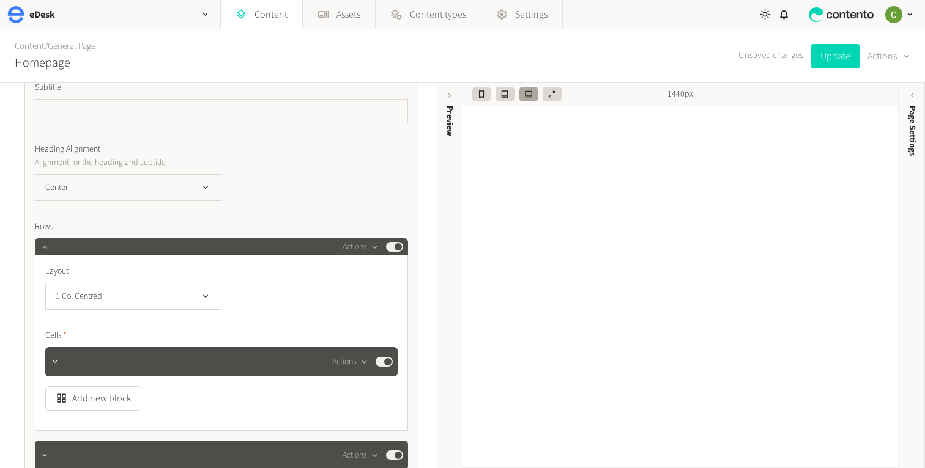
scroll to position [1206, 0]
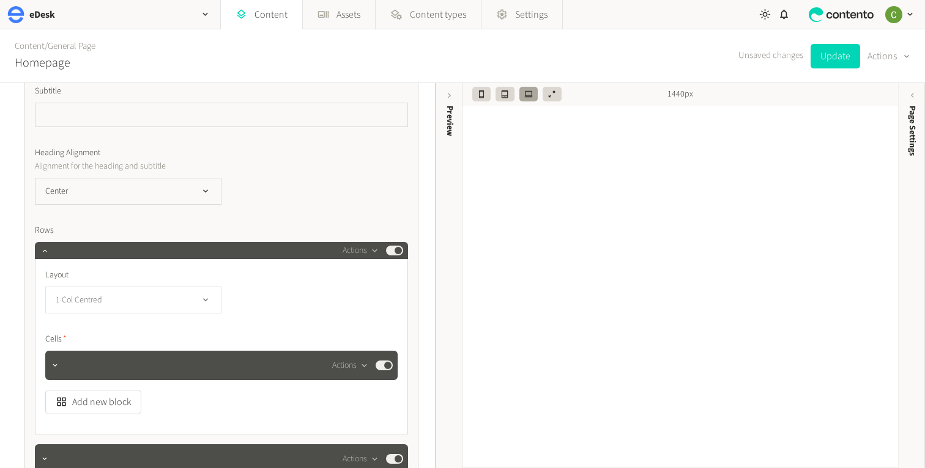
click at [183, 306] on button "1 Col Centred" at bounding box center [133, 300] width 176 height 27
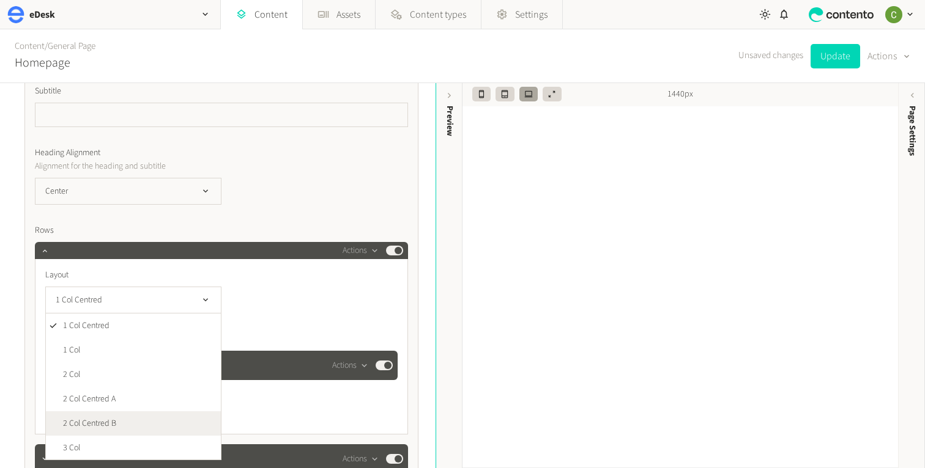
scroll to position [25, 0]
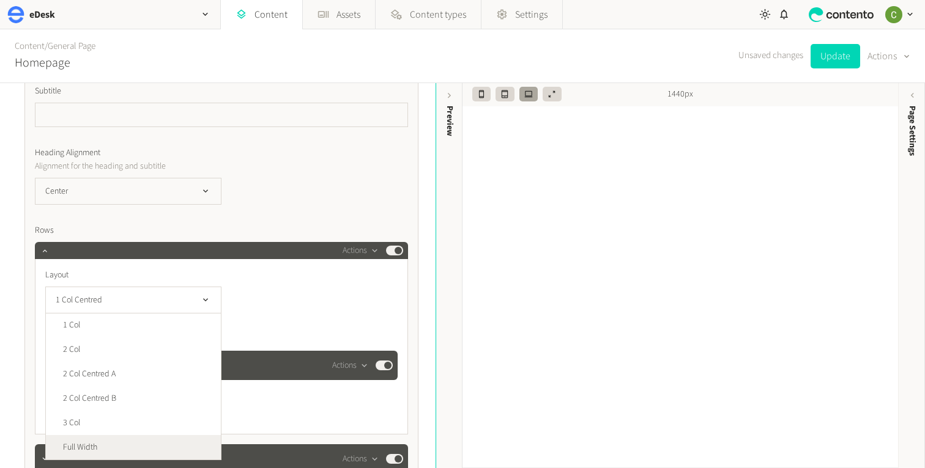
click at [89, 451] on span "Full Width" at bounding box center [80, 448] width 34 height 13
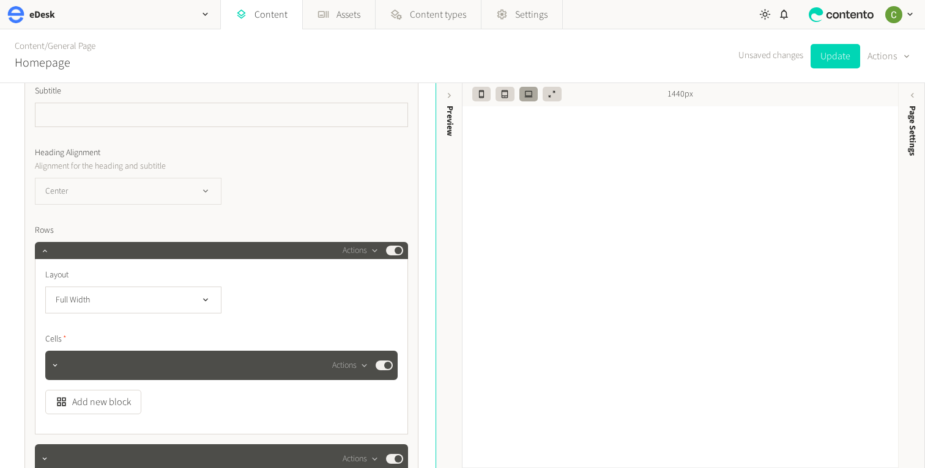
click at [178, 190] on button "Center" at bounding box center [128, 191] width 187 height 27
click at [167, 246] on li "Center" at bounding box center [127, 241] width 185 height 24
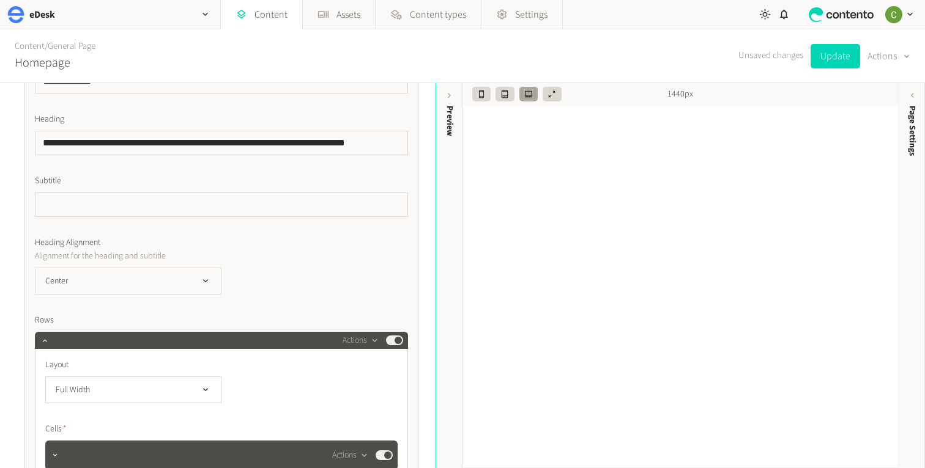
scroll to position [1106, 0]
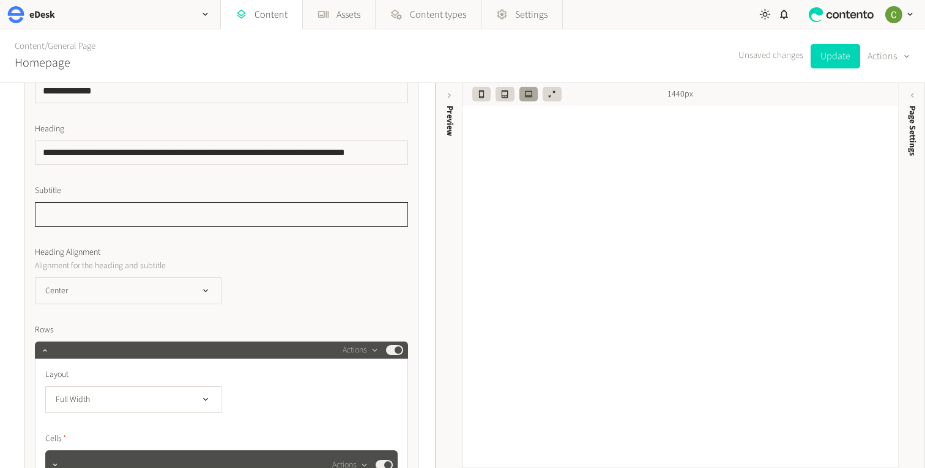
click at [119, 214] on input "text" at bounding box center [221, 214] width 373 height 24
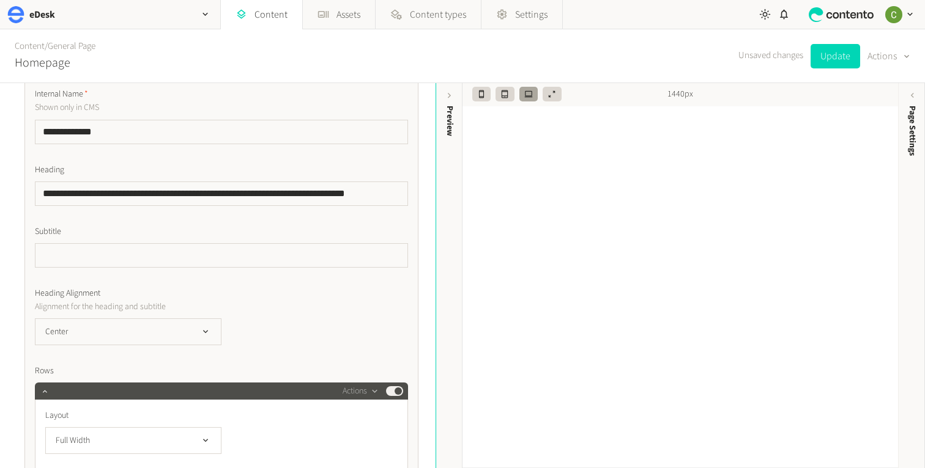
click at [292, 220] on div "**********" at bounding box center [221, 399] width 373 height 623
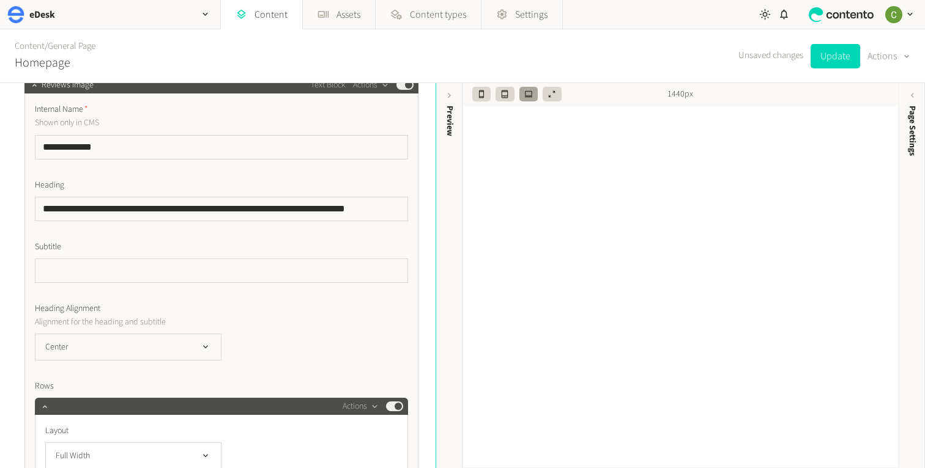
scroll to position [1069, 0]
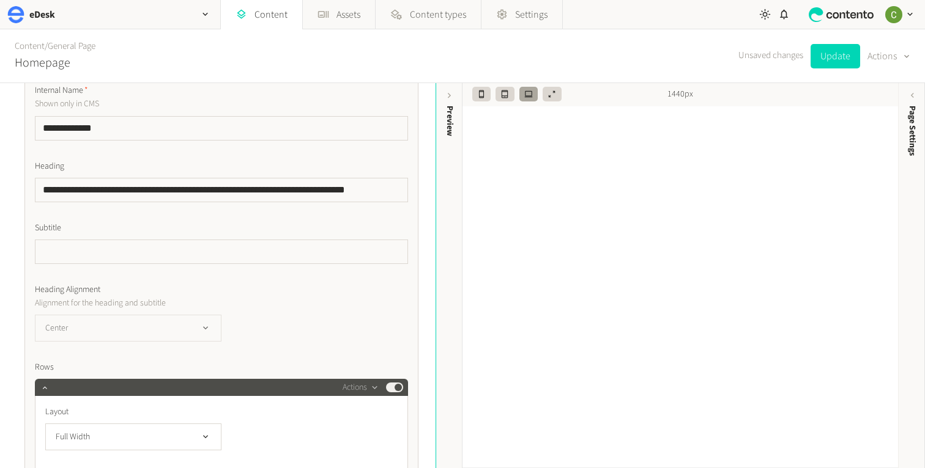
click at [187, 320] on button "Center" at bounding box center [128, 328] width 187 height 27
click at [231, 311] on div "Heading Alignment Alignment for the heading and [GEOGRAPHIC_DATA]" at bounding box center [221, 313] width 373 height 58
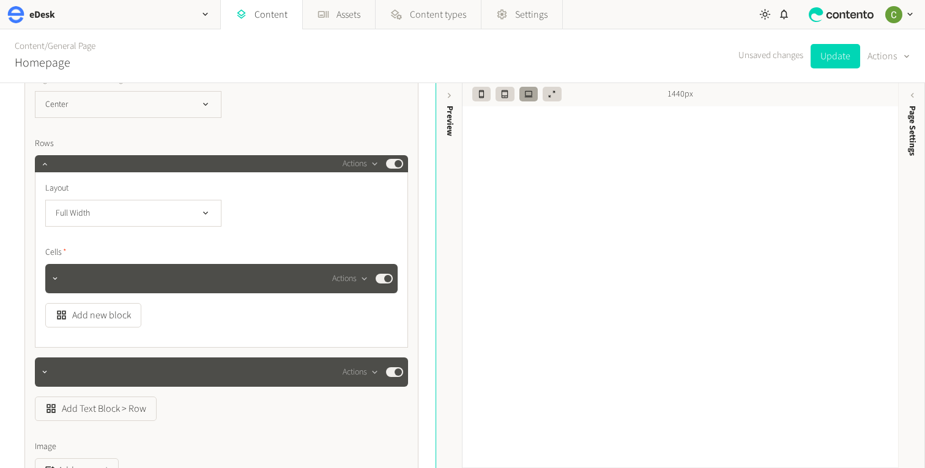
scroll to position [1313, 0]
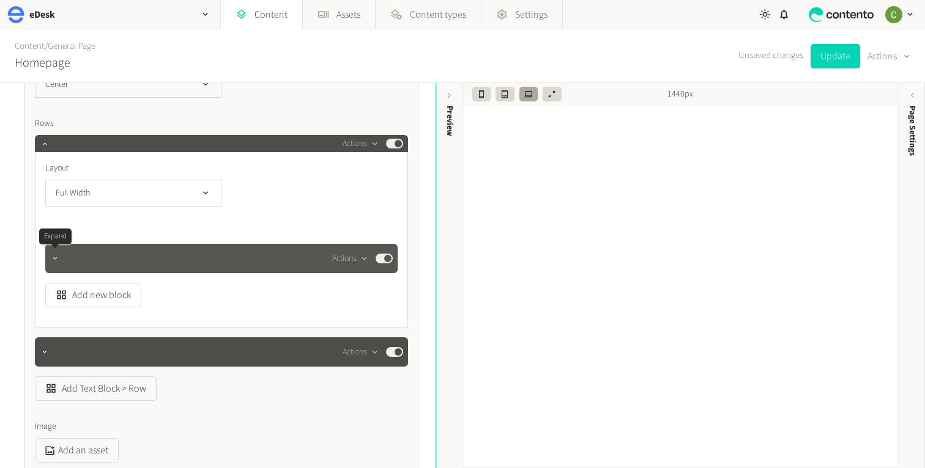
click at [48, 258] on button "button" at bounding box center [55, 257] width 15 height 15
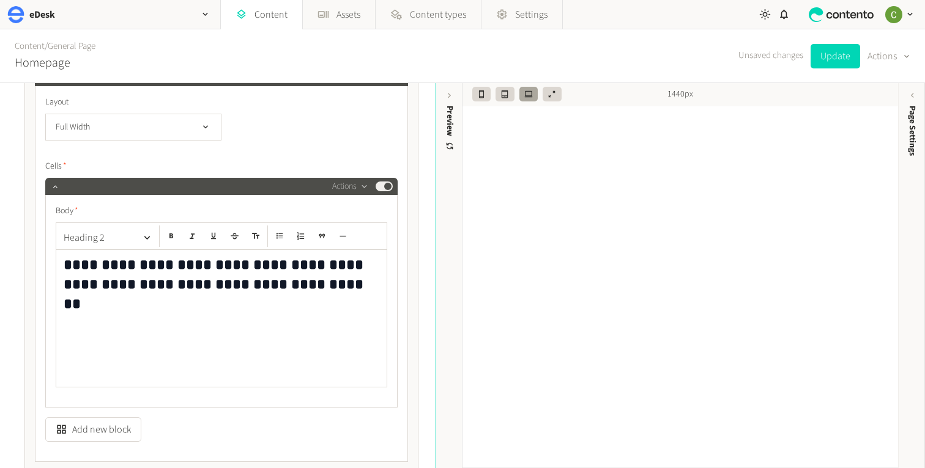
scroll to position [1377, 0]
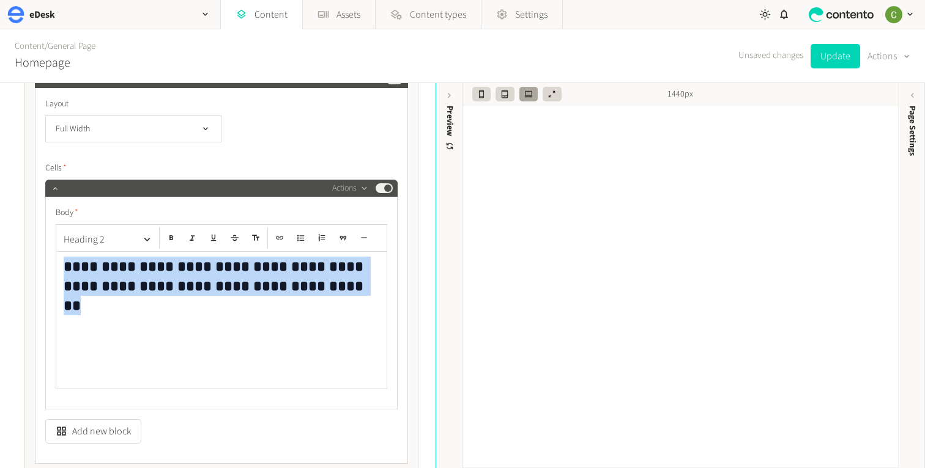
drag, startPoint x: 59, startPoint y: 266, endPoint x: 363, endPoint y: 289, distance: 304.2
click at [363, 289] on div "**********" at bounding box center [221, 320] width 330 height 137
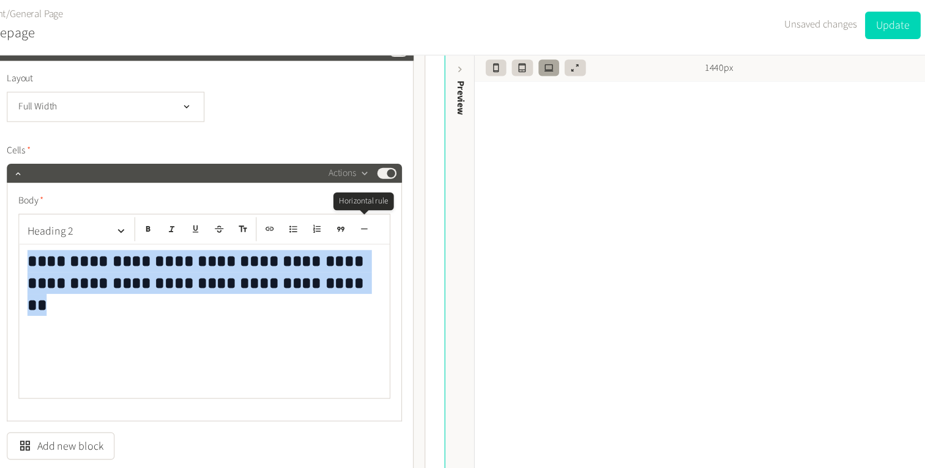
click at [366, 238] on icon "button" at bounding box center [364, 238] width 6 height 1
click at [144, 235] on icon "button" at bounding box center [147, 240] width 12 height 12
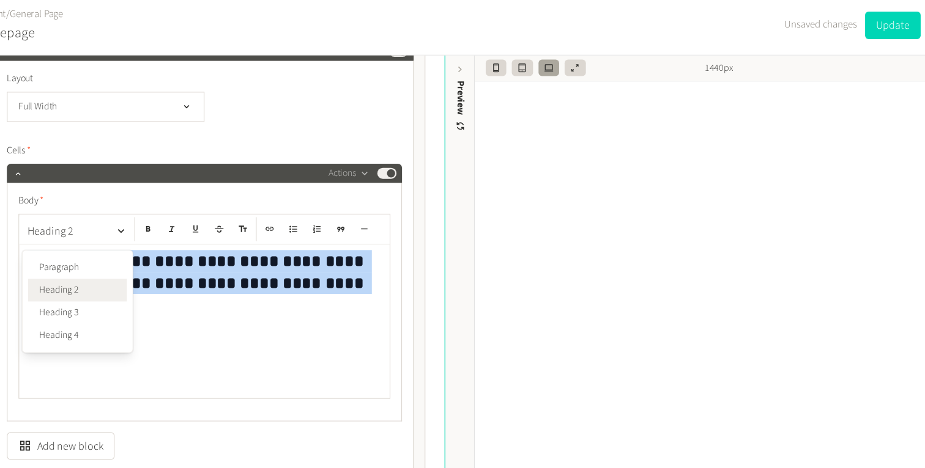
click at [346, 303] on div "**********" at bounding box center [221, 320] width 330 height 137
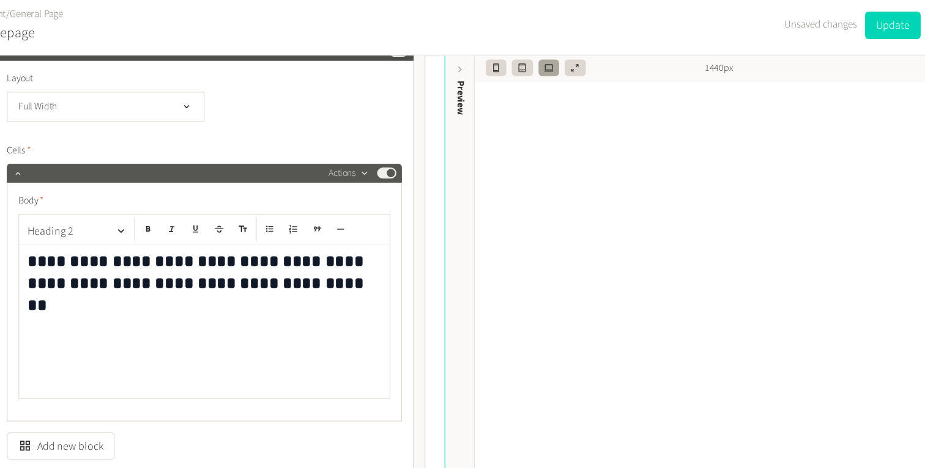
click at [354, 185] on button "Actions" at bounding box center [350, 188] width 36 height 15
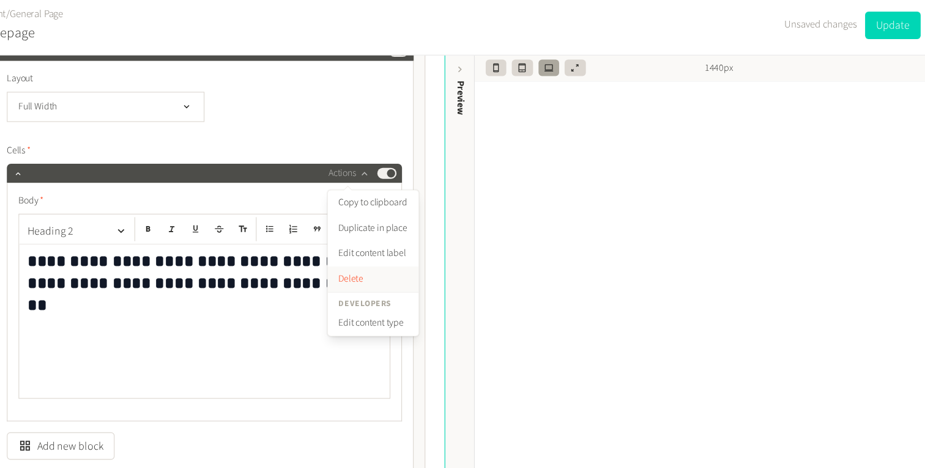
click at [348, 285] on button "Delete" at bounding box center [371, 283] width 81 height 23
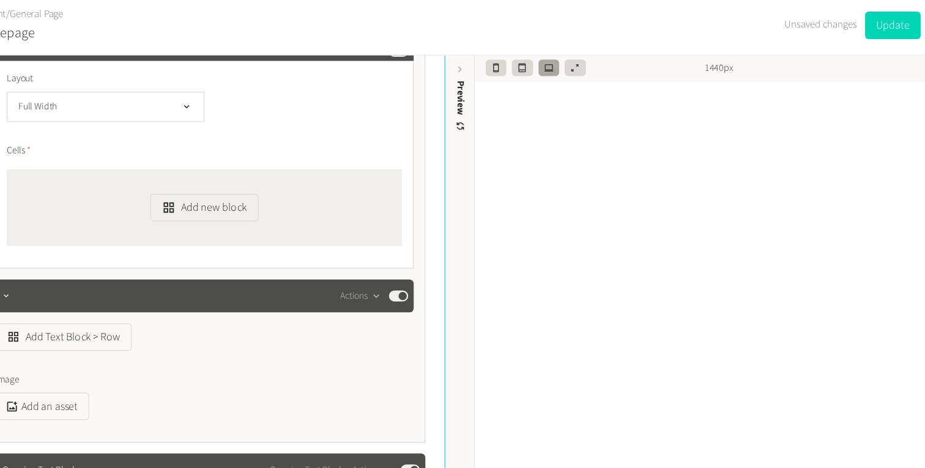
scroll to position [1394, 0]
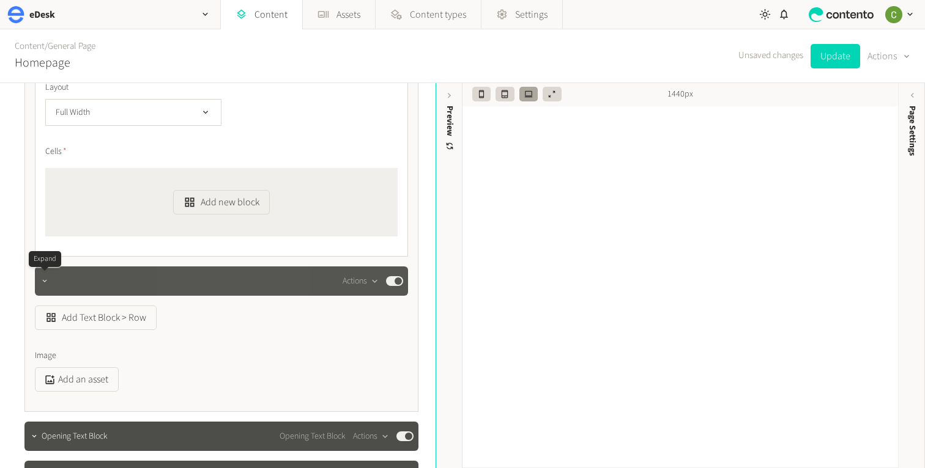
click at [45, 283] on icon "button" at bounding box center [44, 281] width 9 height 9
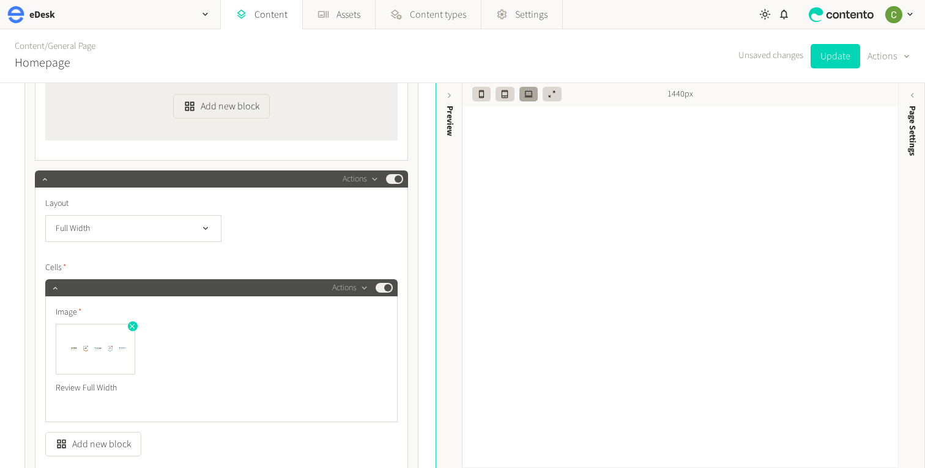
scroll to position [1478, 0]
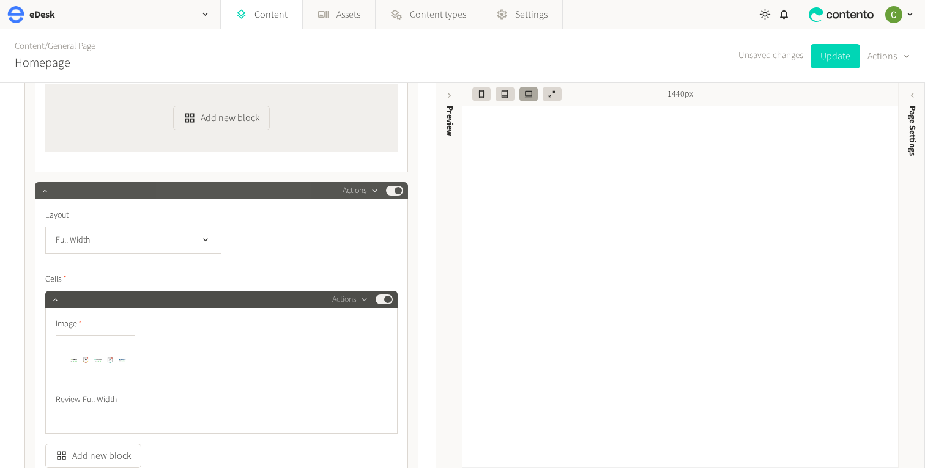
click at [353, 196] on button "Actions" at bounding box center [360, 190] width 36 height 15
click at [316, 219] on label "Layout" at bounding box center [221, 215] width 352 height 13
click at [41, 191] on icon "button" at bounding box center [44, 191] width 9 height 9
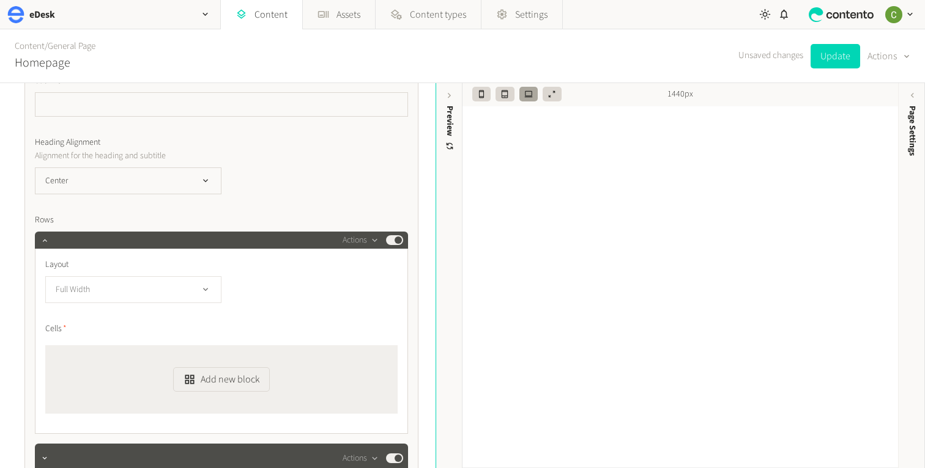
scroll to position [1213, 0]
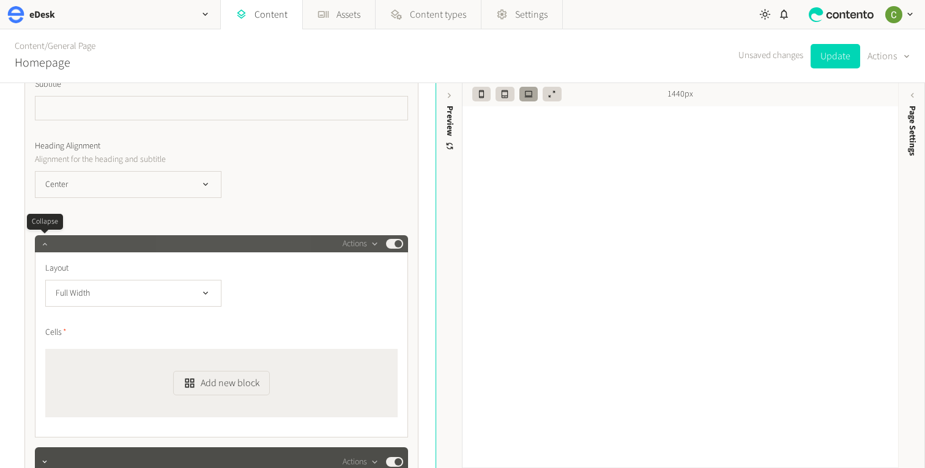
click at [41, 243] on icon "button" at bounding box center [44, 244] width 9 height 9
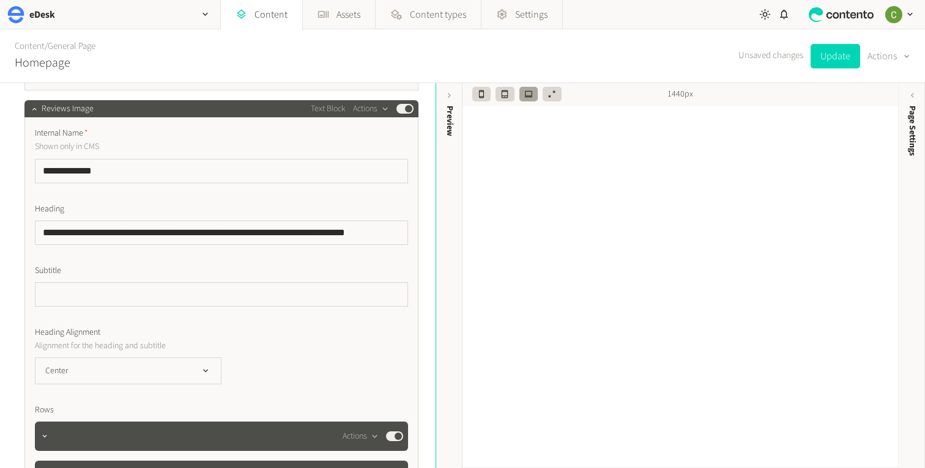
scroll to position [1023, 0]
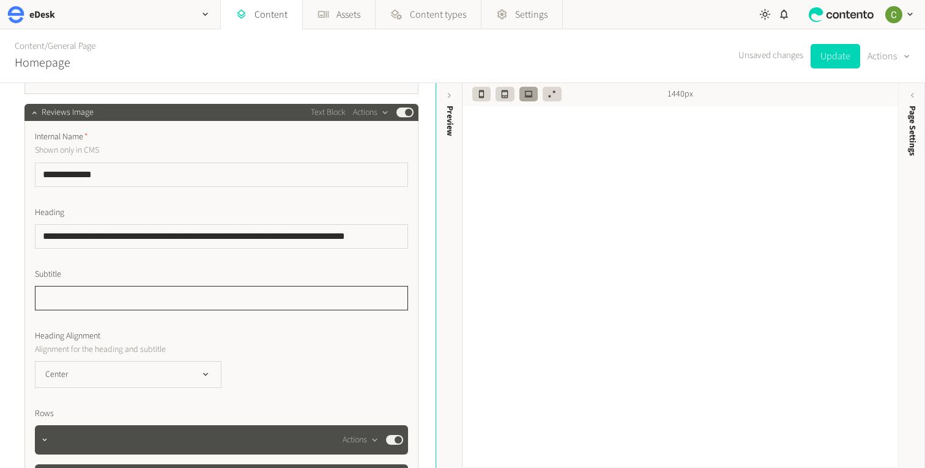
click at [94, 305] on input "text" at bounding box center [221, 298] width 373 height 24
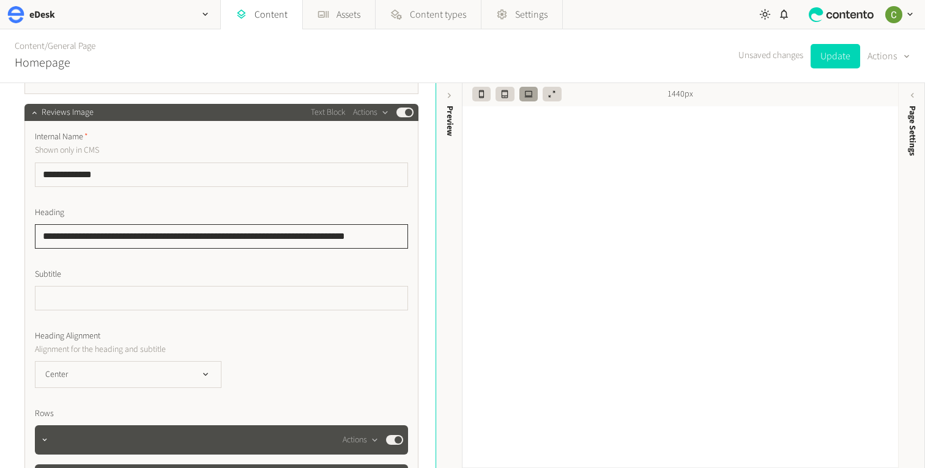
drag, startPoint x: 221, startPoint y: 234, endPoint x: 410, endPoint y: 234, distance: 189.0
click at [410, 234] on div "**********" at bounding box center [221, 365] width 394 height 489
type input "**********"
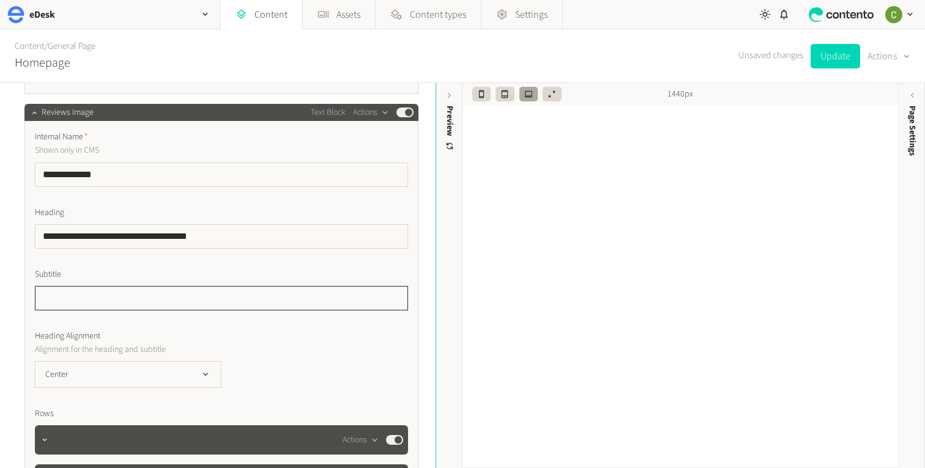
click at [89, 305] on input "text" at bounding box center [221, 298] width 373 height 24
paste input "**********"
type input "**********"
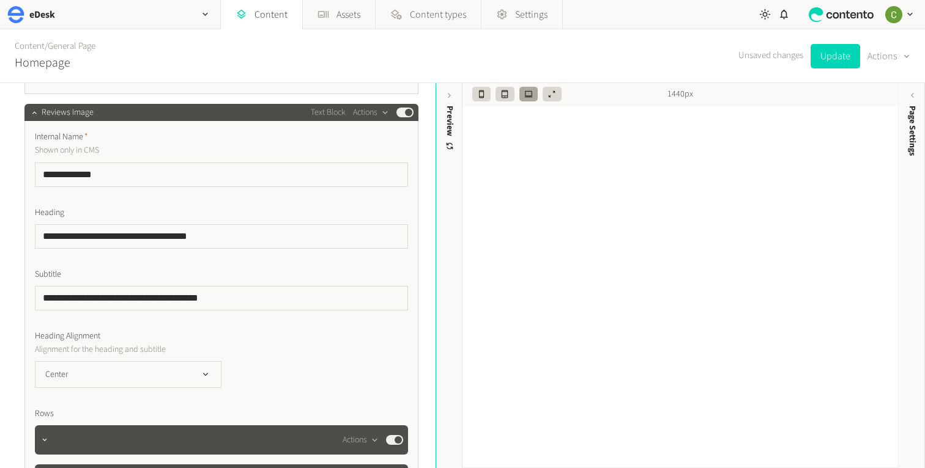
click at [228, 330] on div "**********" at bounding box center [221, 360] width 373 height 459
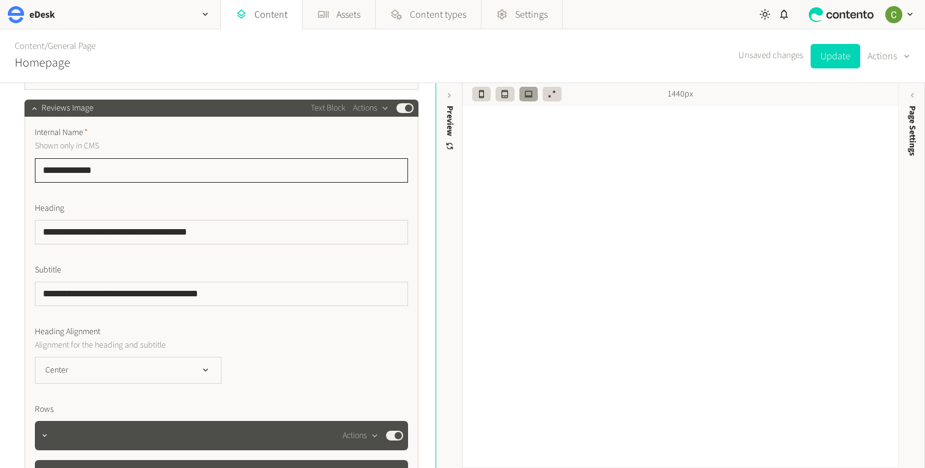
click at [142, 174] on input "**********" at bounding box center [221, 170] width 373 height 24
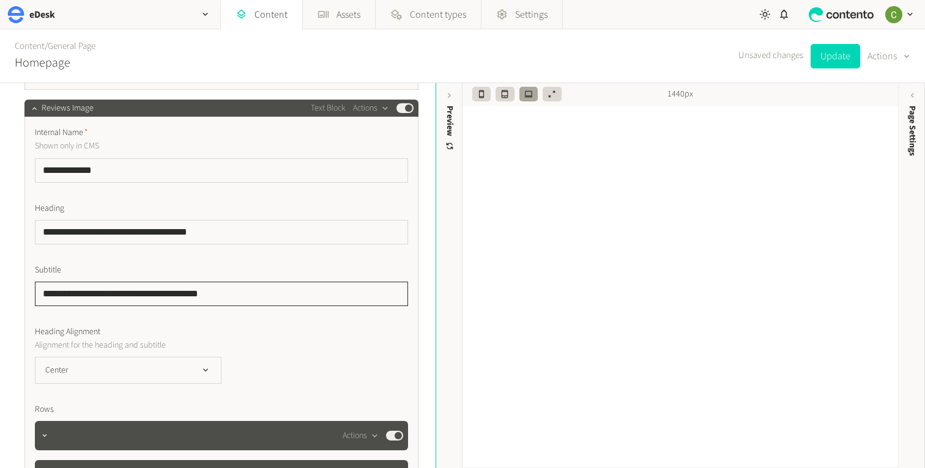
click at [367, 298] on input "**********" at bounding box center [221, 294] width 373 height 24
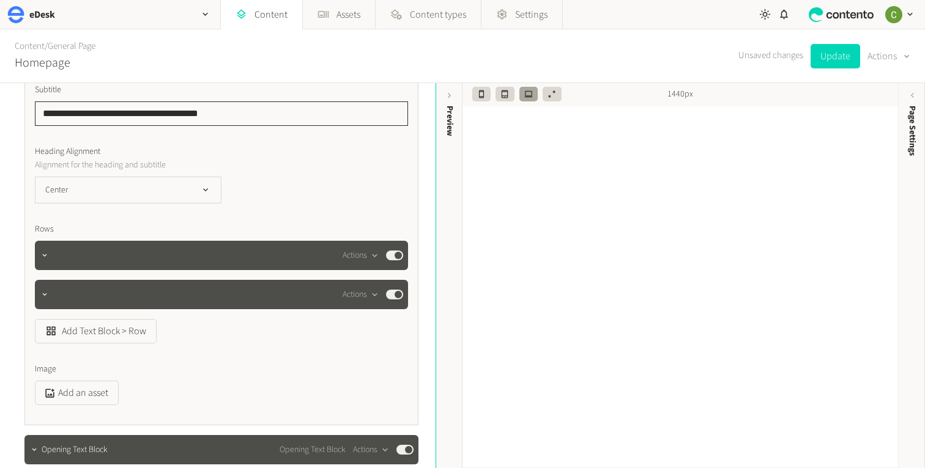
scroll to position [1208, 0]
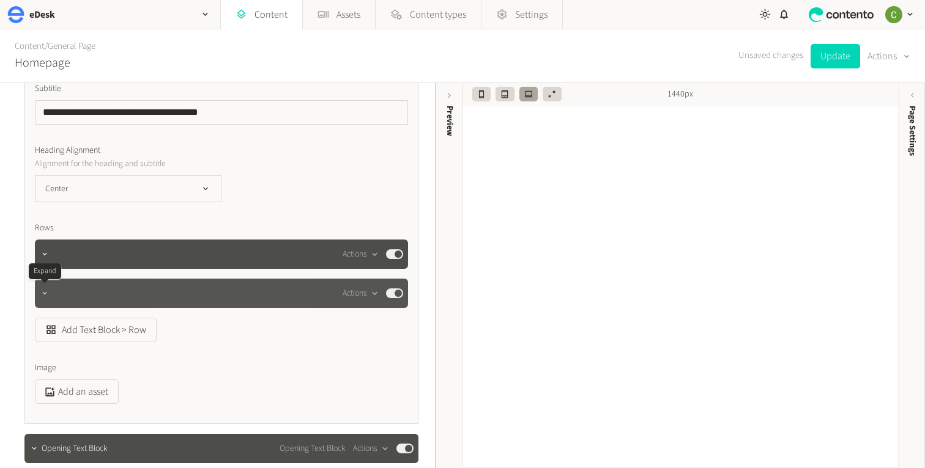
click at [40, 298] on button "button" at bounding box center [44, 292] width 15 height 15
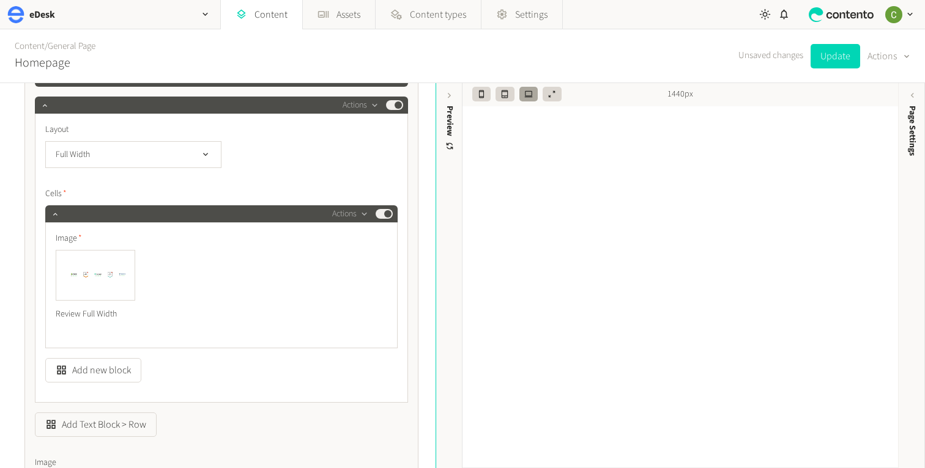
scroll to position [1366, 0]
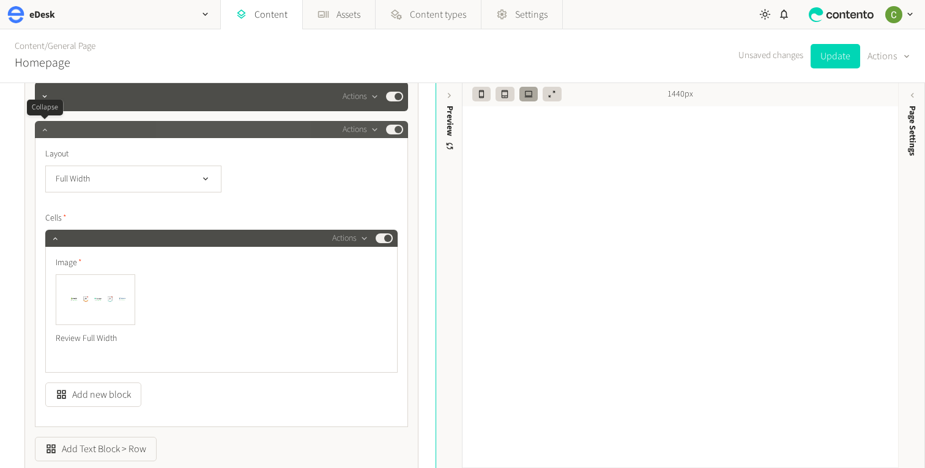
click at [41, 128] on icon "button" at bounding box center [44, 129] width 9 height 9
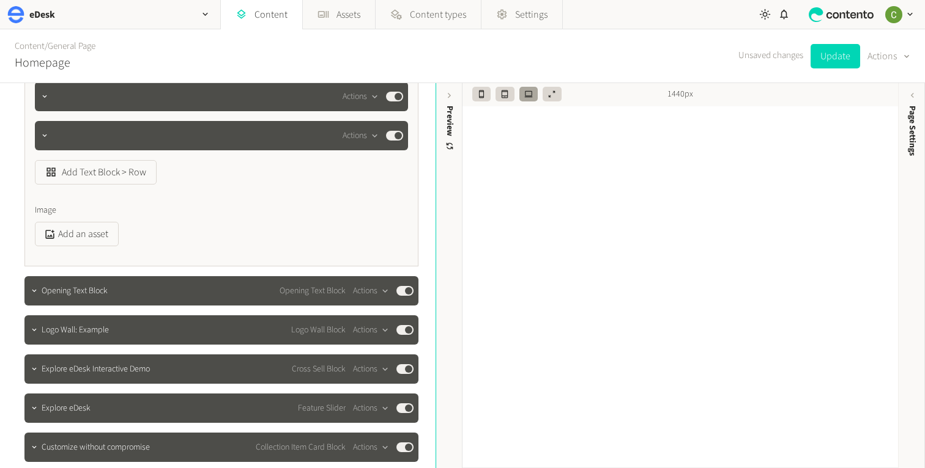
scroll to position [1345, 0]
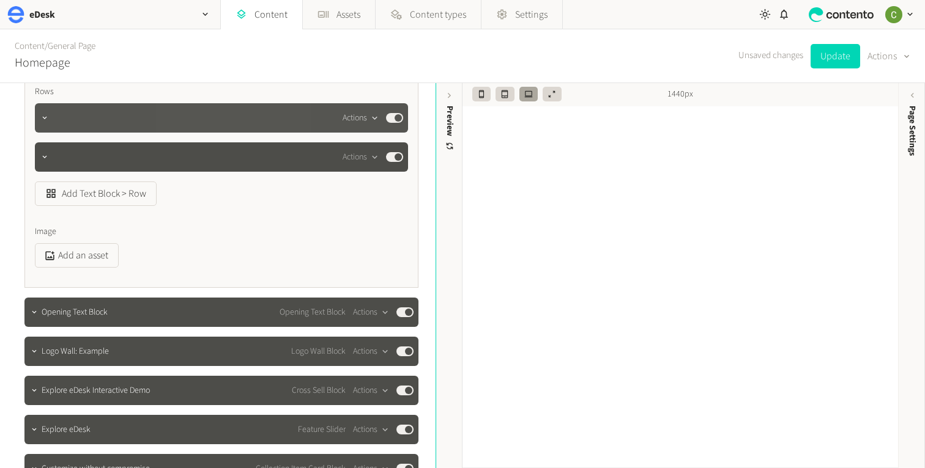
click at [371, 124] on button "Actions" at bounding box center [360, 118] width 36 height 15
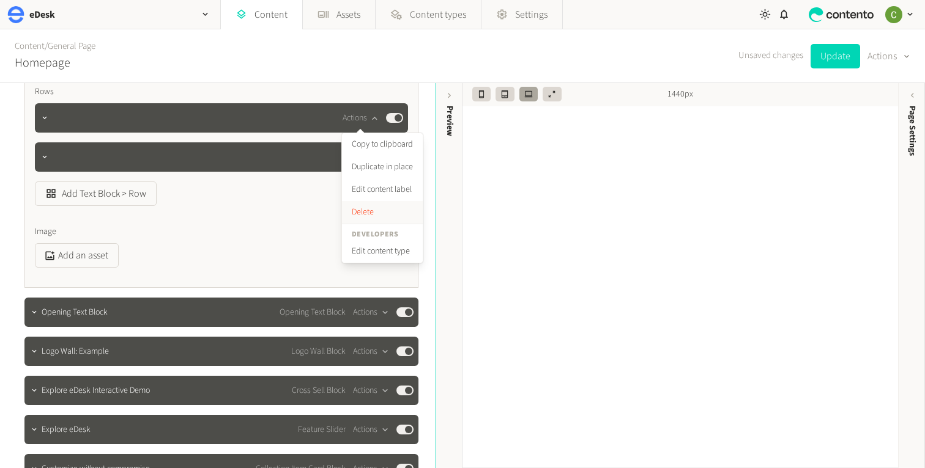
click at [368, 206] on button "Delete" at bounding box center [382, 212] width 81 height 23
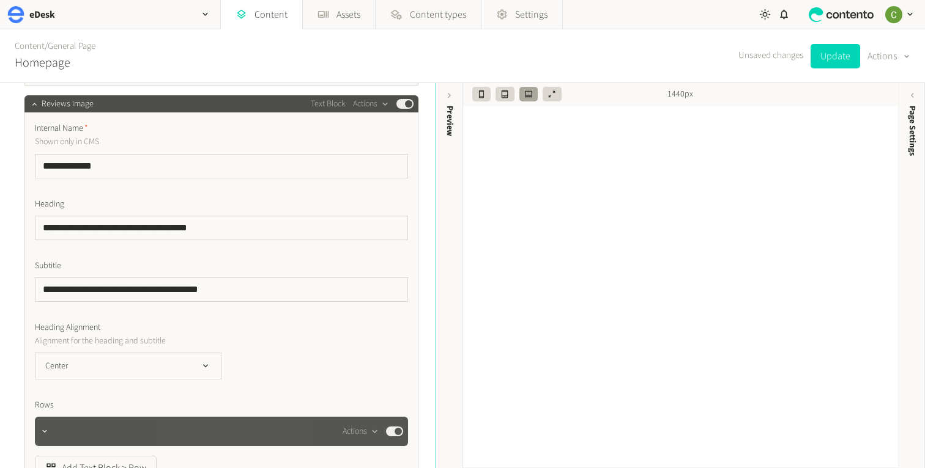
scroll to position [1029, 0]
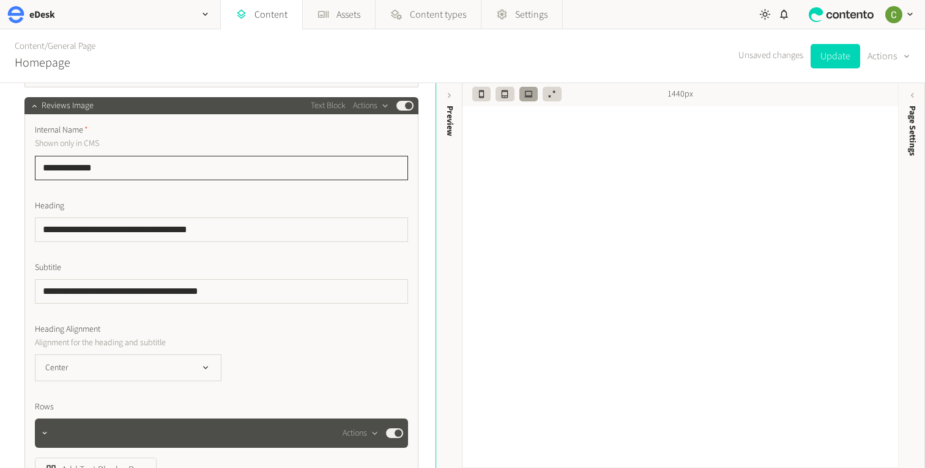
click at [110, 167] on input "**********" at bounding box center [221, 168] width 373 height 24
click at [30, 105] on icon "button" at bounding box center [34, 106] width 9 height 9
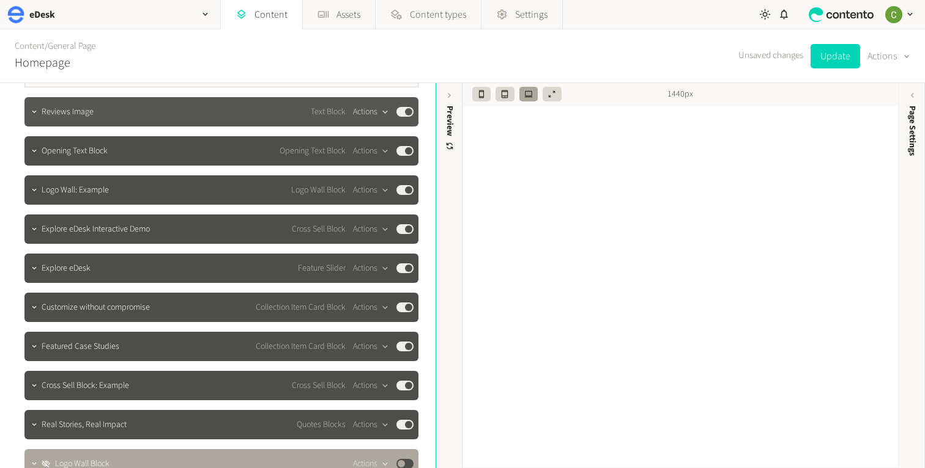
click at [377, 113] on button "Actions" at bounding box center [371, 112] width 36 height 15
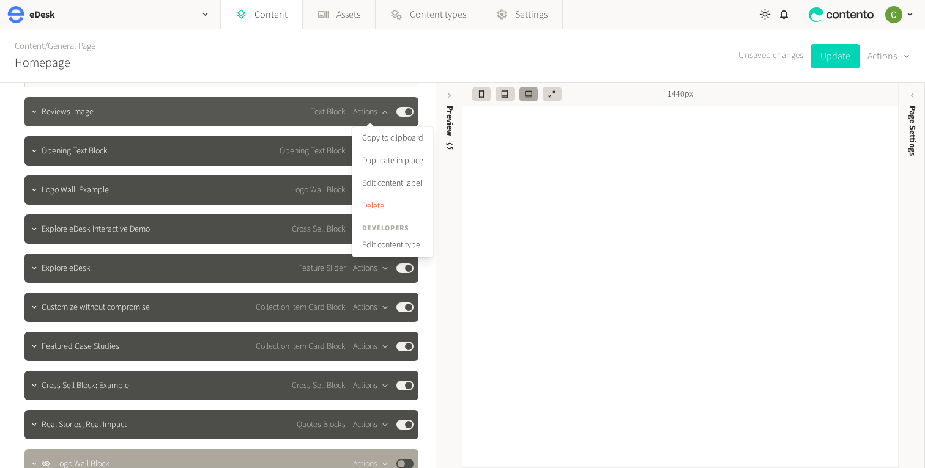
click at [225, 98] on div "Reviews Image Text Block Actions Published" at bounding box center [221, 111] width 394 height 29
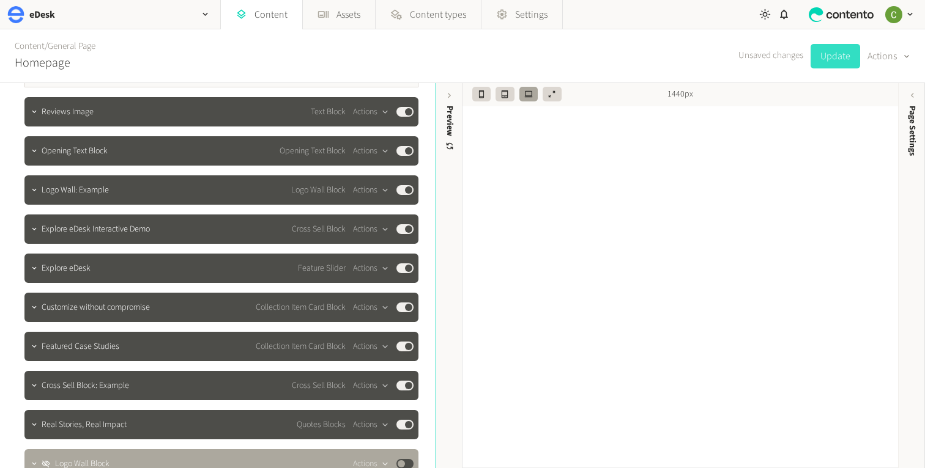
click at [825, 64] on button "Update" at bounding box center [835, 56] width 50 height 24
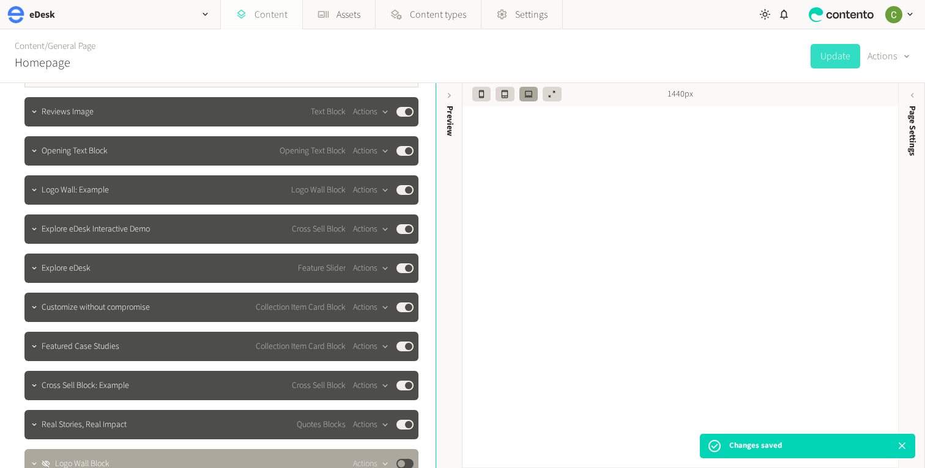
click at [261, 10] on link "Content" at bounding box center [261, 14] width 81 height 29
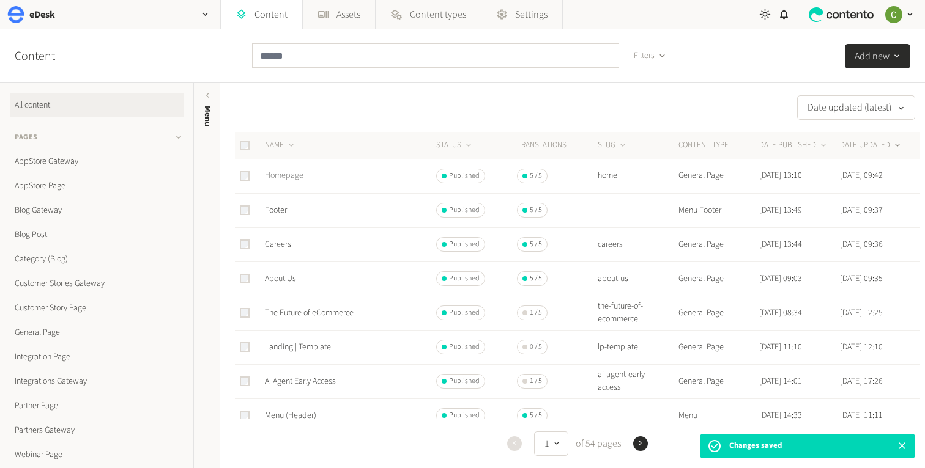
click at [286, 177] on link "Homepage" at bounding box center [284, 175] width 39 height 12
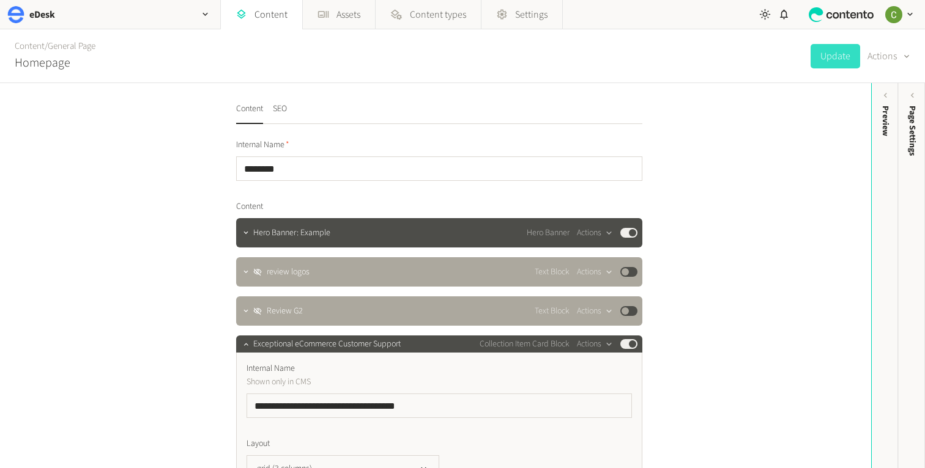
click at [860, 220] on div "**********" at bounding box center [435, 275] width 871 height 385
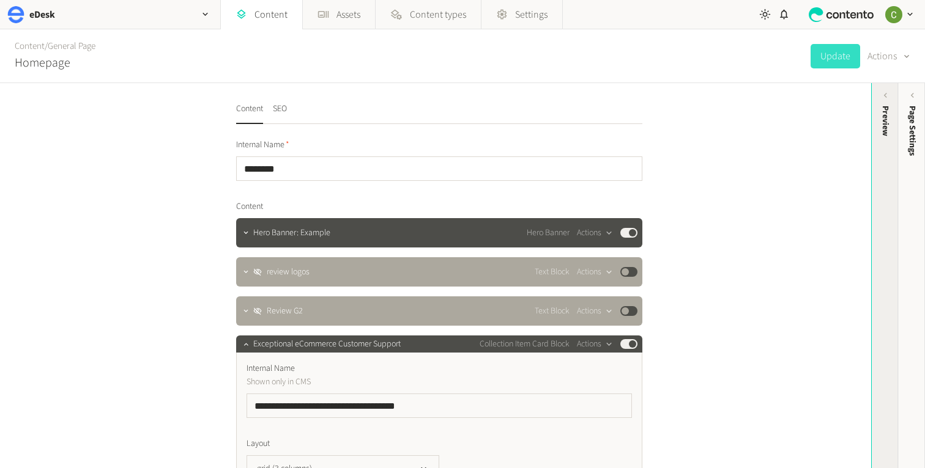
click at [877, 111] on div "Preview" at bounding box center [884, 201] width 27 height 220
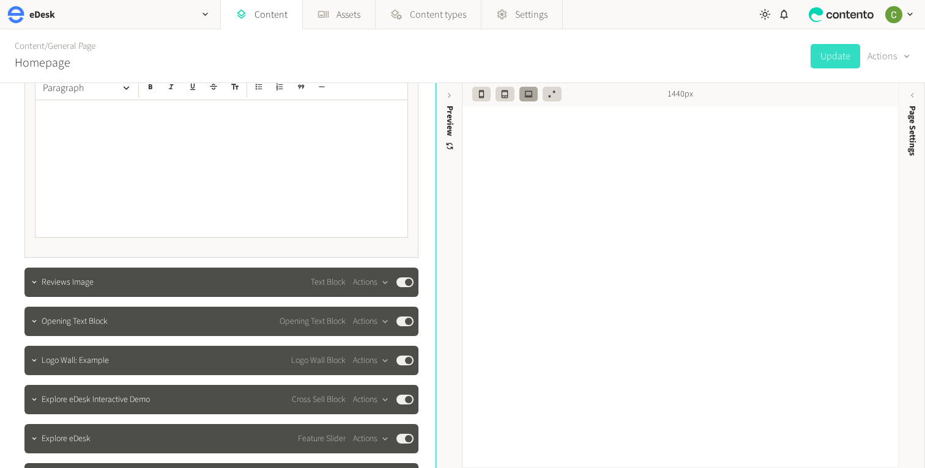
scroll to position [876, 0]
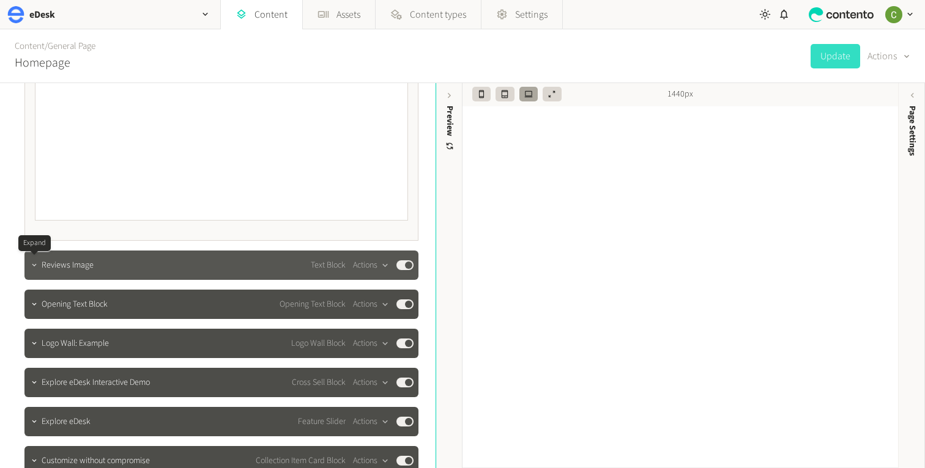
click at [35, 264] on icon "button" at bounding box center [34, 265] width 9 height 9
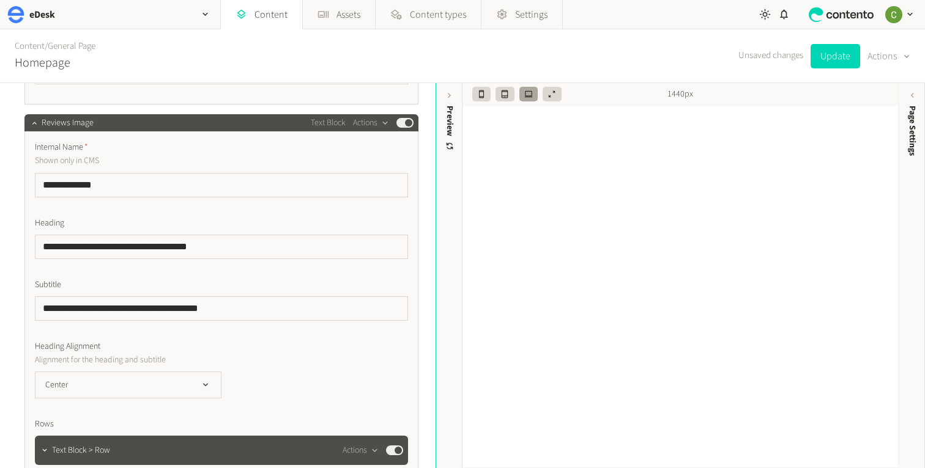
scroll to position [1019, 0]
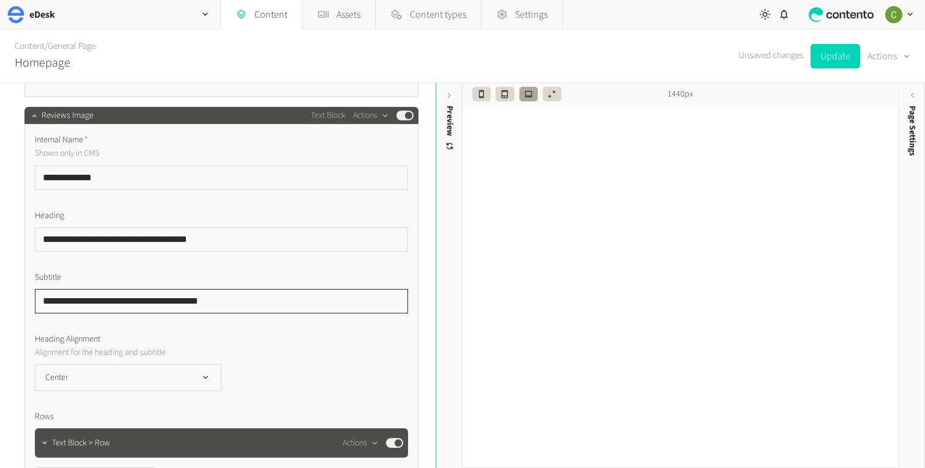
drag, startPoint x: 226, startPoint y: 301, endPoint x: 10, endPoint y: 297, distance: 215.3
click at [10, 297] on div "**********" at bounding box center [218, 32] width 416 height 1936
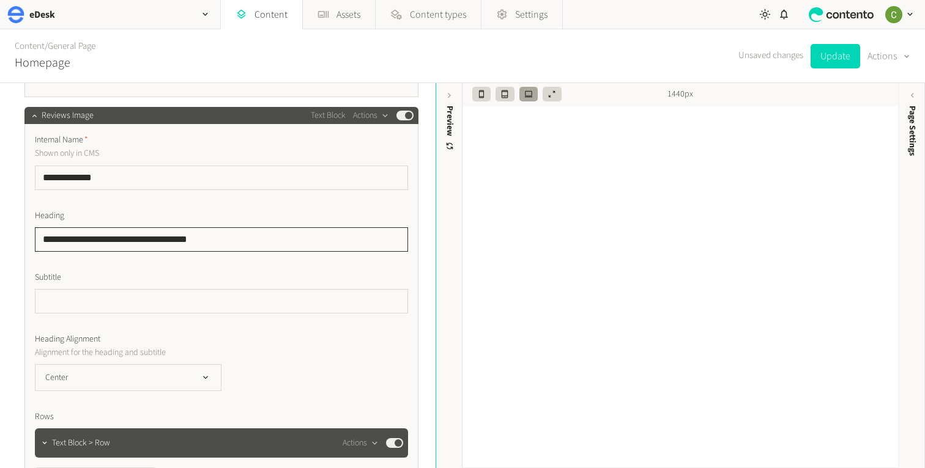
click at [224, 243] on input "**********" at bounding box center [221, 240] width 373 height 24
paste input "**********"
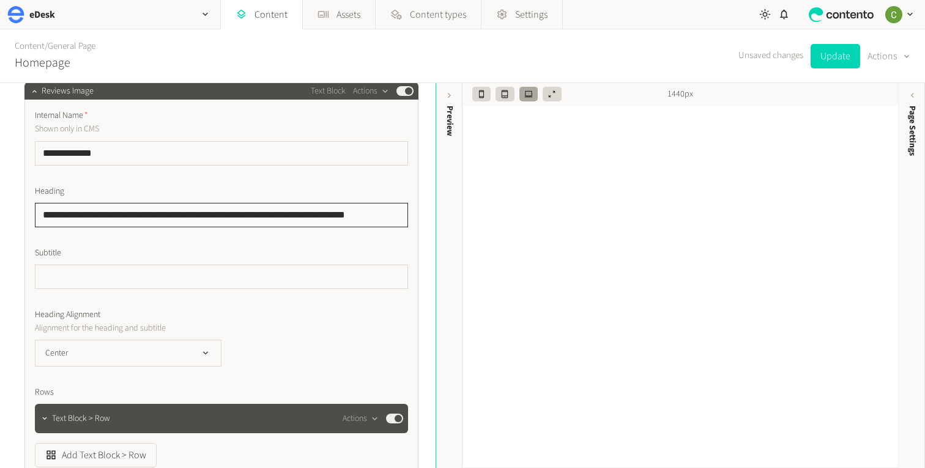
type input "**********"
click at [245, 257] on label "Subtitle" at bounding box center [221, 253] width 373 height 13
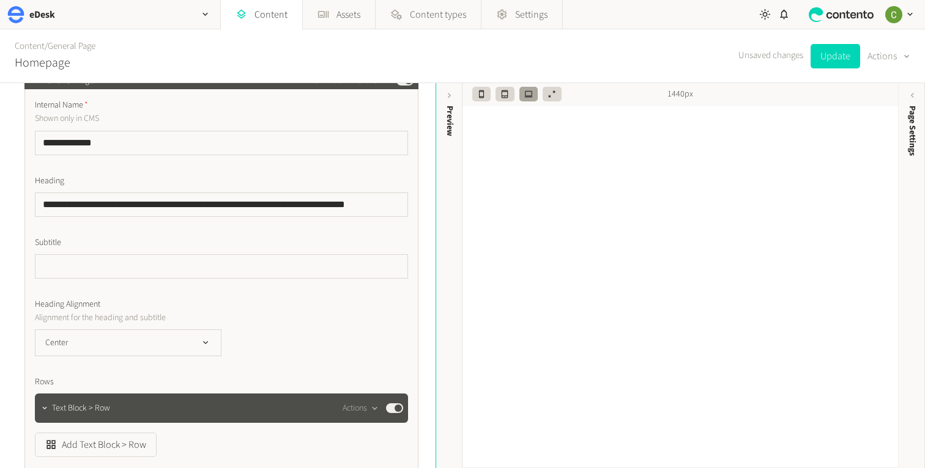
scroll to position [1130, 0]
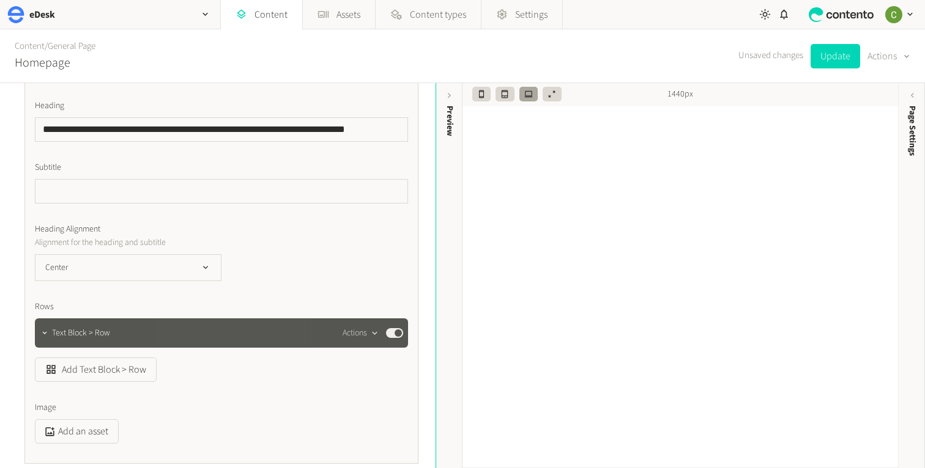
click at [372, 331] on icon "button" at bounding box center [374, 333] width 10 height 10
click at [309, 368] on div "Add Text Block > Row" at bounding box center [221, 370] width 373 height 24
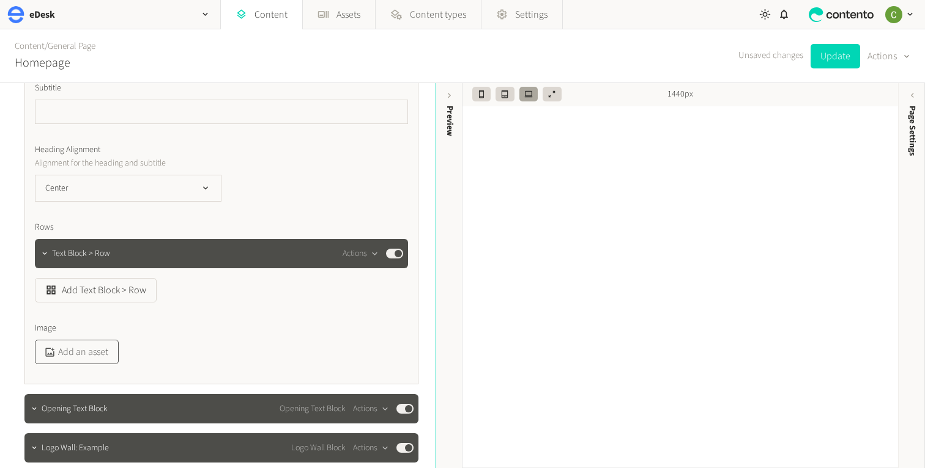
click at [84, 349] on button "Add an asset" at bounding box center [77, 352] width 84 height 24
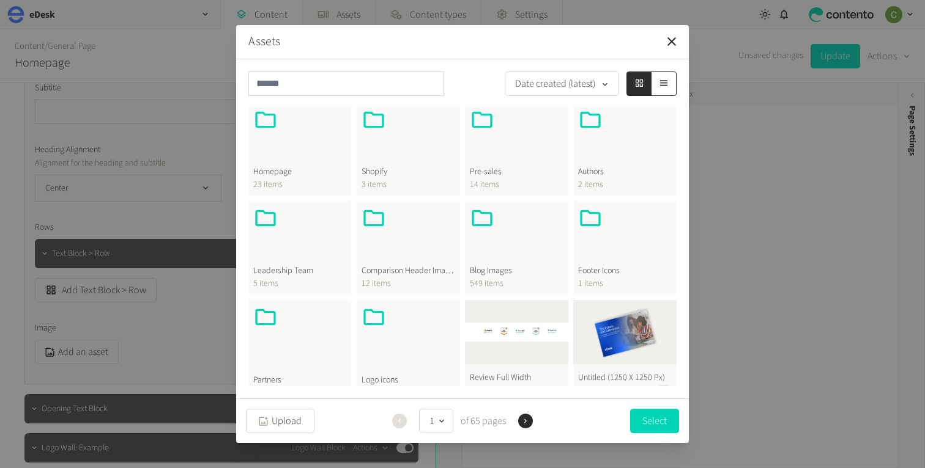
scroll to position [401, 0]
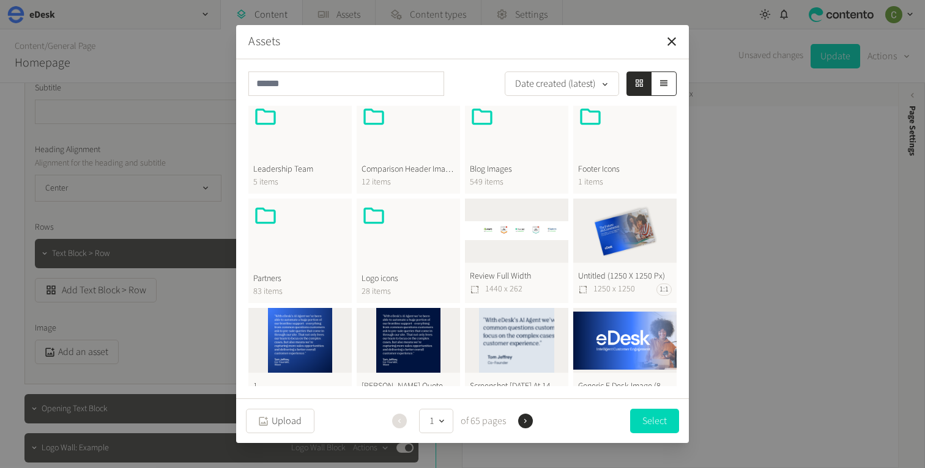
click at [500, 229] on button "Review Full Width 1440 x 262" at bounding box center [516, 251] width 103 height 105
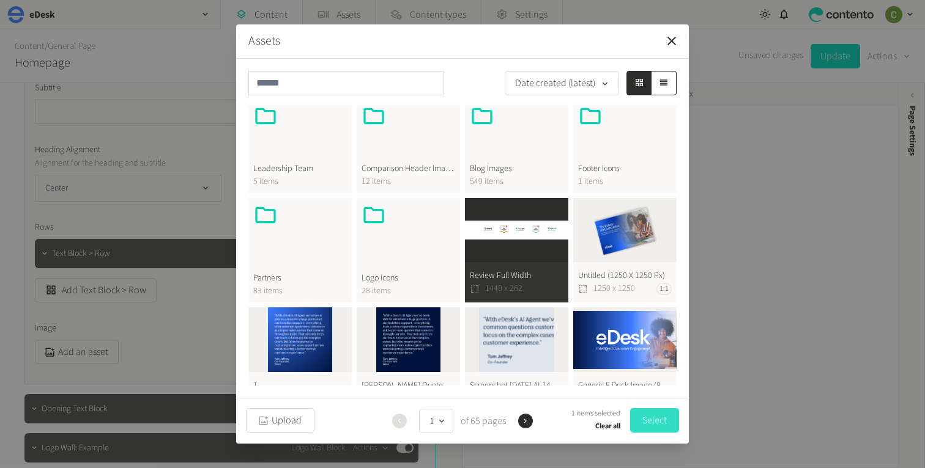
click at [641, 420] on button "Select" at bounding box center [654, 421] width 49 height 24
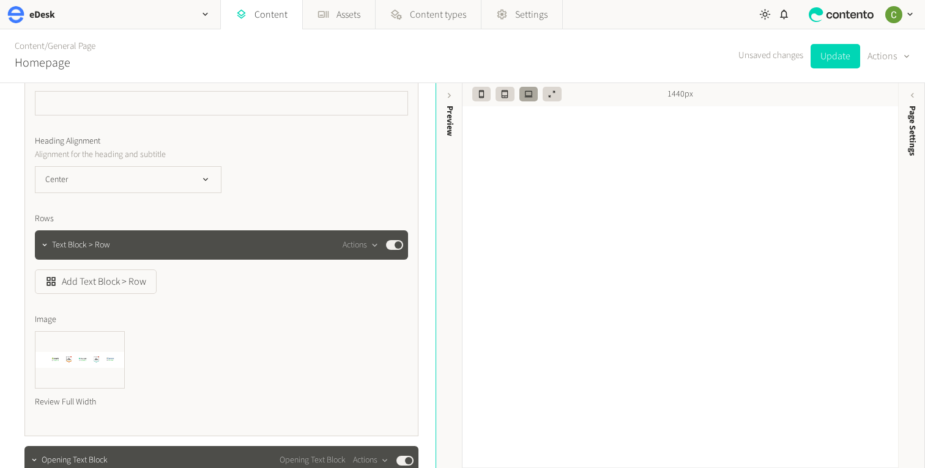
scroll to position [1229, 0]
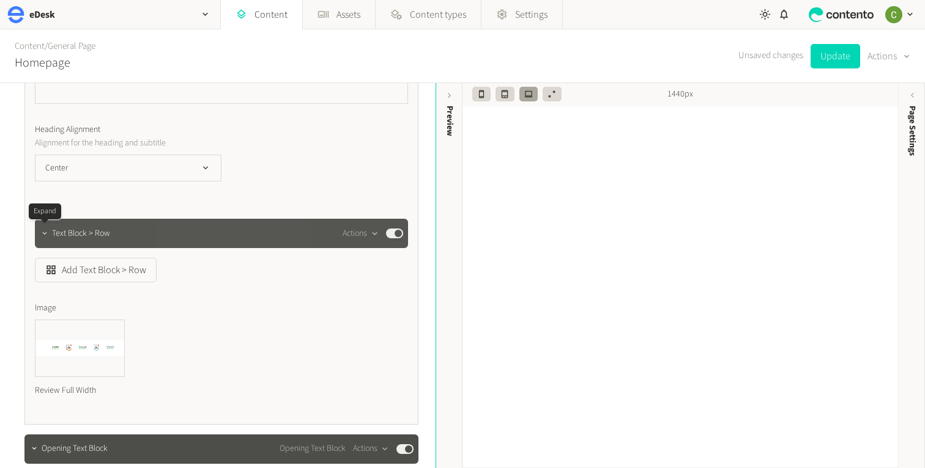
click at [43, 232] on icon "button" at bounding box center [44, 233] width 9 height 9
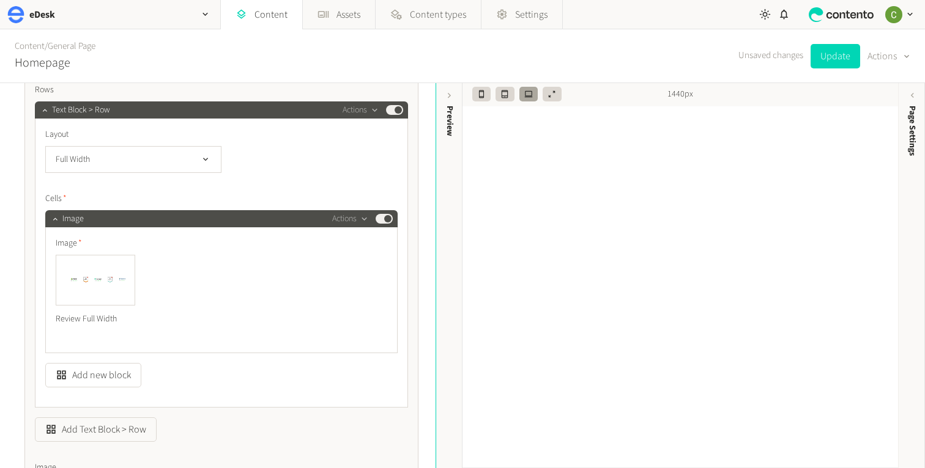
scroll to position [1306, 0]
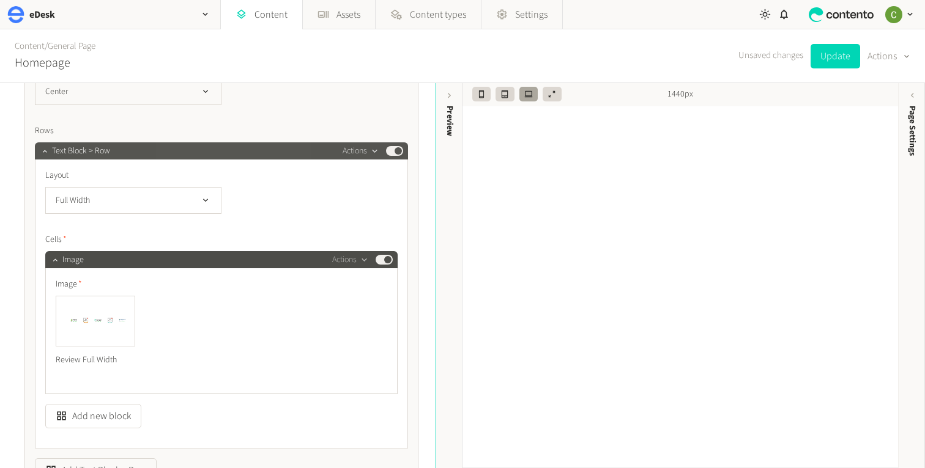
click at [372, 147] on icon "button" at bounding box center [374, 151] width 10 height 10
click at [354, 243] on button "Delete" at bounding box center [382, 245] width 81 height 23
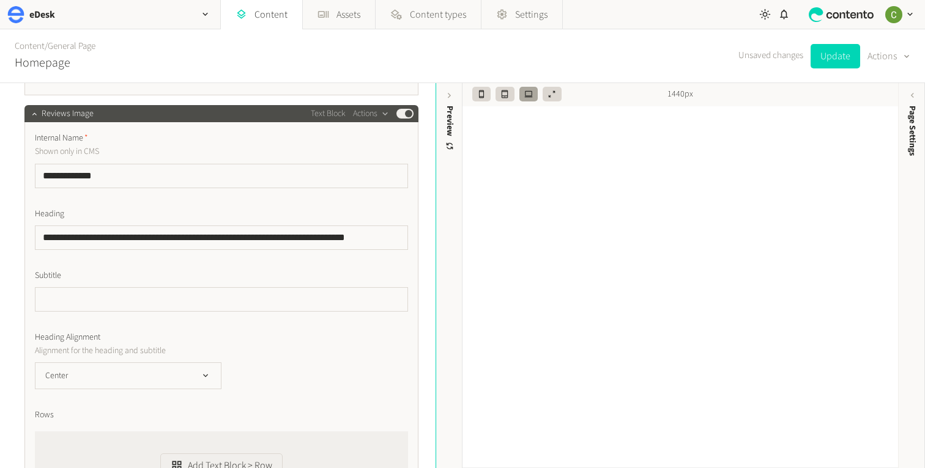
scroll to position [1019, 0]
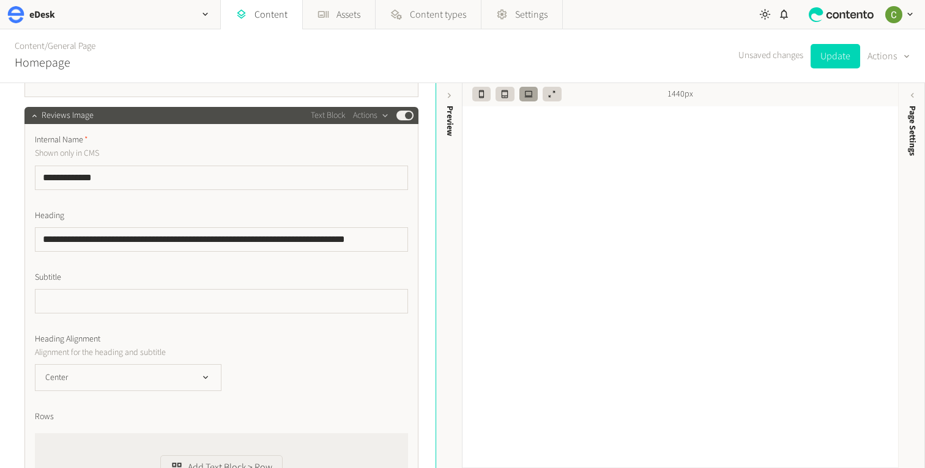
click at [184, 275] on label "Subtitle" at bounding box center [221, 278] width 373 height 13
click at [171, 305] on input "text" at bounding box center [221, 301] width 373 height 24
click at [240, 240] on input "**********" at bounding box center [221, 240] width 373 height 24
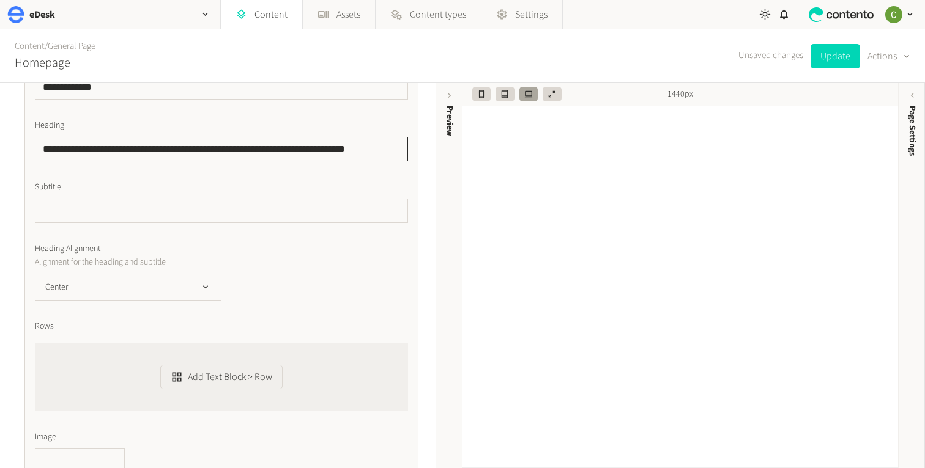
scroll to position [1272, 0]
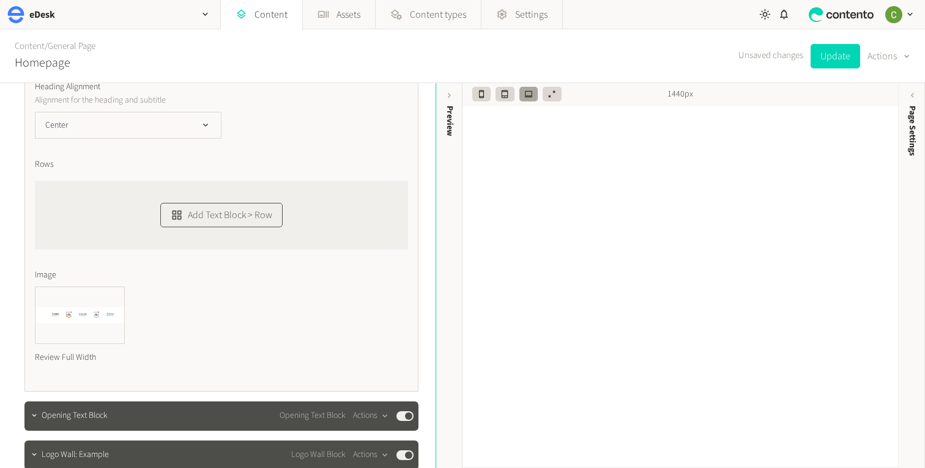
click at [263, 218] on button "Add Text Block > Row" at bounding box center [221, 215] width 122 height 24
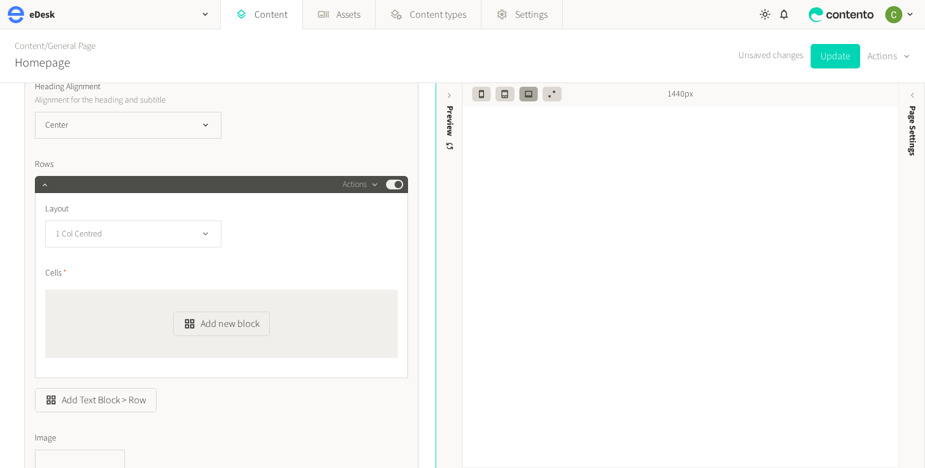
click at [193, 229] on button "1 Col Centred" at bounding box center [133, 234] width 176 height 27
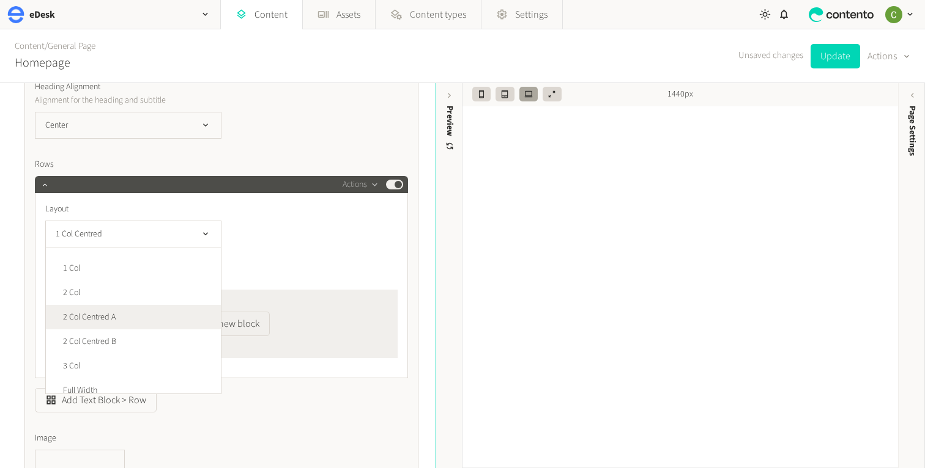
scroll to position [25, 0]
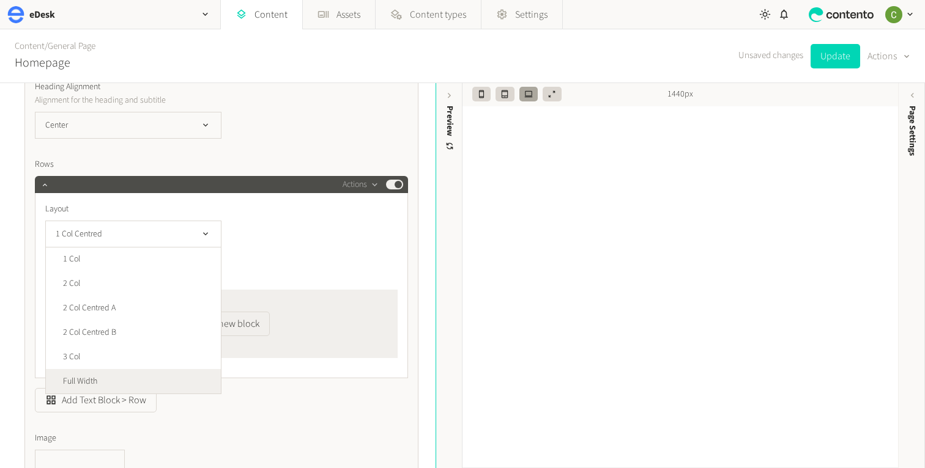
click at [138, 382] on li "Full Width" at bounding box center [133, 381] width 175 height 24
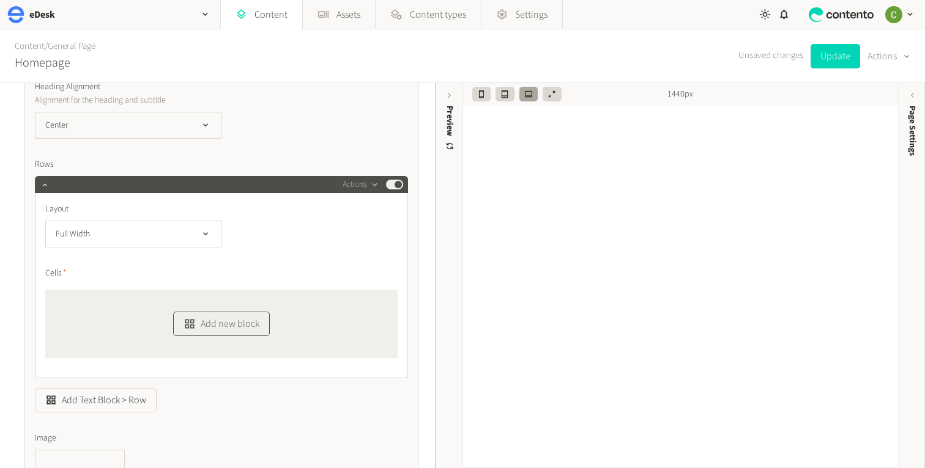
click at [224, 316] on button "Add new block" at bounding box center [221, 324] width 96 height 24
click at [202, 295] on li "Text" at bounding box center [242, 292] width 136 height 23
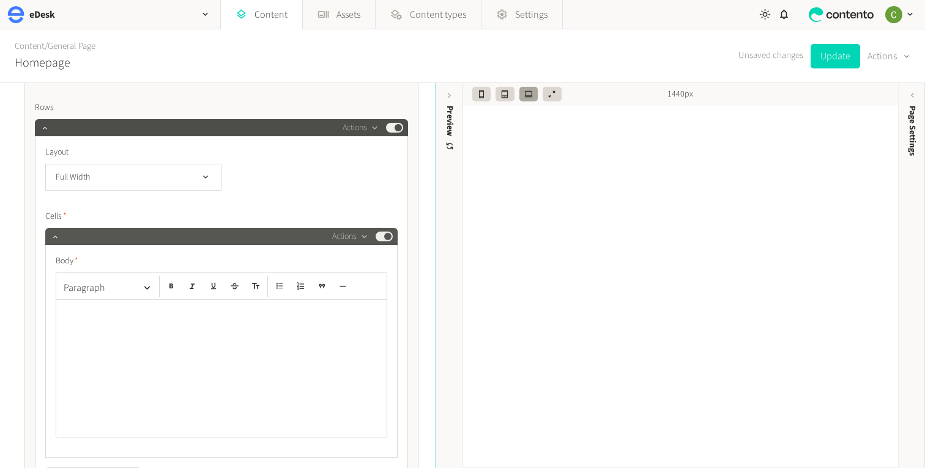
scroll to position [1336, 0]
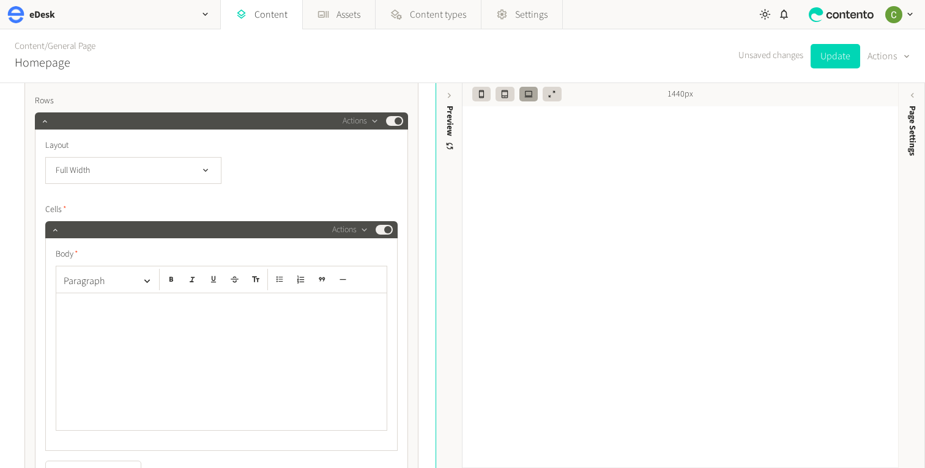
click at [81, 350] on div at bounding box center [221, 362] width 330 height 137
click at [101, 276] on button "Paragraph" at bounding box center [108, 281] width 98 height 24
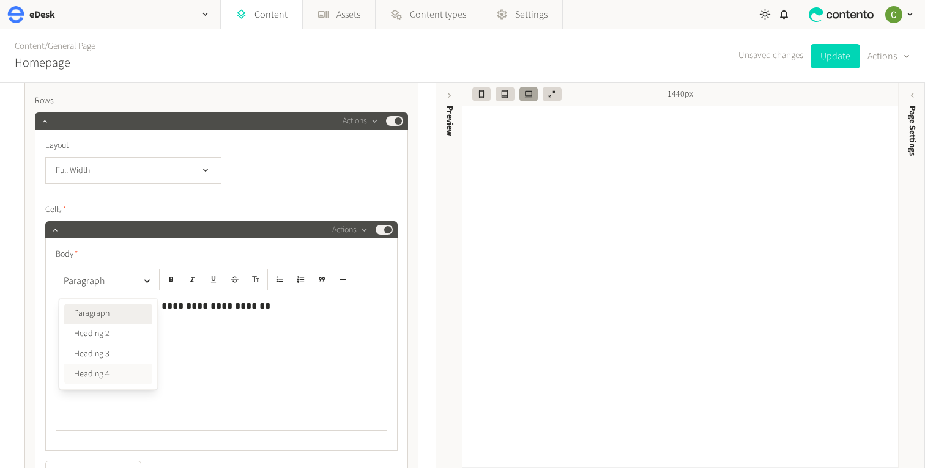
click at [105, 376] on button "Heading 4" at bounding box center [108, 374] width 88 height 20
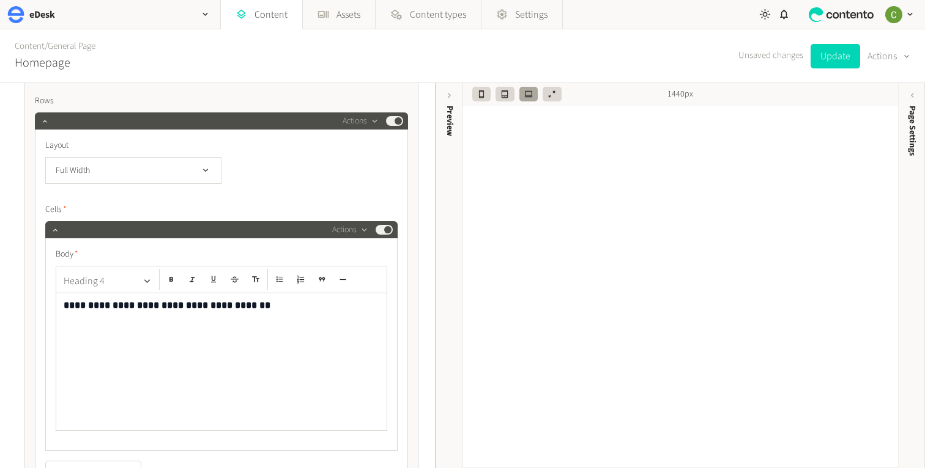
click at [142, 284] on icon "button" at bounding box center [147, 282] width 12 height 12
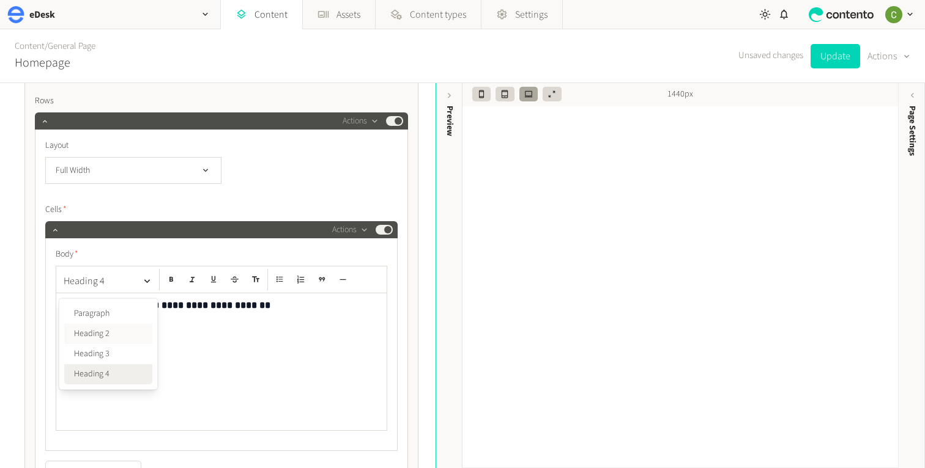
click at [120, 332] on button "Heading 2" at bounding box center [108, 334] width 88 height 20
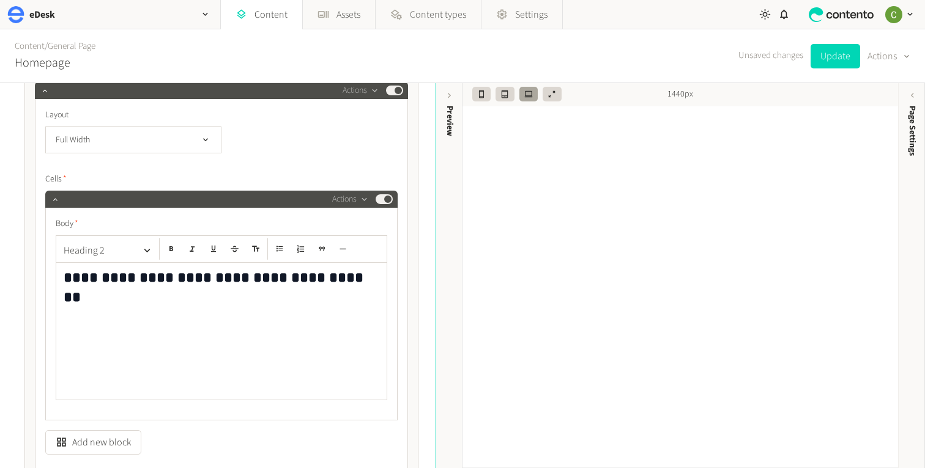
scroll to position [1363, 0]
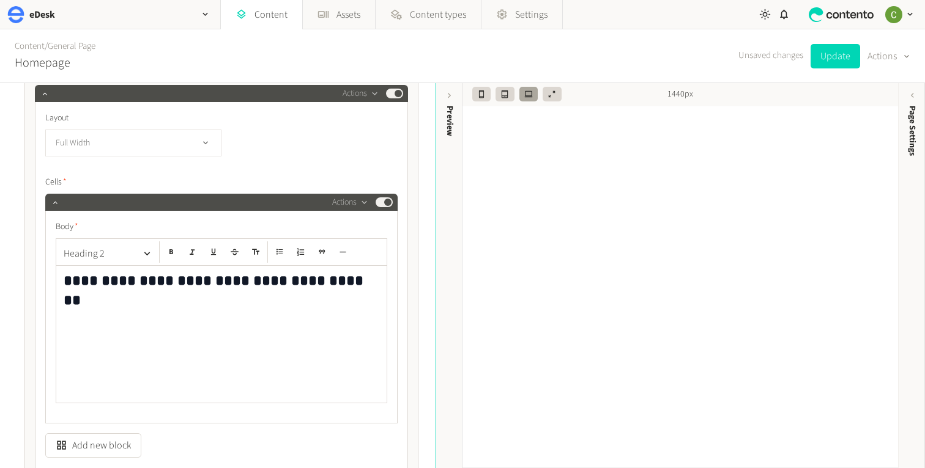
click at [190, 136] on button "Full Width" at bounding box center [133, 143] width 176 height 27
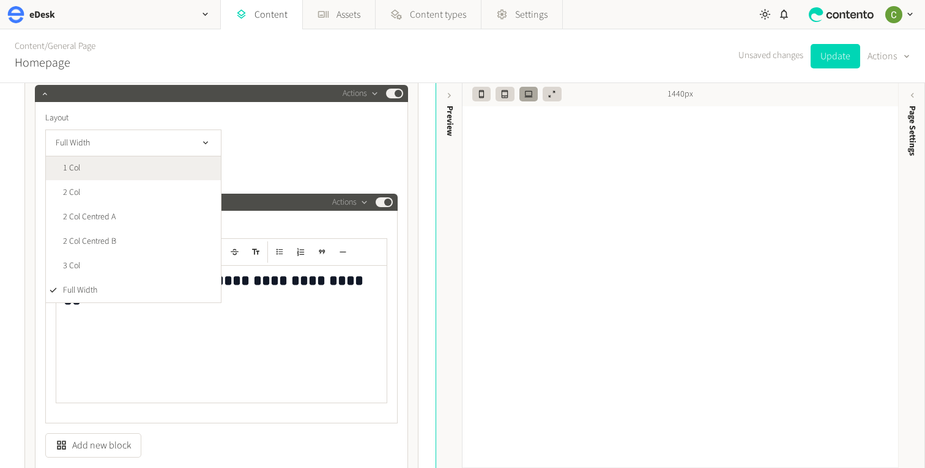
scroll to position [0, 0]
click at [103, 169] on span "1 Col Centred" at bounding box center [86, 169] width 46 height 13
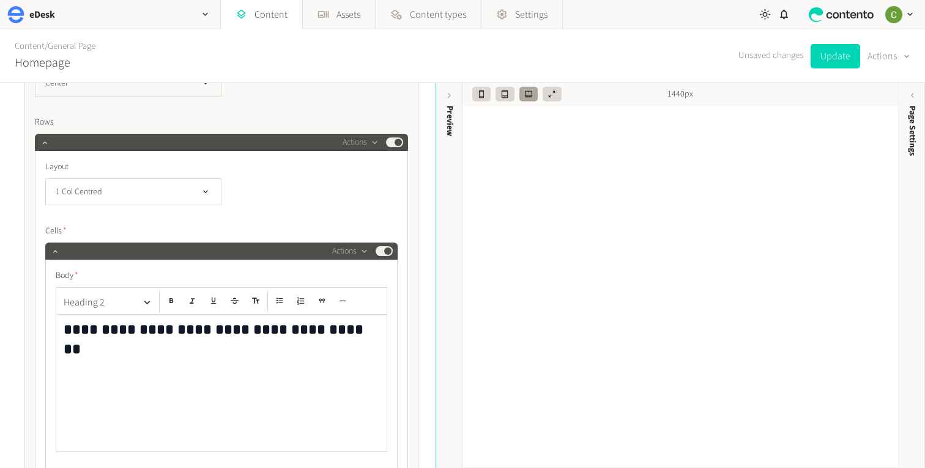
scroll to position [1320, 0]
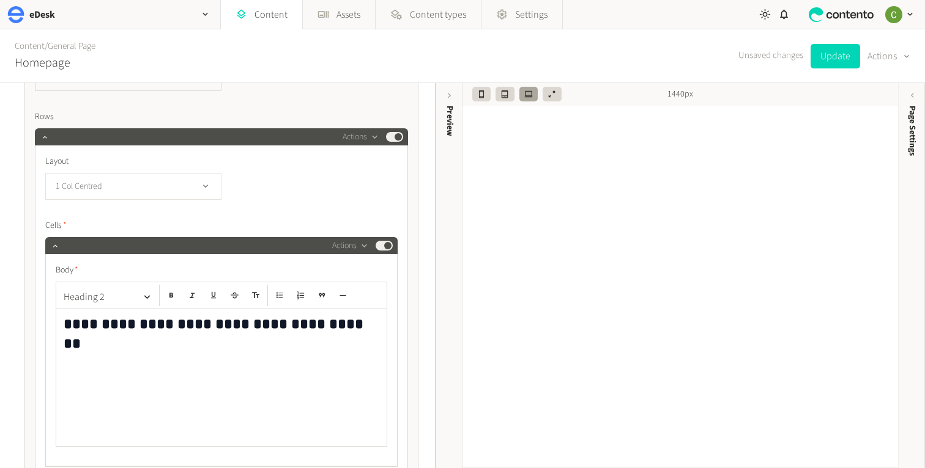
click at [120, 177] on button "1 Col Centred" at bounding box center [133, 186] width 176 height 27
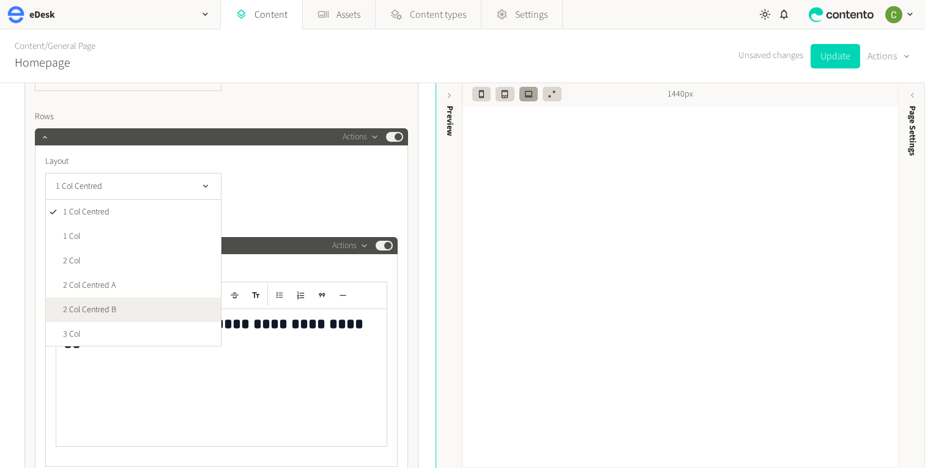
scroll to position [25, 0]
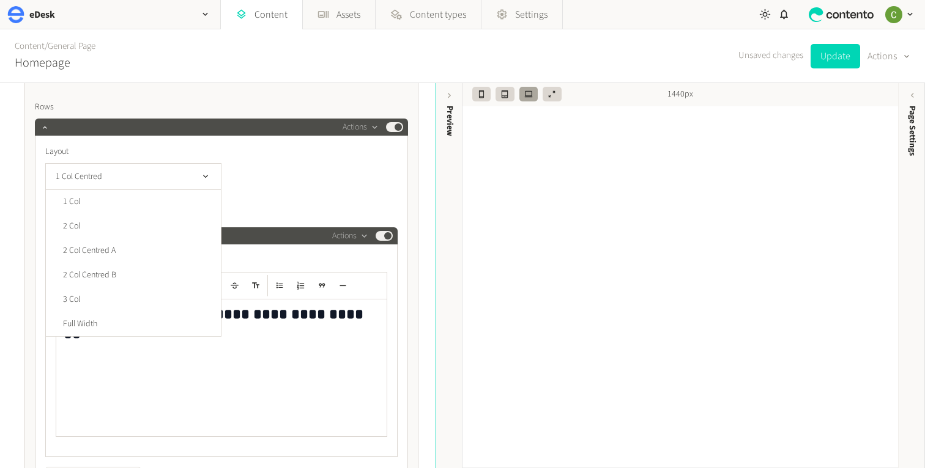
click at [201, 382] on div "**********" at bounding box center [221, 368] width 330 height 137
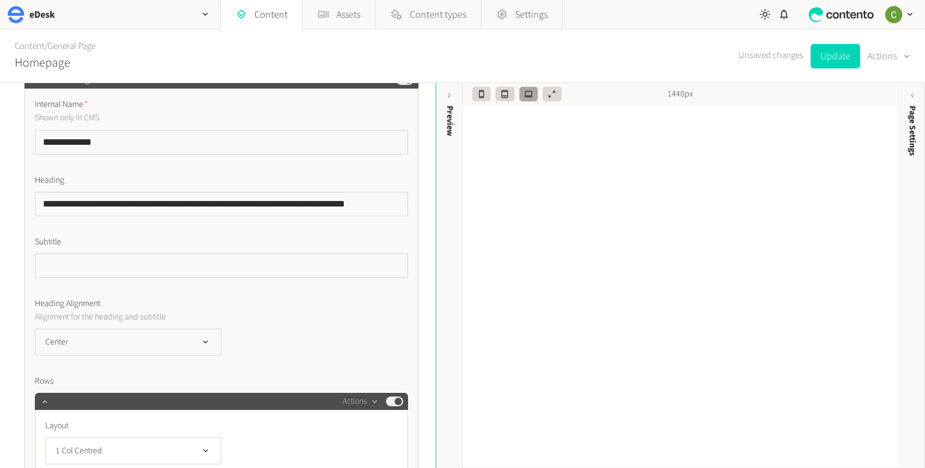
scroll to position [1068, 0]
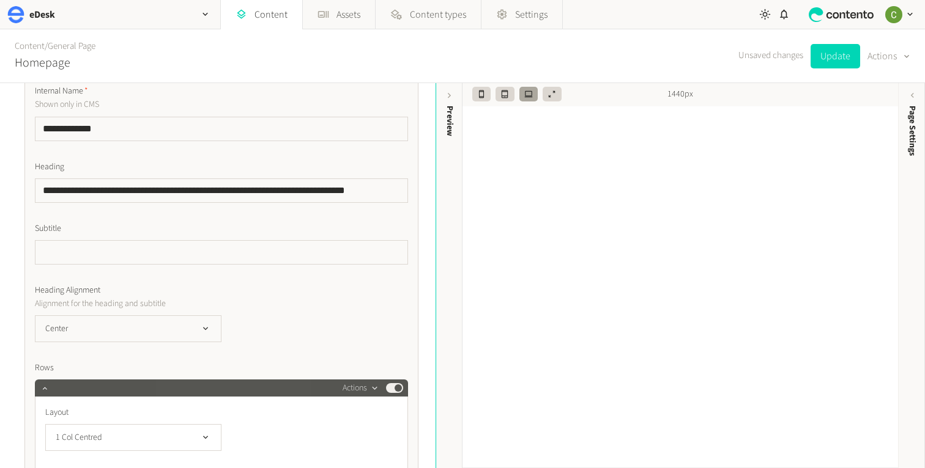
click at [370, 393] on icon "button" at bounding box center [374, 388] width 10 height 10
click at [355, 324] on button "Delete" at bounding box center [382, 322] width 81 height 23
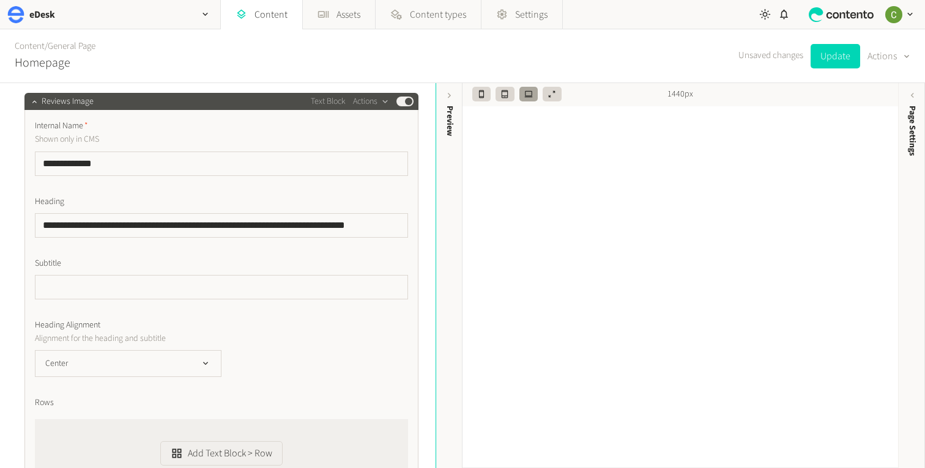
scroll to position [1032, 0]
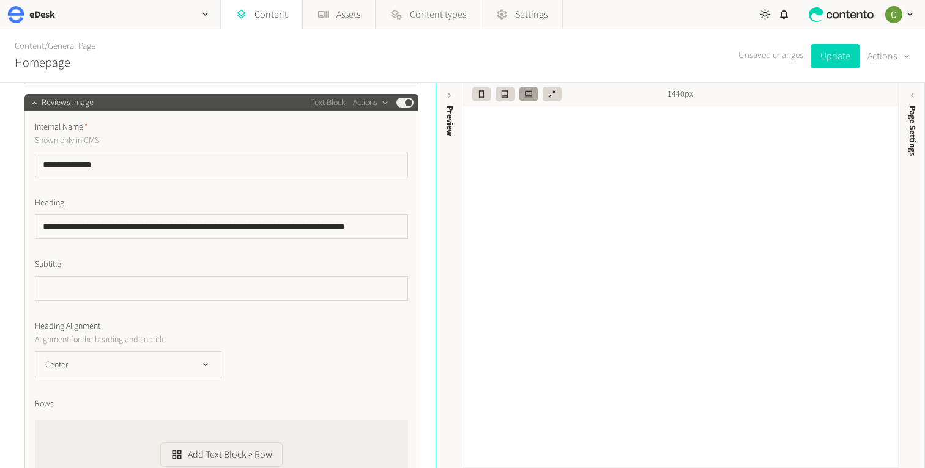
click at [102, 272] on div "Subtitle" at bounding box center [221, 280] width 373 height 42
click at [102, 278] on input "text" at bounding box center [221, 288] width 373 height 24
click at [31, 104] on icon "button" at bounding box center [34, 102] width 9 height 9
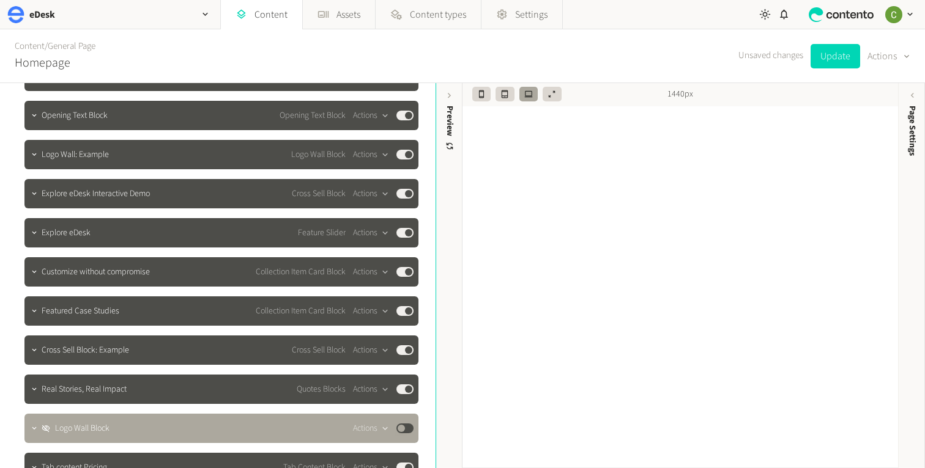
scroll to position [987, 0]
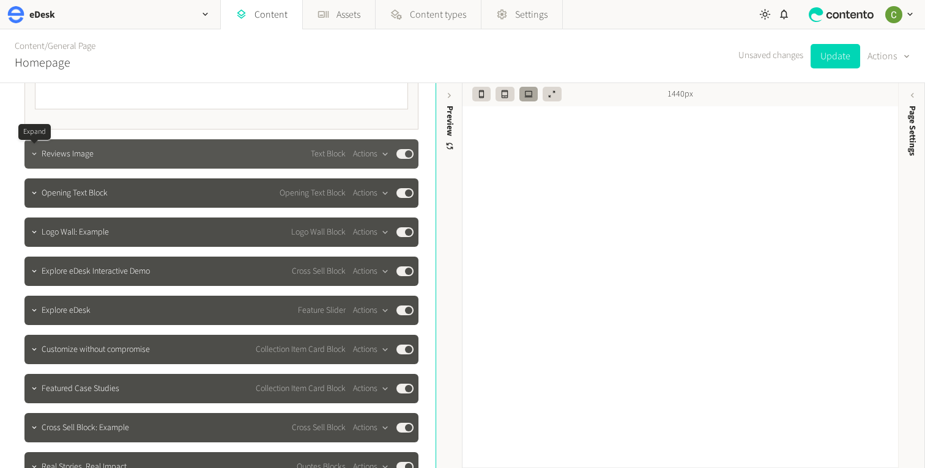
click at [30, 156] on icon "button" at bounding box center [34, 154] width 9 height 9
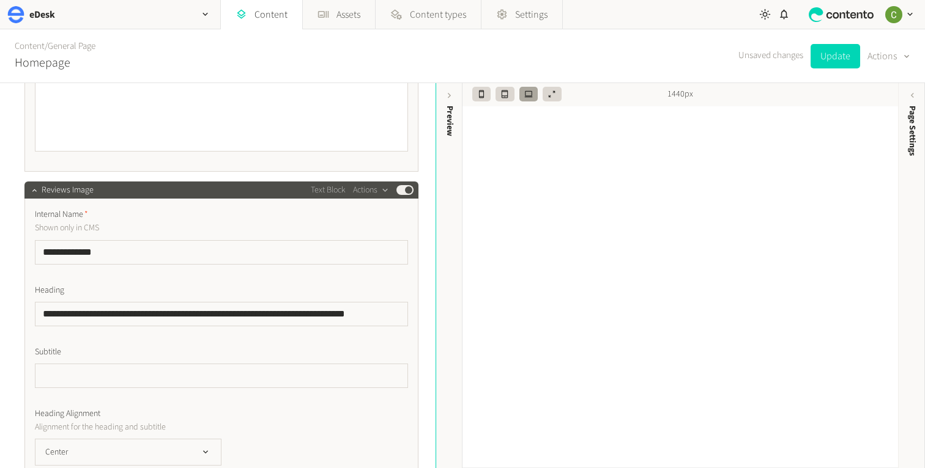
scroll to position [941, 0]
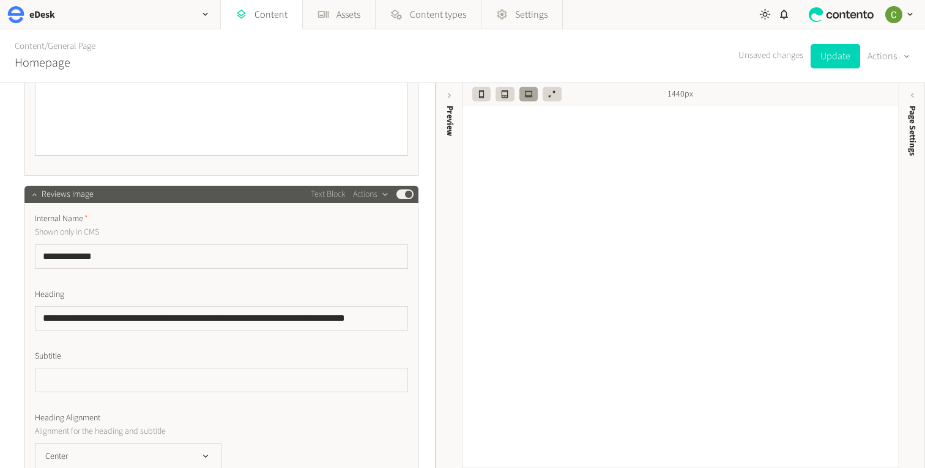
click at [29, 193] on button "button" at bounding box center [34, 193] width 15 height 15
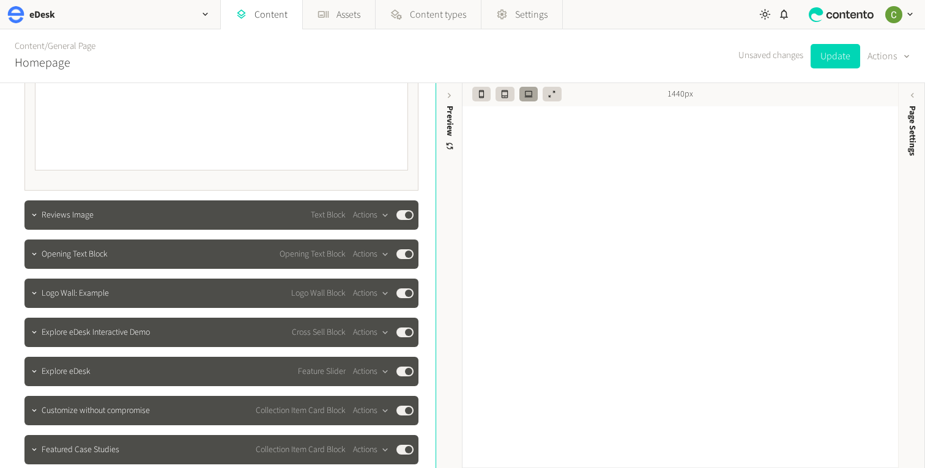
scroll to position [921, 0]
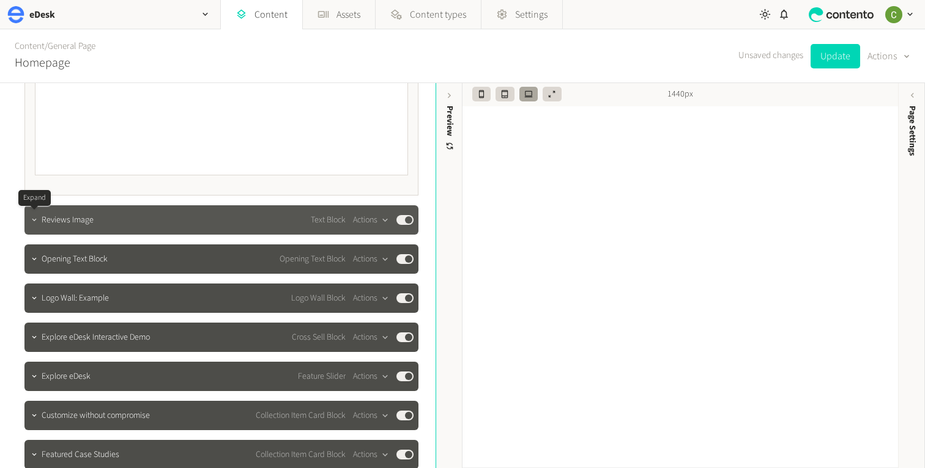
click at [30, 220] on icon "button" at bounding box center [34, 220] width 9 height 9
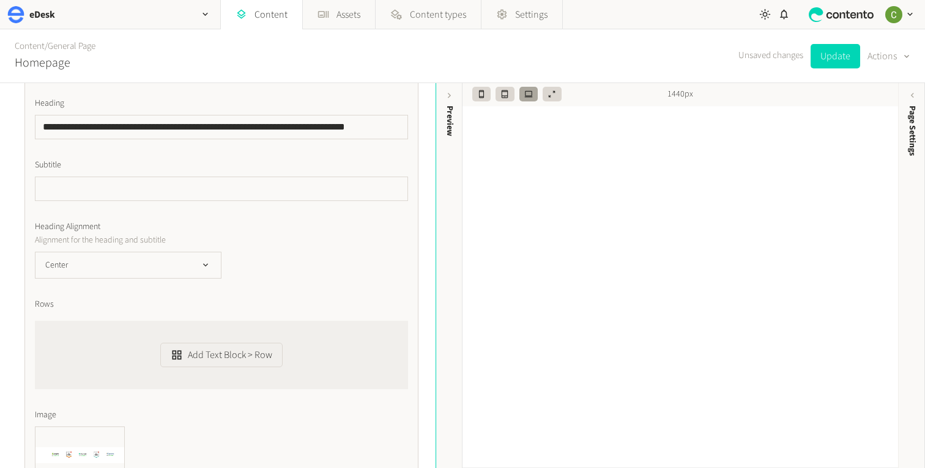
scroll to position [1098, 0]
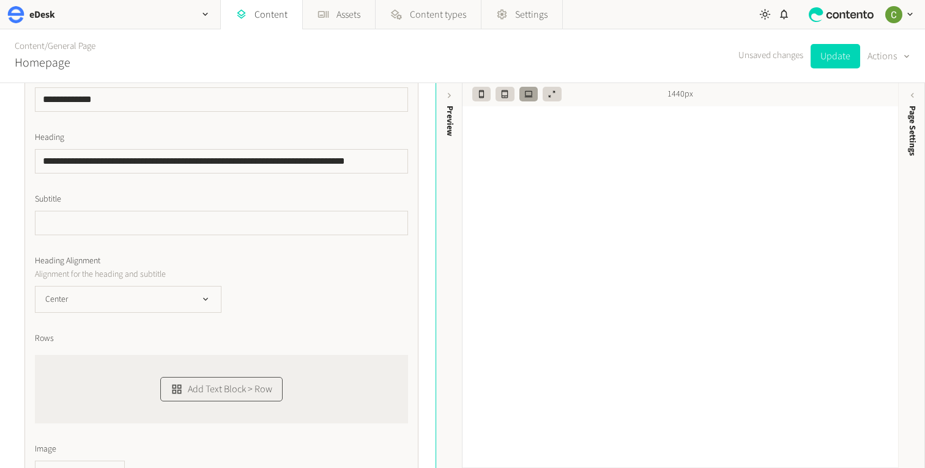
click at [234, 382] on button "Add Text Block > Row" at bounding box center [221, 389] width 122 height 24
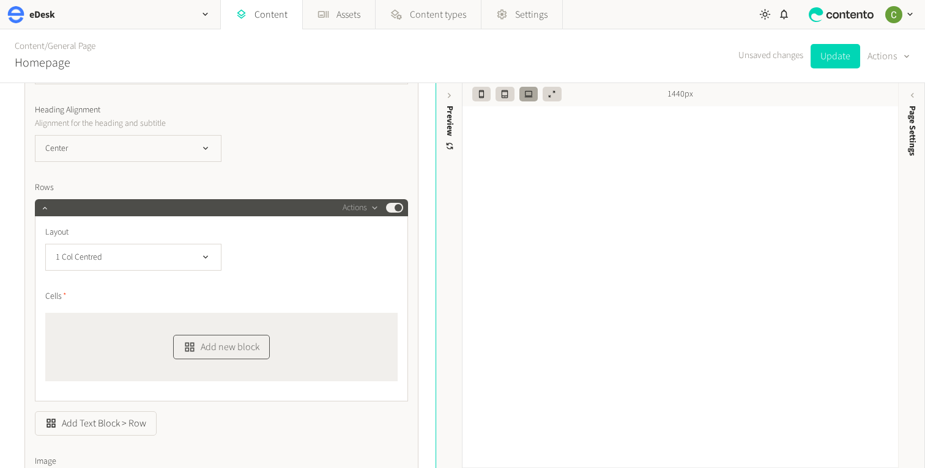
scroll to position [1316, 0]
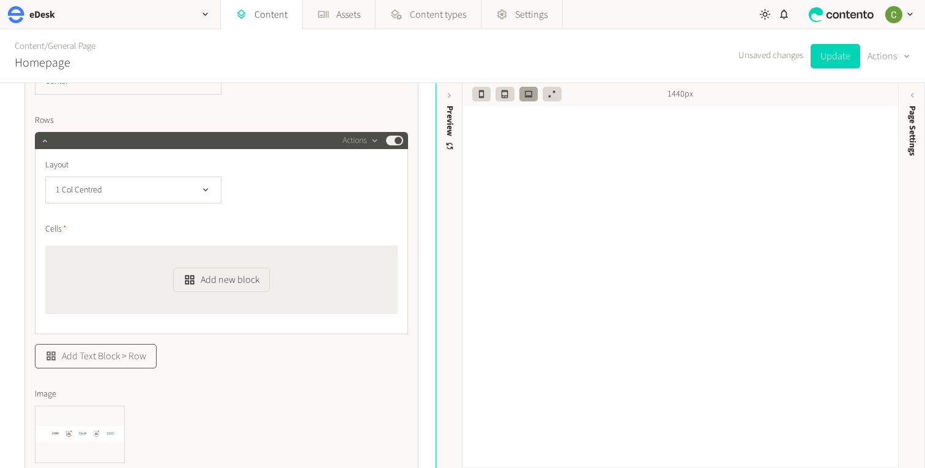
click at [117, 351] on button "Add Text Block > Row" at bounding box center [96, 356] width 122 height 24
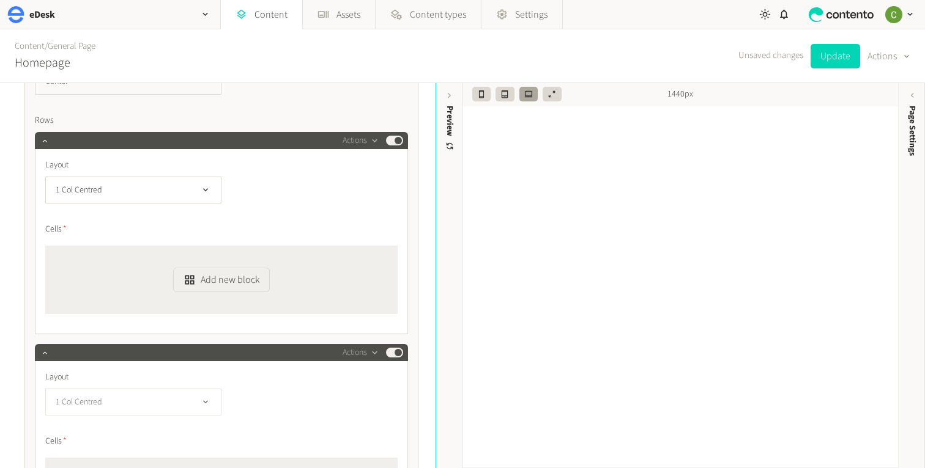
scroll to position [1425, 0]
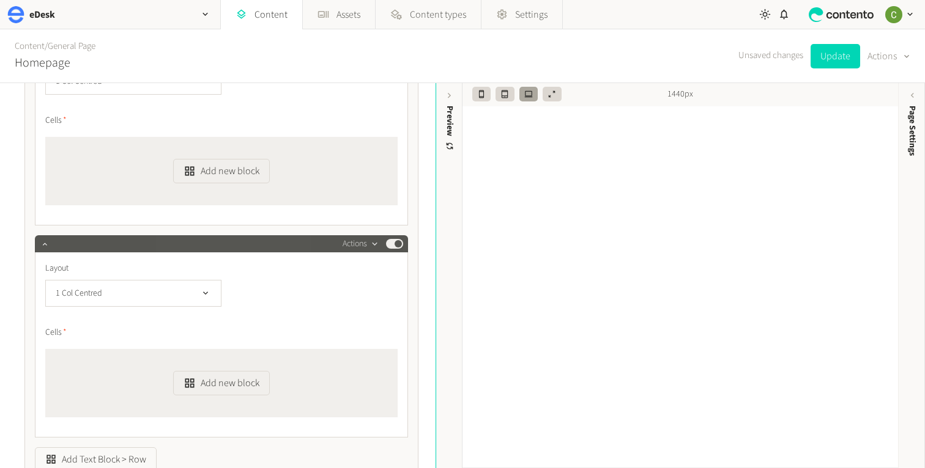
click at [363, 246] on button "Actions" at bounding box center [360, 244] width 36 height 15
click at [353, 333] on button "Delete" at bounding box center [382, 338] width 81 height 23
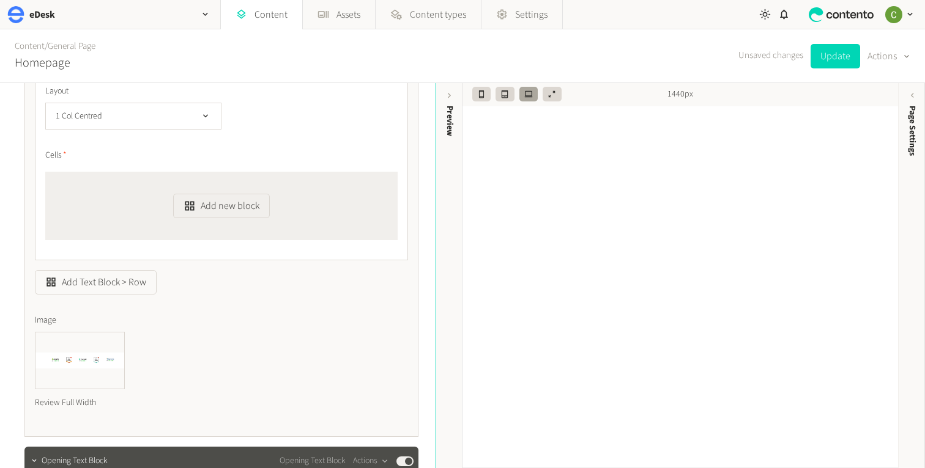
scroll to position [1388, 0]
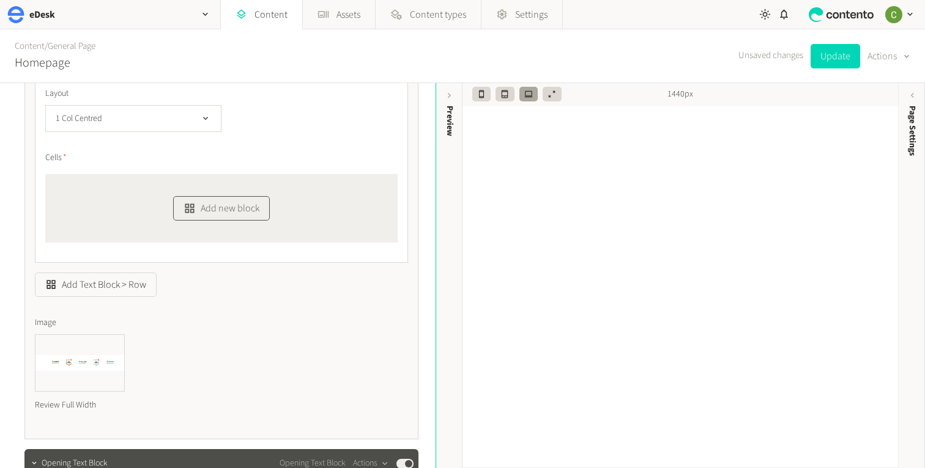
click at [205, 213] on button "Add new block" at bounding box center [221, 208] width 96 height 24
click at [194, 174] on li "Text" at bounding box center [242, 177] width 136 height 23
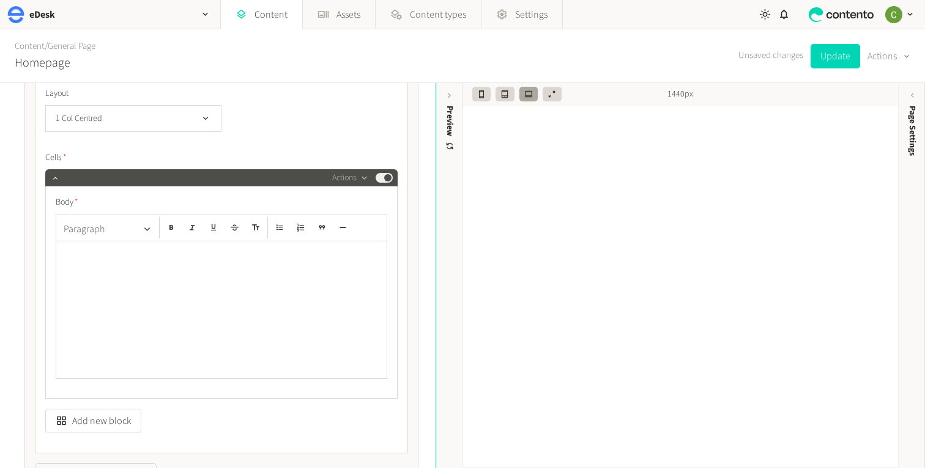
click at [108, 234] on button "Paragraph" at bounding box center [108, 229] width 98 height 24
click at [97, 275] on button "Heading 2" at bounding box center [108, 282] width 88 height 20
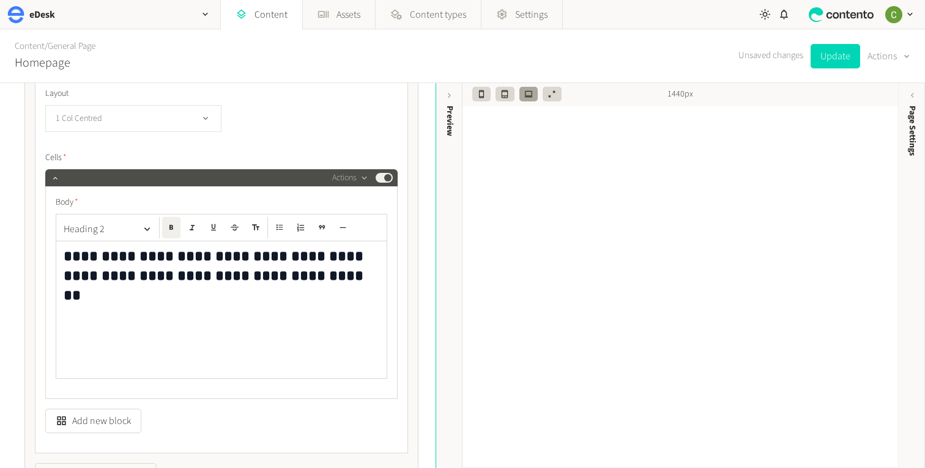
click at [198, 122] on button "1 Col Centred" at bounding box center [133, 118] width 176 height 27
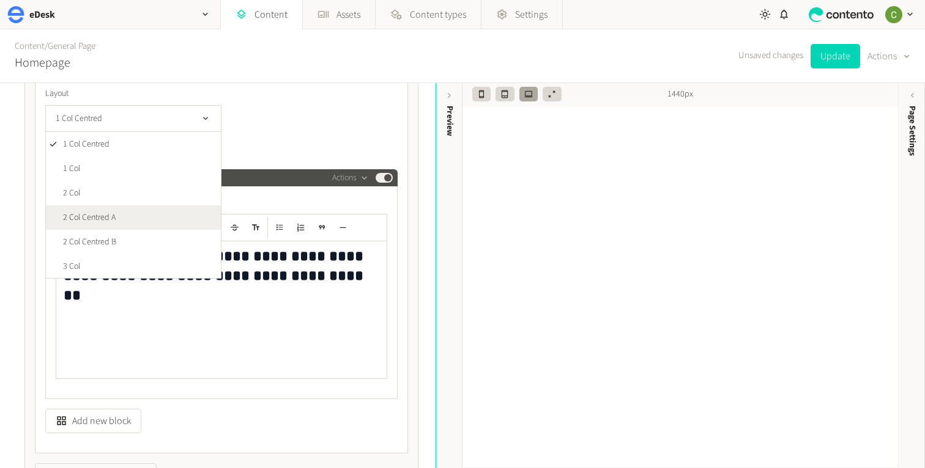
scroll to position [25, 0]
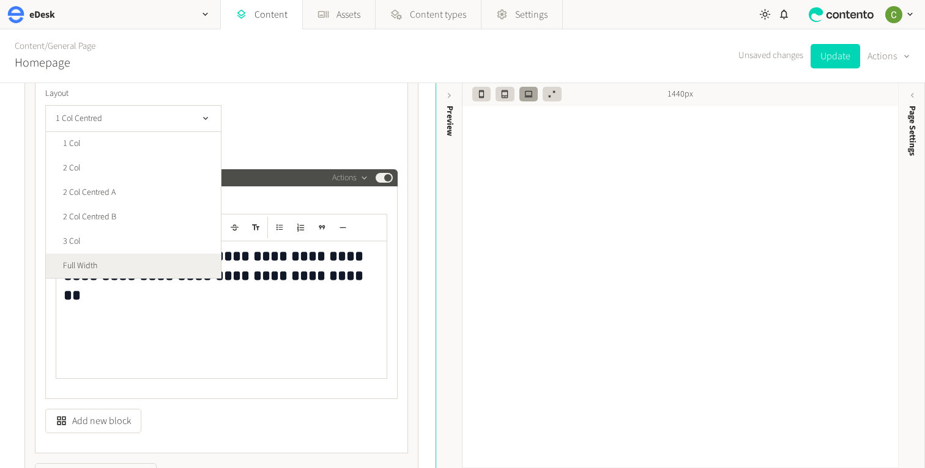
click at [78, 269] on span "Full Width" at bounding box center [80, 266] width 34 height 13
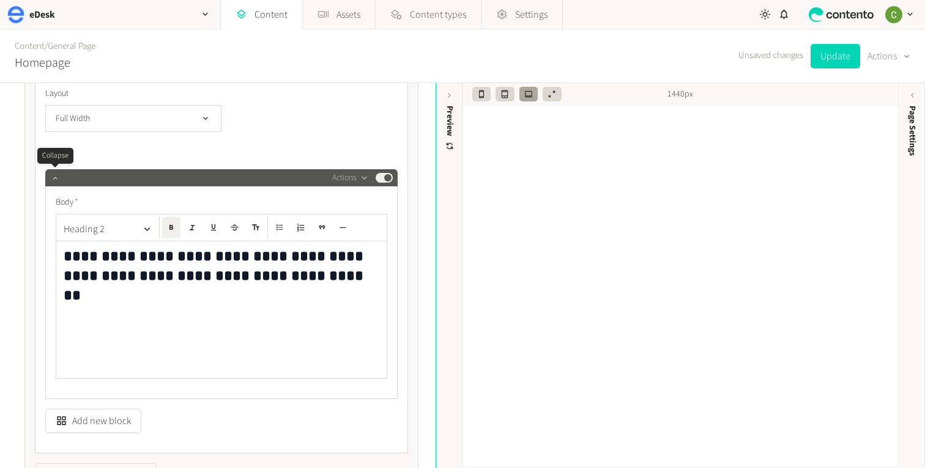
click at [51, 176] on icon "button" at bounding box center [55, 178] width 9 height 9
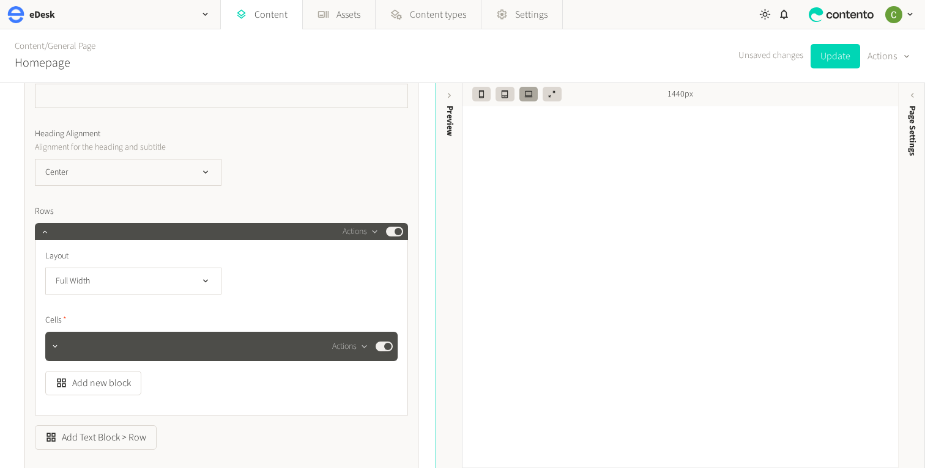
scroll to position [1232, 0]
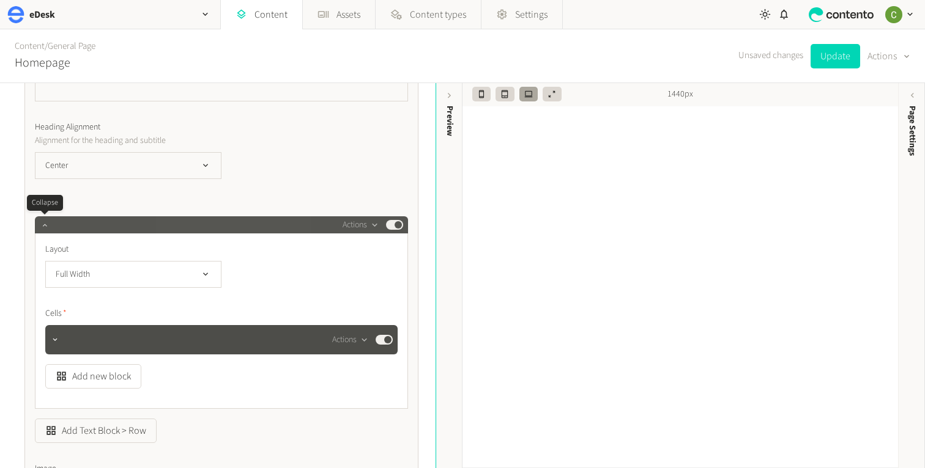
click at [46, 228] on icon "button" at bounding box center [44, 225] width 9 height 9
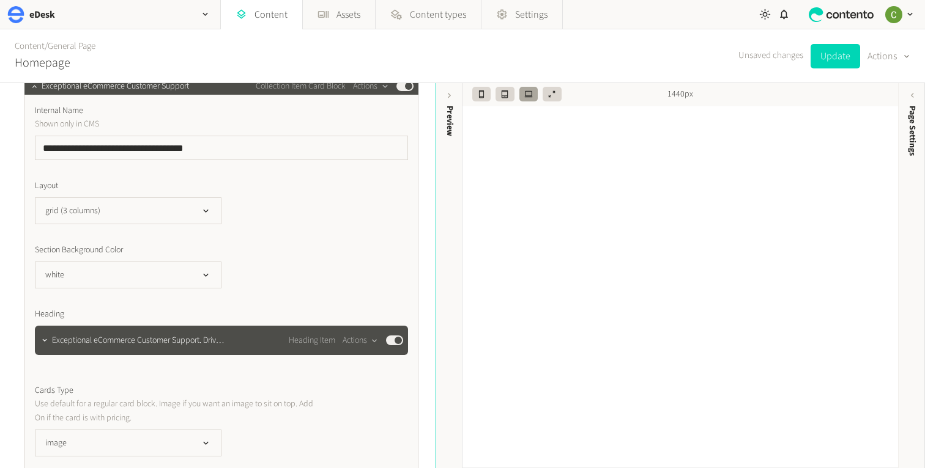
scroll to position [243, 0]
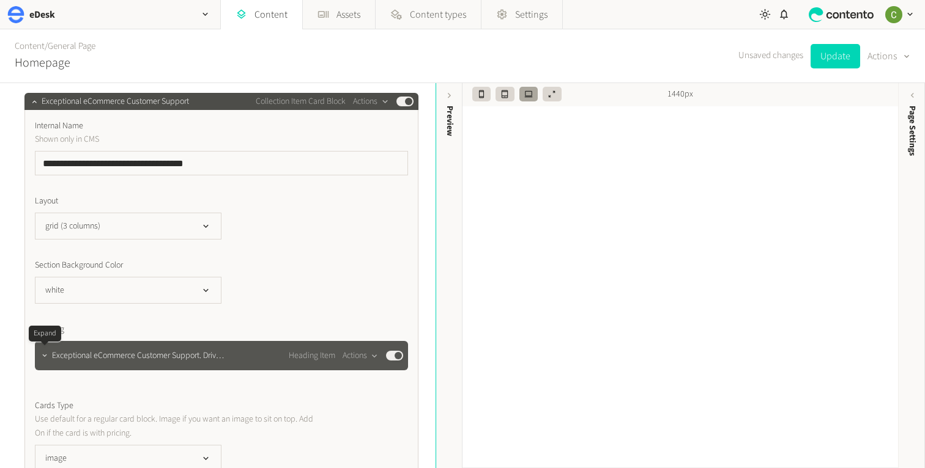
click at [45, 352] on icon "button" at bounding box center [44, 356] width 9 height 9
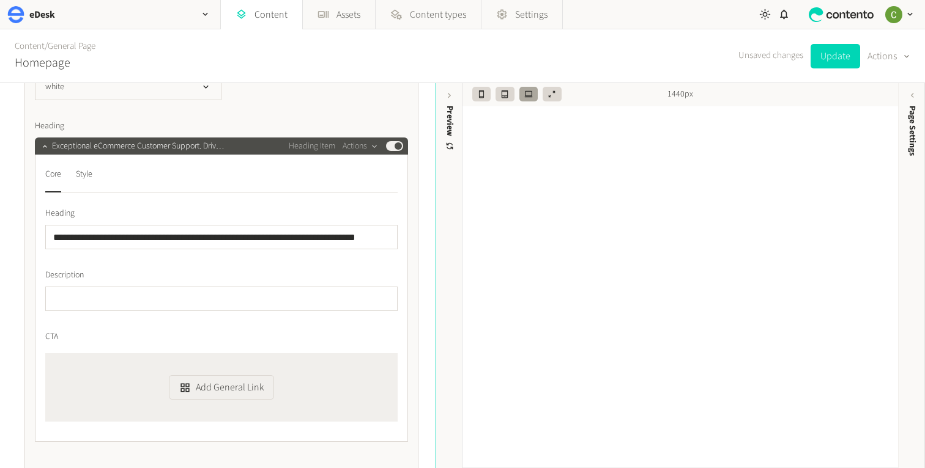
scroll to position [440, 0]
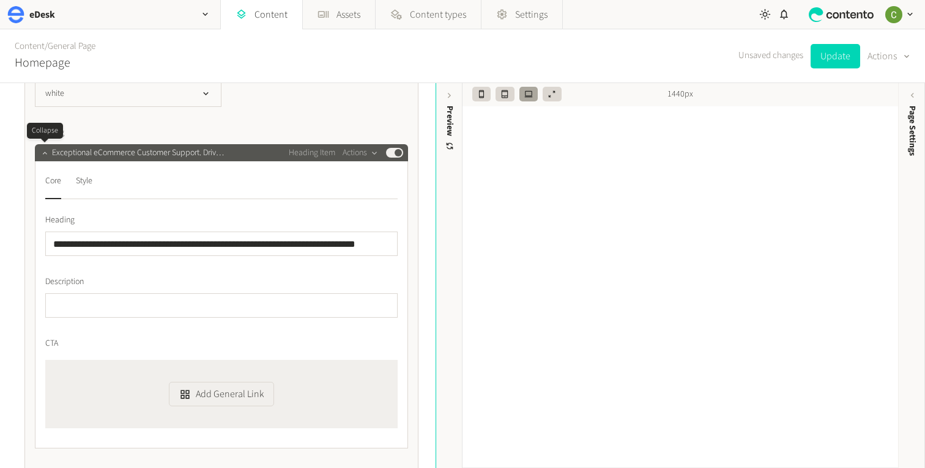
click at [38, 155] on button "button" at bounding box center [44, 151] width 15 height 15
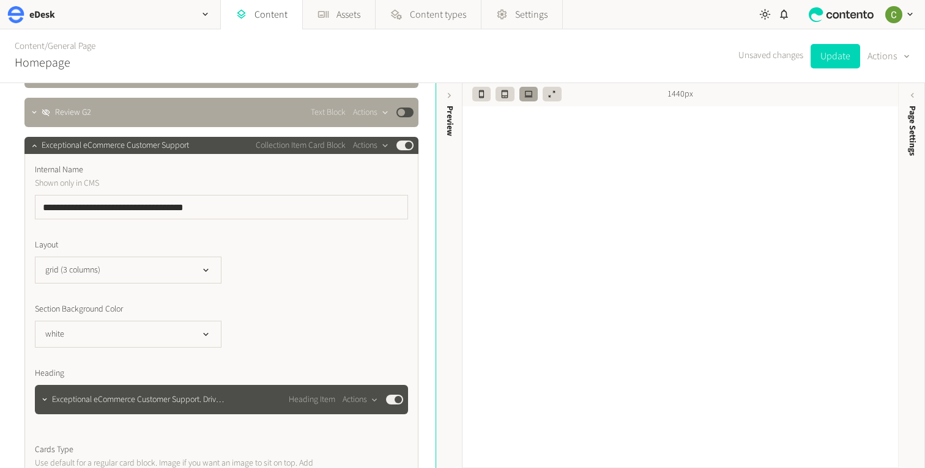
scroll to position [196, 0]
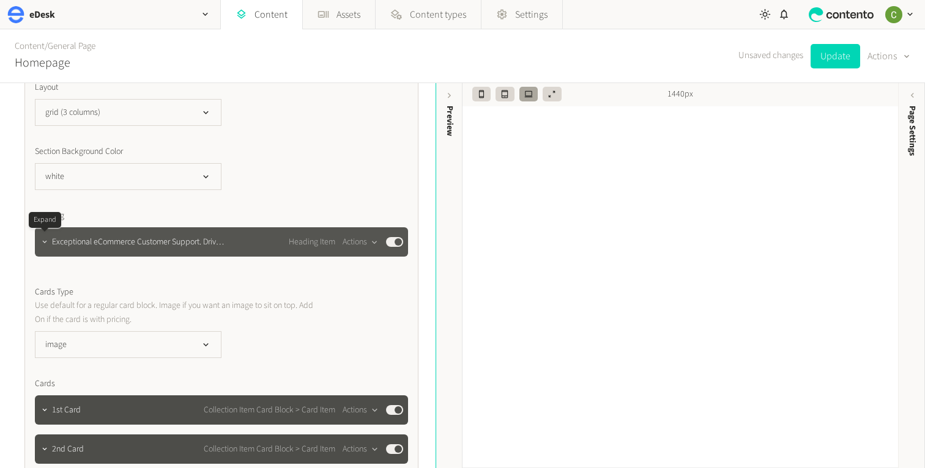
click at [43, 243] on icon "button" at bounding box center [44, 242] width 9 height 9
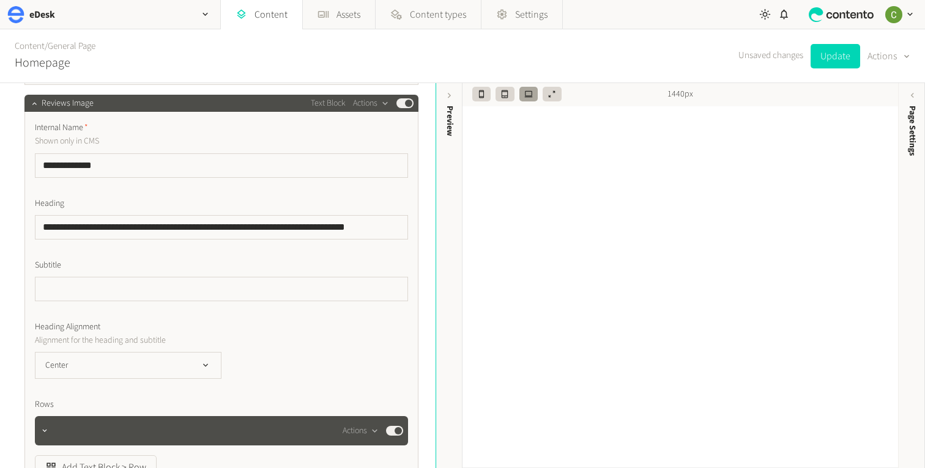
scroll to position [1306, 0]
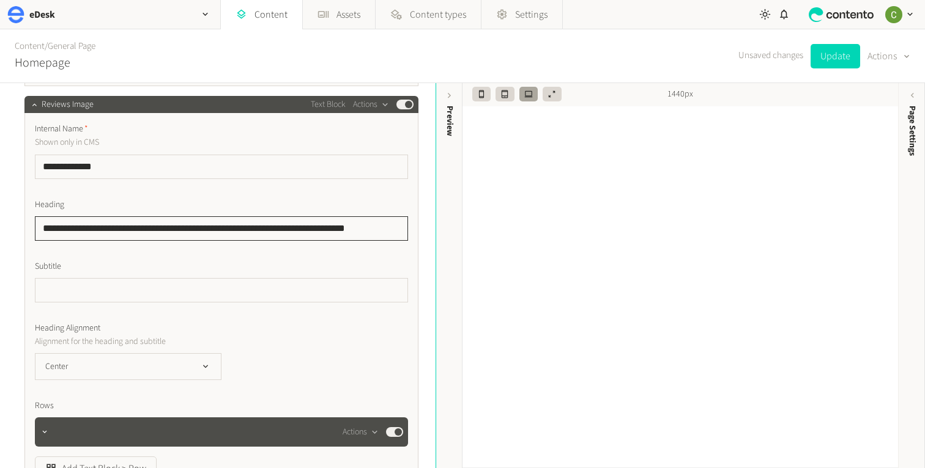
drag, startPoint x: 40, startPoint y: 226, endPoint x: 375, endPoint y: 246, distance: 335.7
click at [376, 246] on div "**********" at bounding box center [221, 363] width 373 height 480
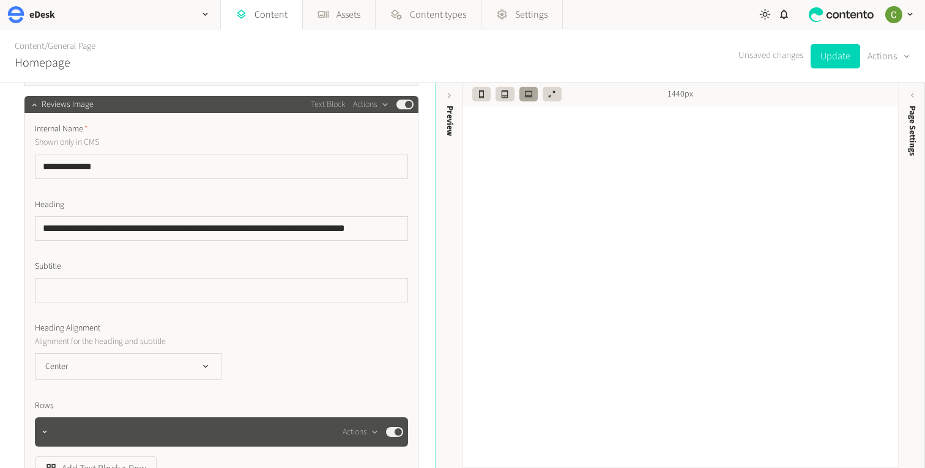
click at [351, 261] on label "Subtitle" at bounding box center [221, 267] width 373 height 13
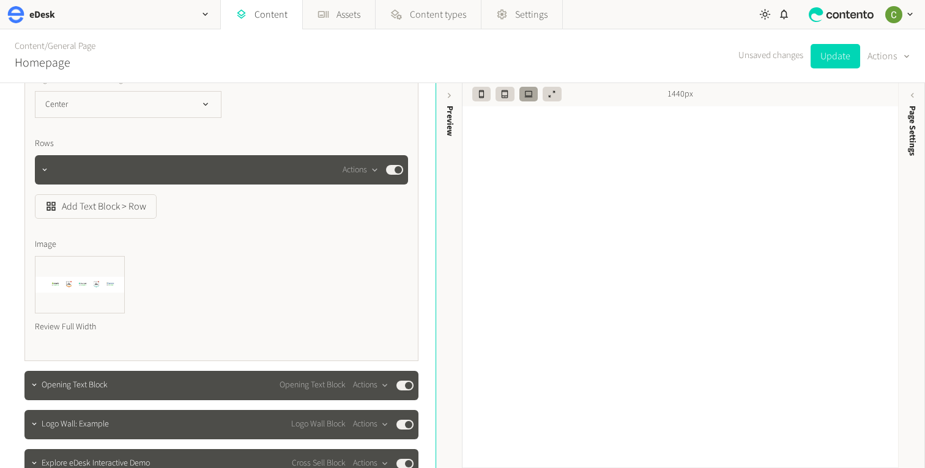
scroll to position [1566, 0]
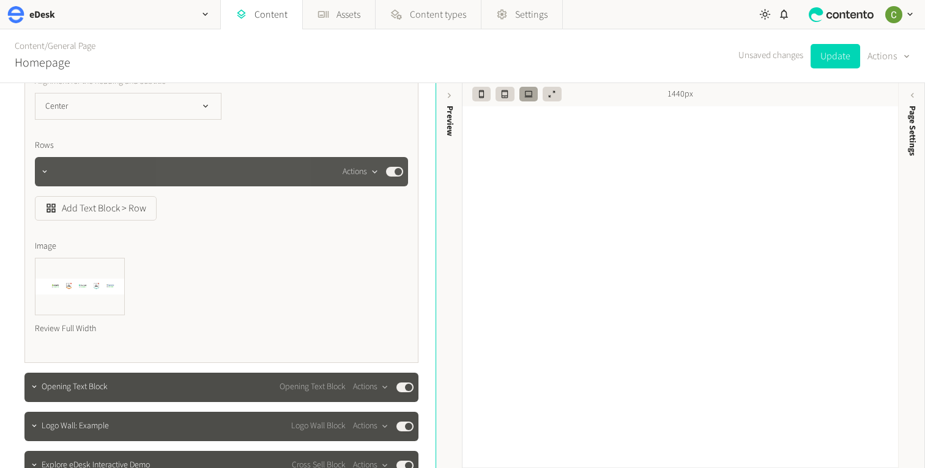
click at [363, 170] on button "Actions" at bounding box center [360, 172] width 36 height 15
click at [360, 270] on button "Delete" at bounding box center [382, 266] width 81 height 23
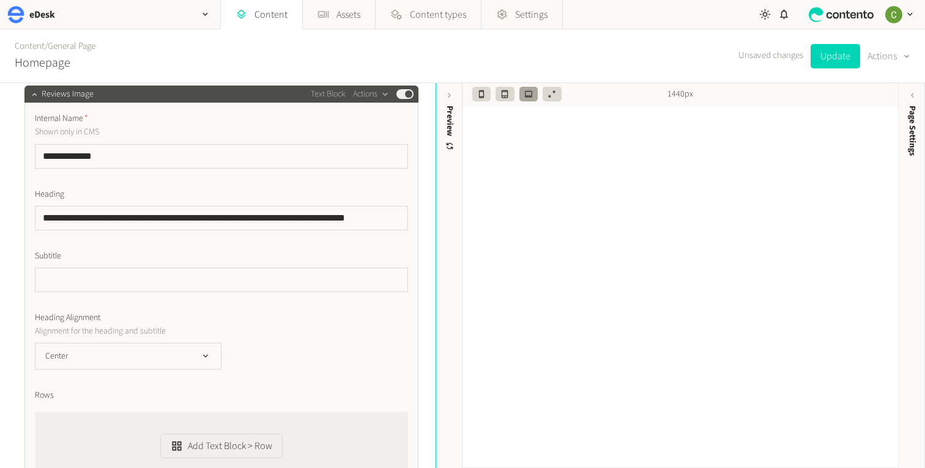
scroll to position [1246, 0]
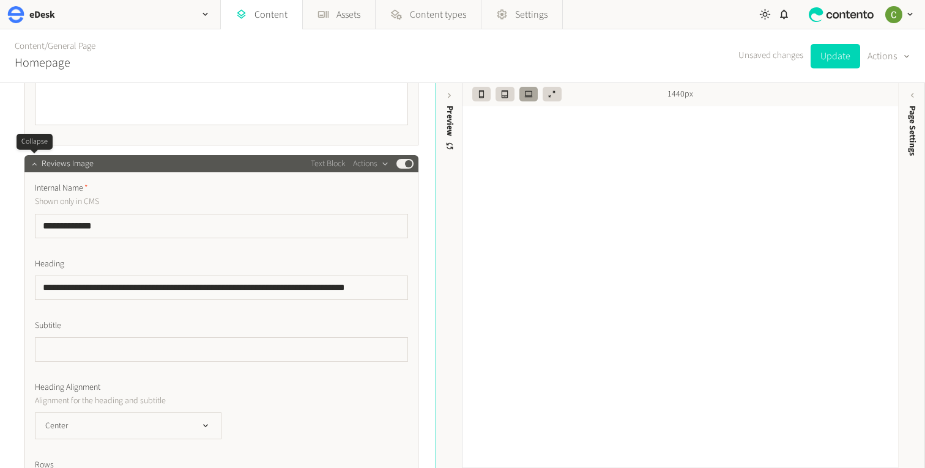
click at [32, 165] on icon "button" at bounding box center [34, 164] width 9 height 9
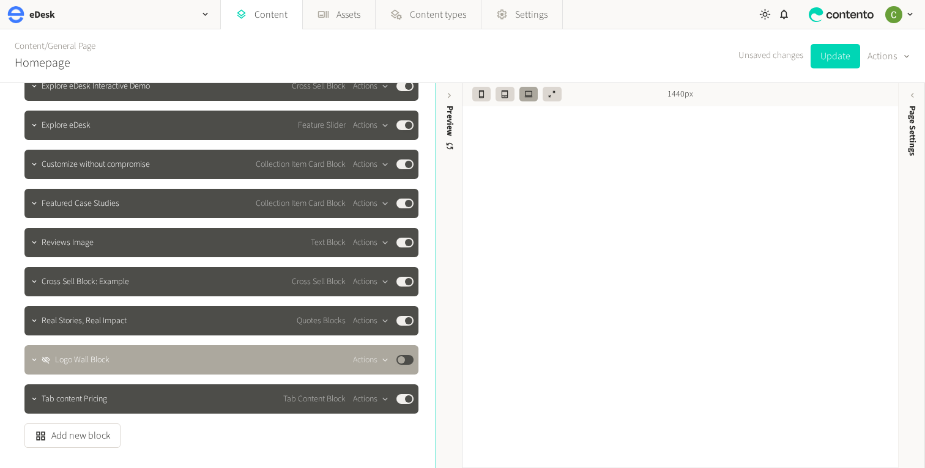
scroll to position [1486, 0]
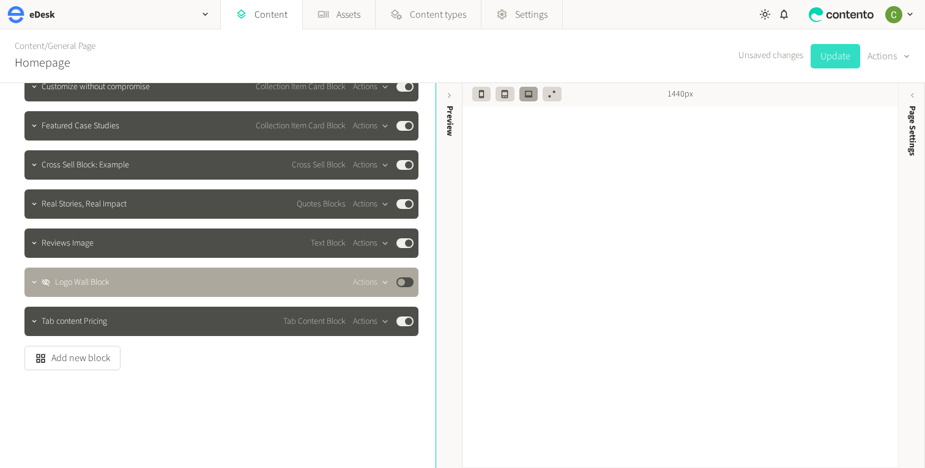
click at [827, 56] on button "Update" at bounding box center [835, 56] width 50 height 24
click at [34, 251] on div at bounding box center [34, 243] width 15 height 29
click at [36, 248] on button "button" at bounding box center [34, 242] width 15 height 15
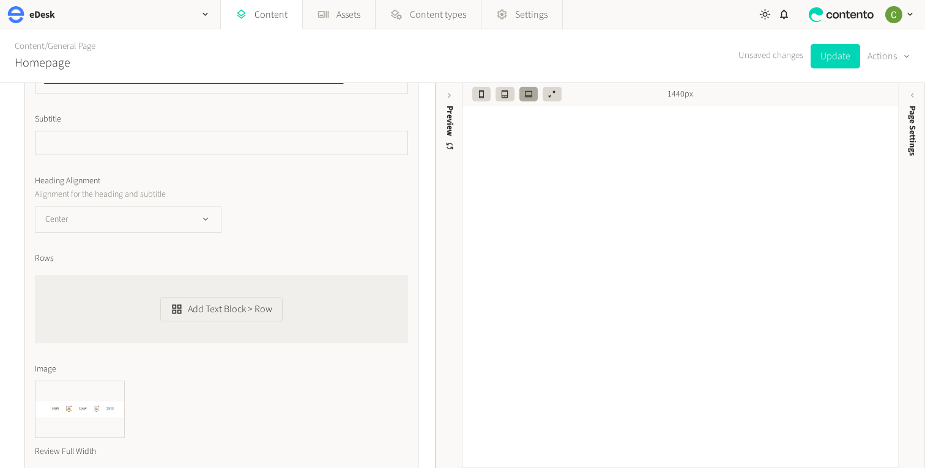
scroll to position [1827, 0]
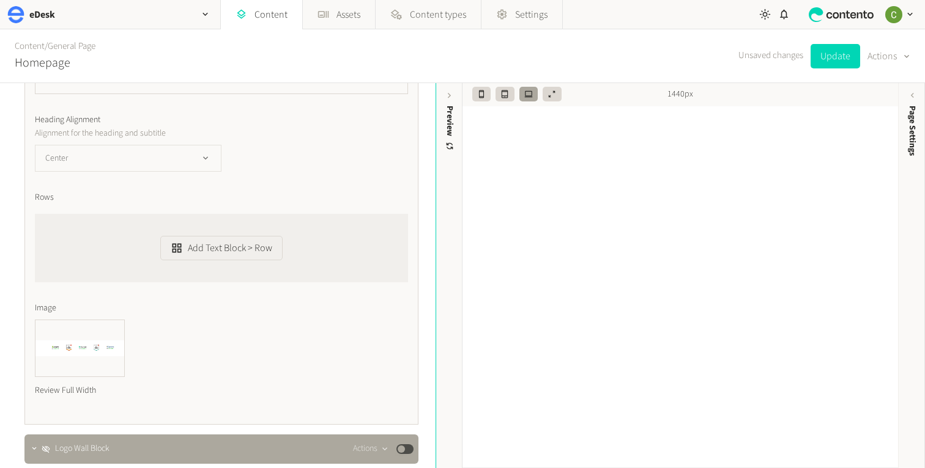
click at [201, 160] on icon "button" at bounding box center [206, 159] width 10 height 10
click at [264, 171] on div "Center [GEOGRAPHIC_DATA]" at bounding box center [221, 158] width 373 height 27
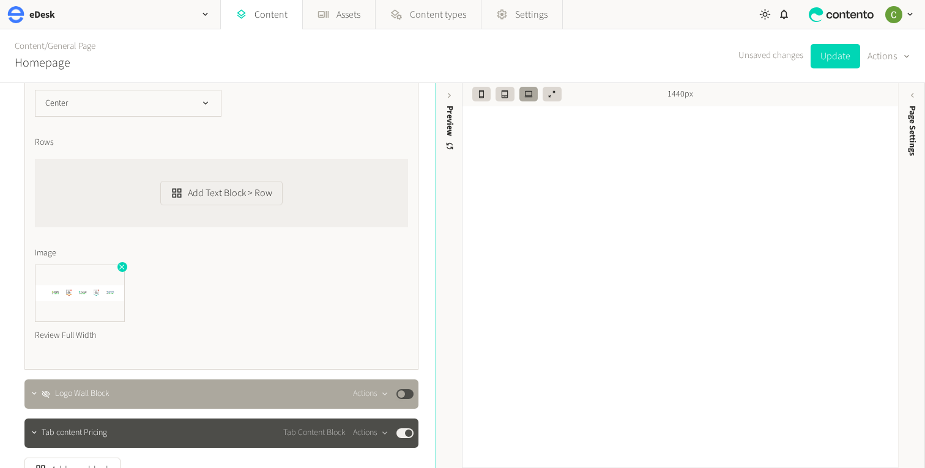
click at [76, 305] on img at bounding box center [79, 293] width 89 height 56
click at [832, 51] on button "Update" at bounding box center [835, 56] width 50 height 24
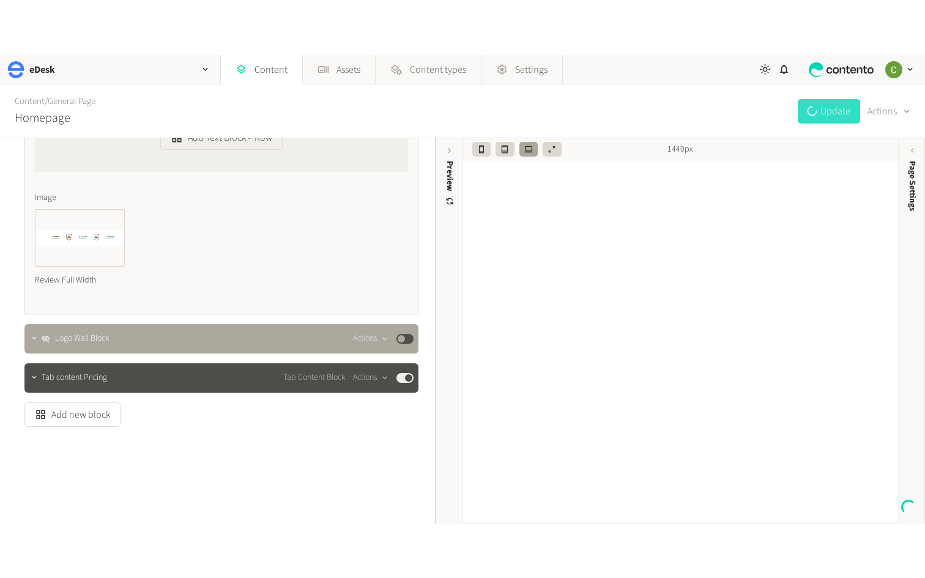
scroll to position [1994, 0]
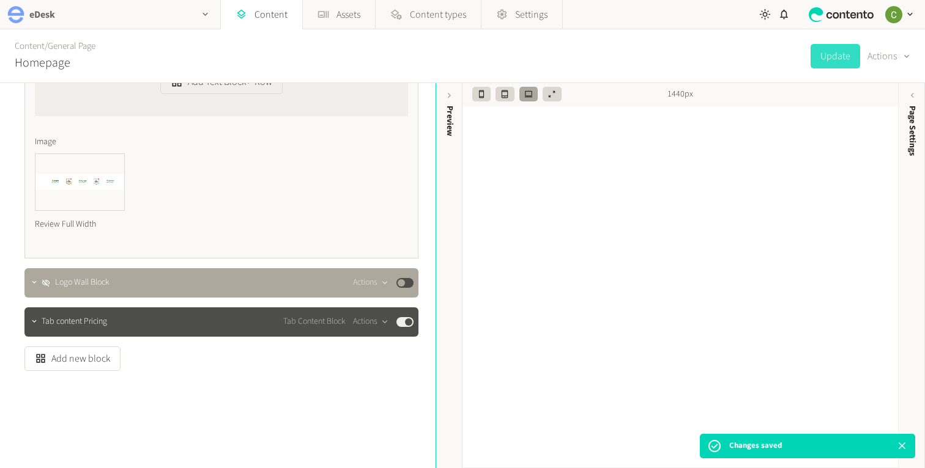
click at [204, 14] on icon "button" at bounding box center [204, 14] width 5 height 3
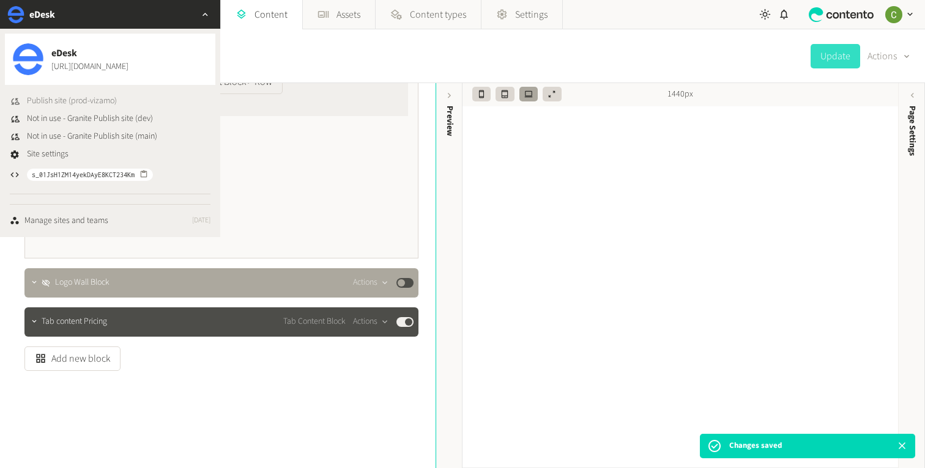
click at [82, 98] on span "Publish site (prod-vizamo)" at bounding box center [72, 101] width 90 height 13
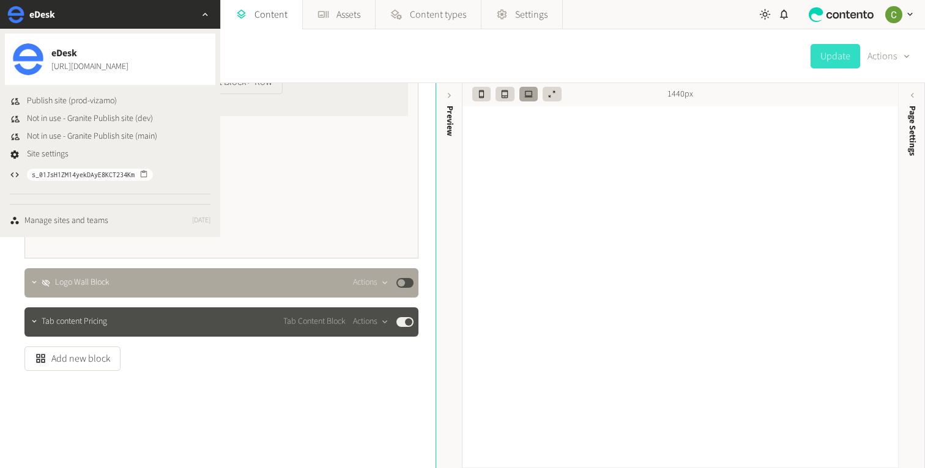
click at [205, 10] on icon "button" at bounding box center [205, 14] width 10 height 10
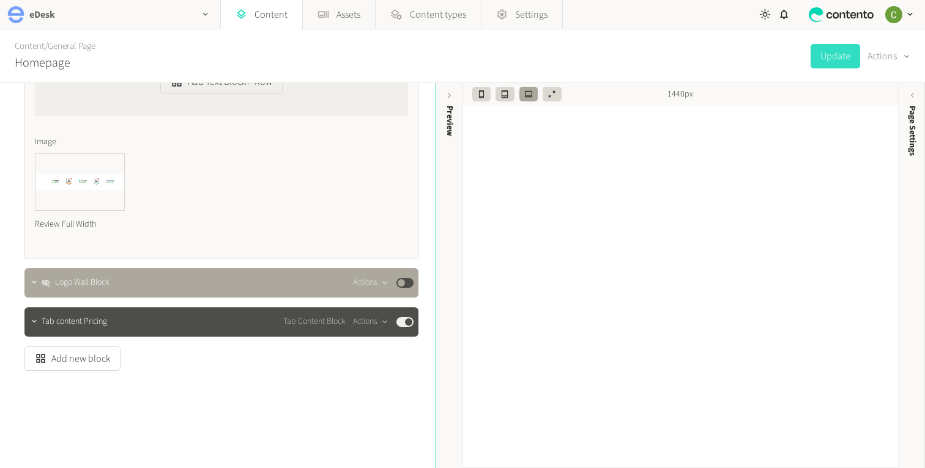
click at [21, 9] on img "button" at bounding box center [15, 14] width 17 height 17
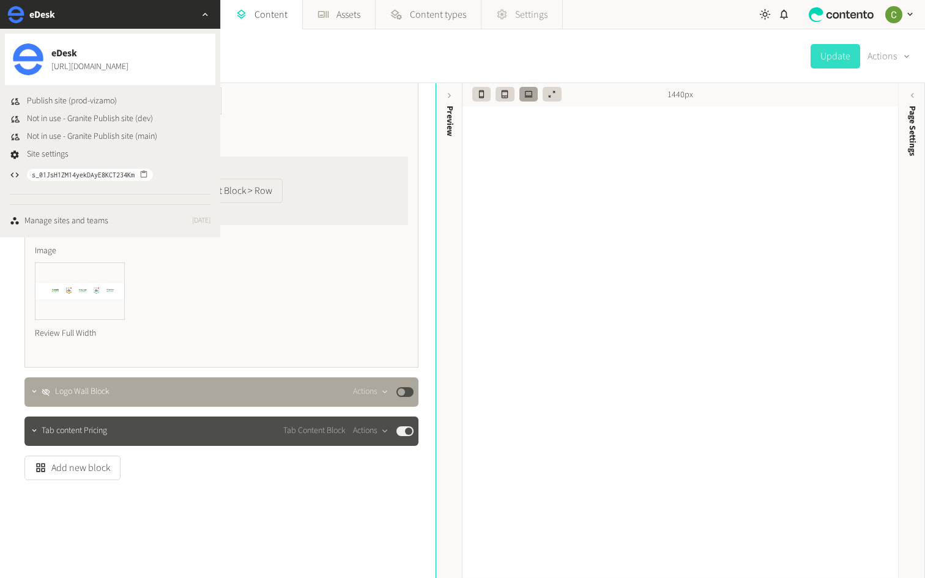
scroll to position [1884, 0]
